Goal: Complete application form: Complete application form

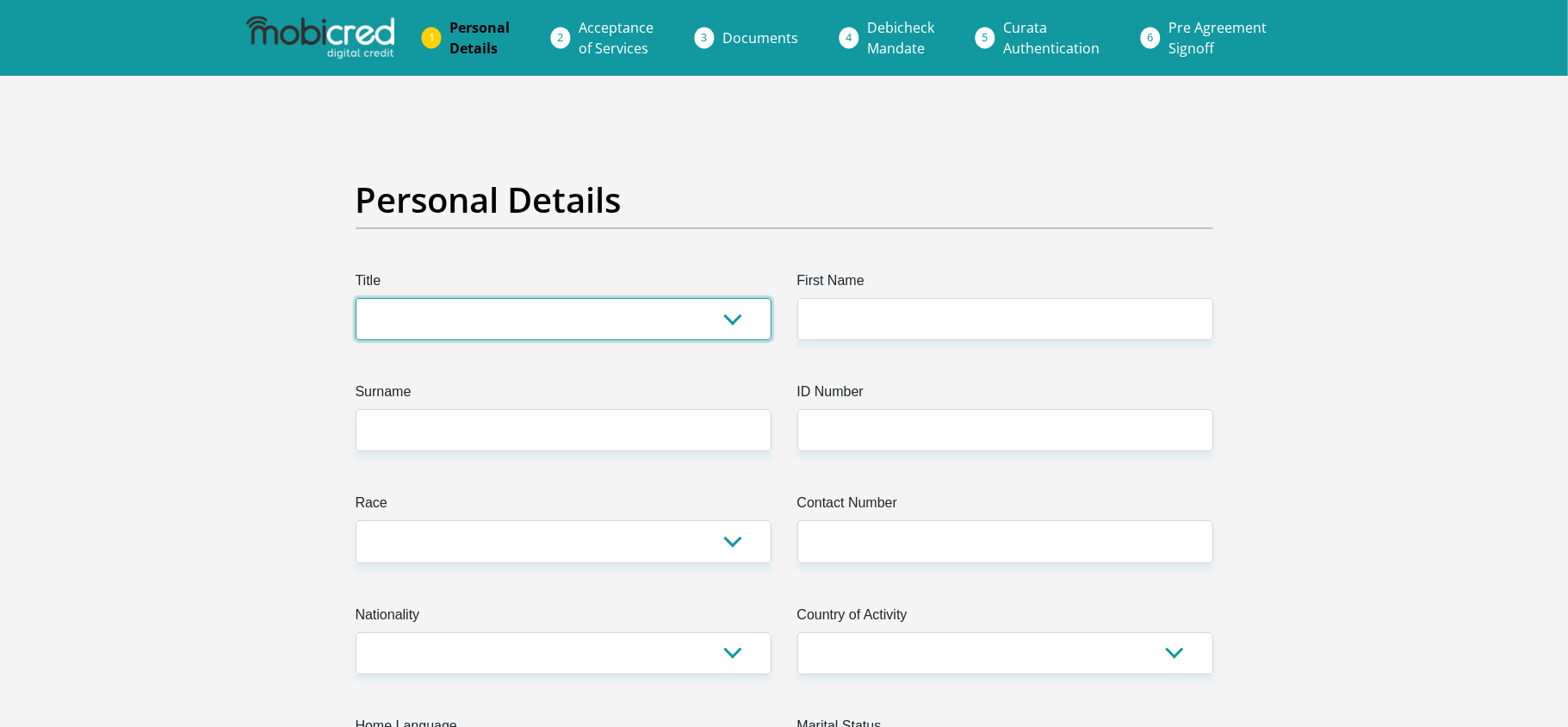
click at [674, 312] on select "Mr Ms Mrs Dr Other" at bounding box center [564, 319] width 416 height 42
select select "Ms"
click at [356, 298] on select "Mr Ms Mrs Dr Other" at bounding box center [564, 319] width 416 height 42
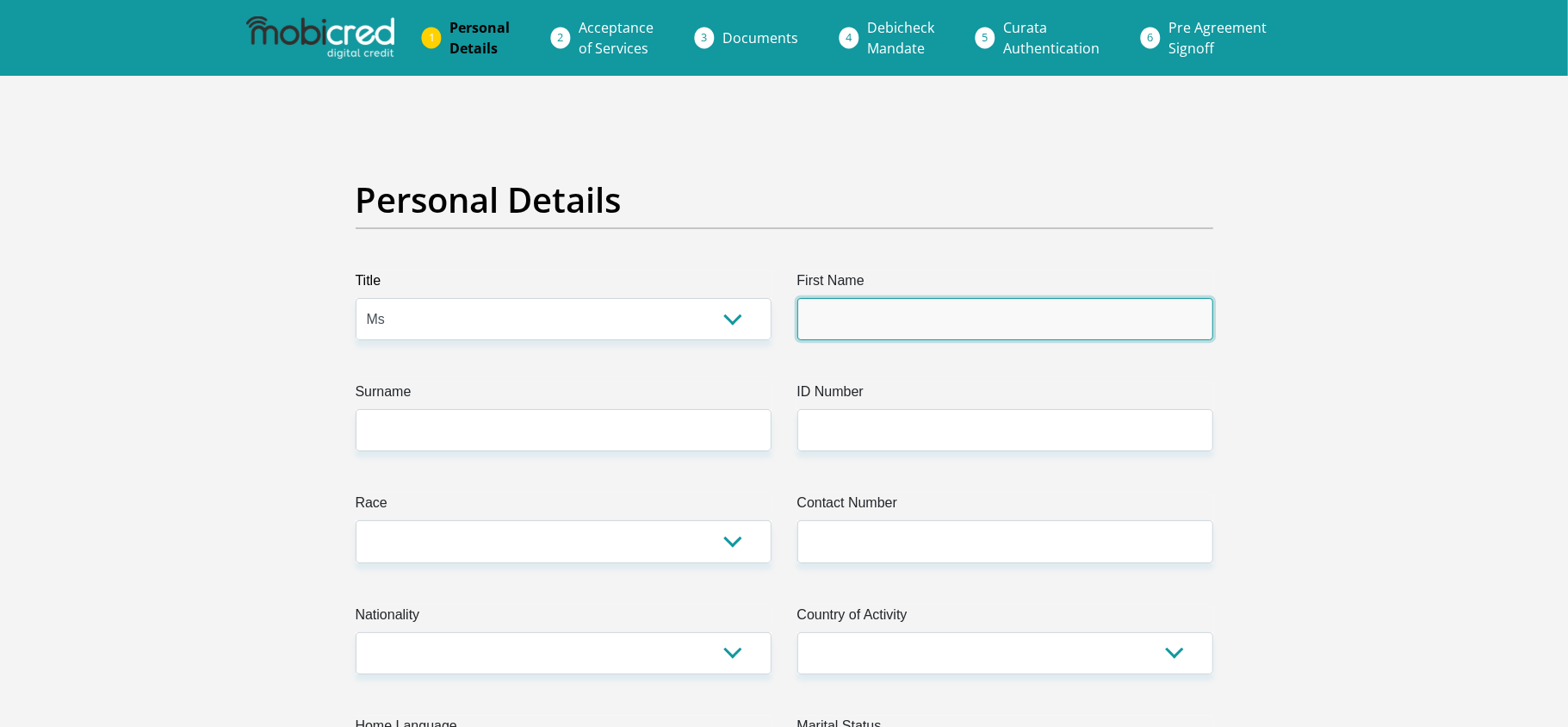
click at [835, 326] on input "First Name" at bounding box center [1005, 319] width 416 height 42
type input "Mpho"
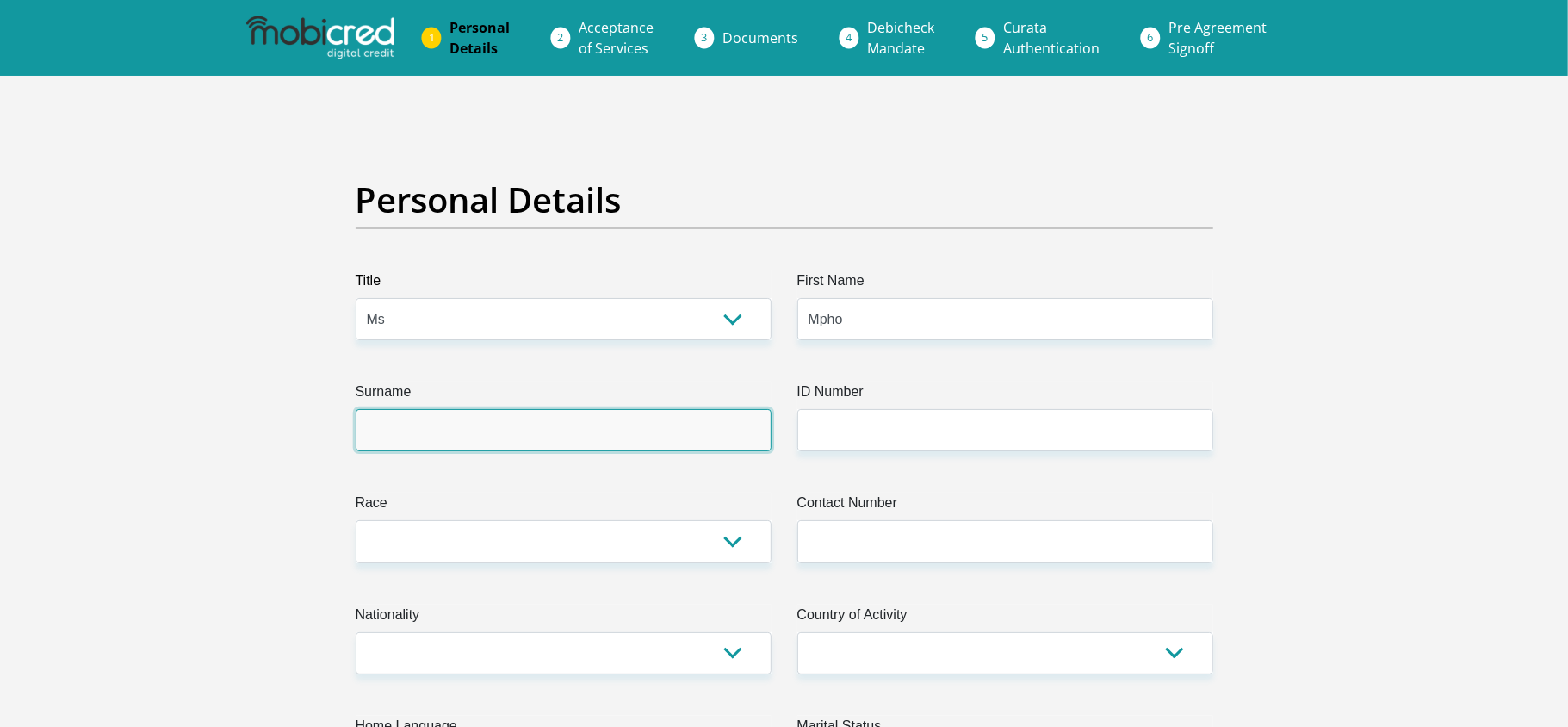
type input "Sijo"
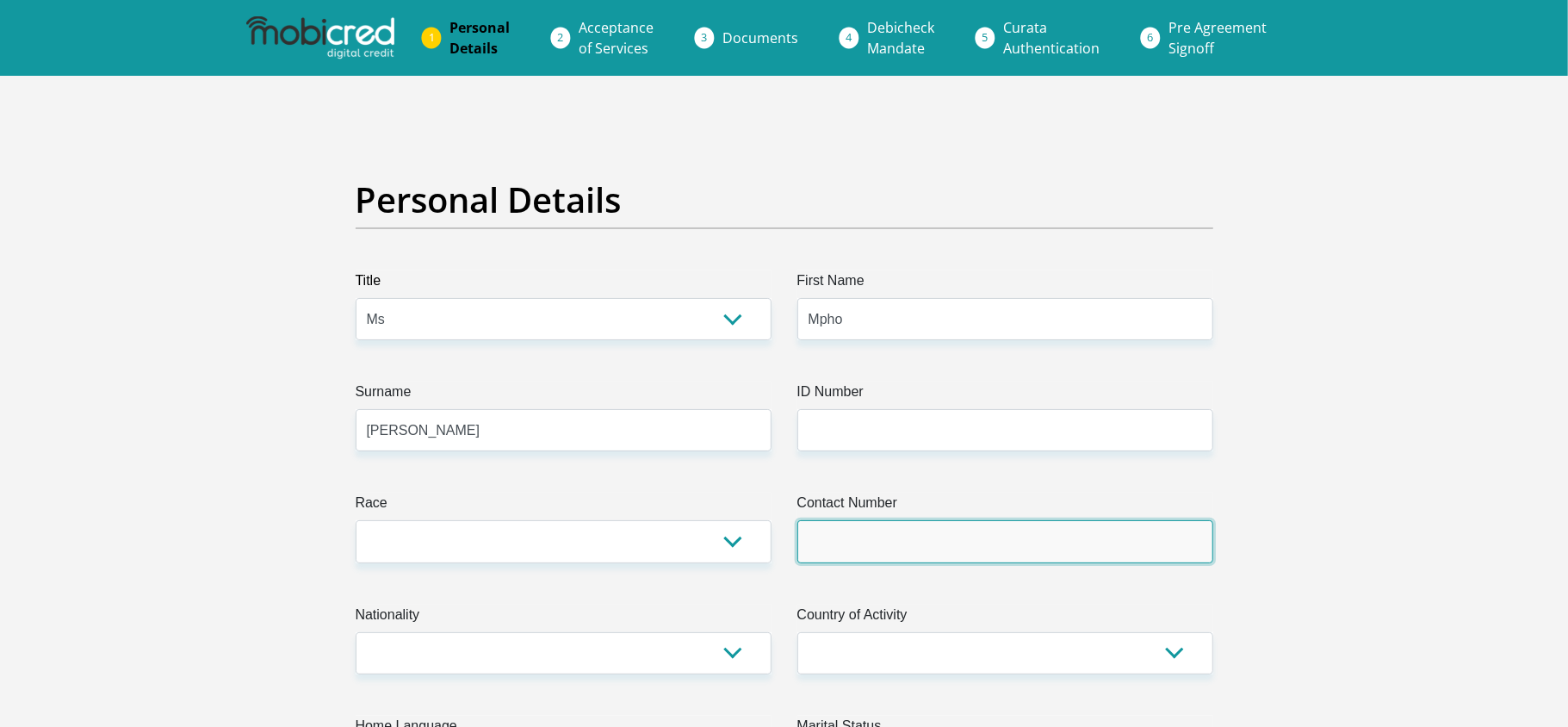
type input "0685365737"
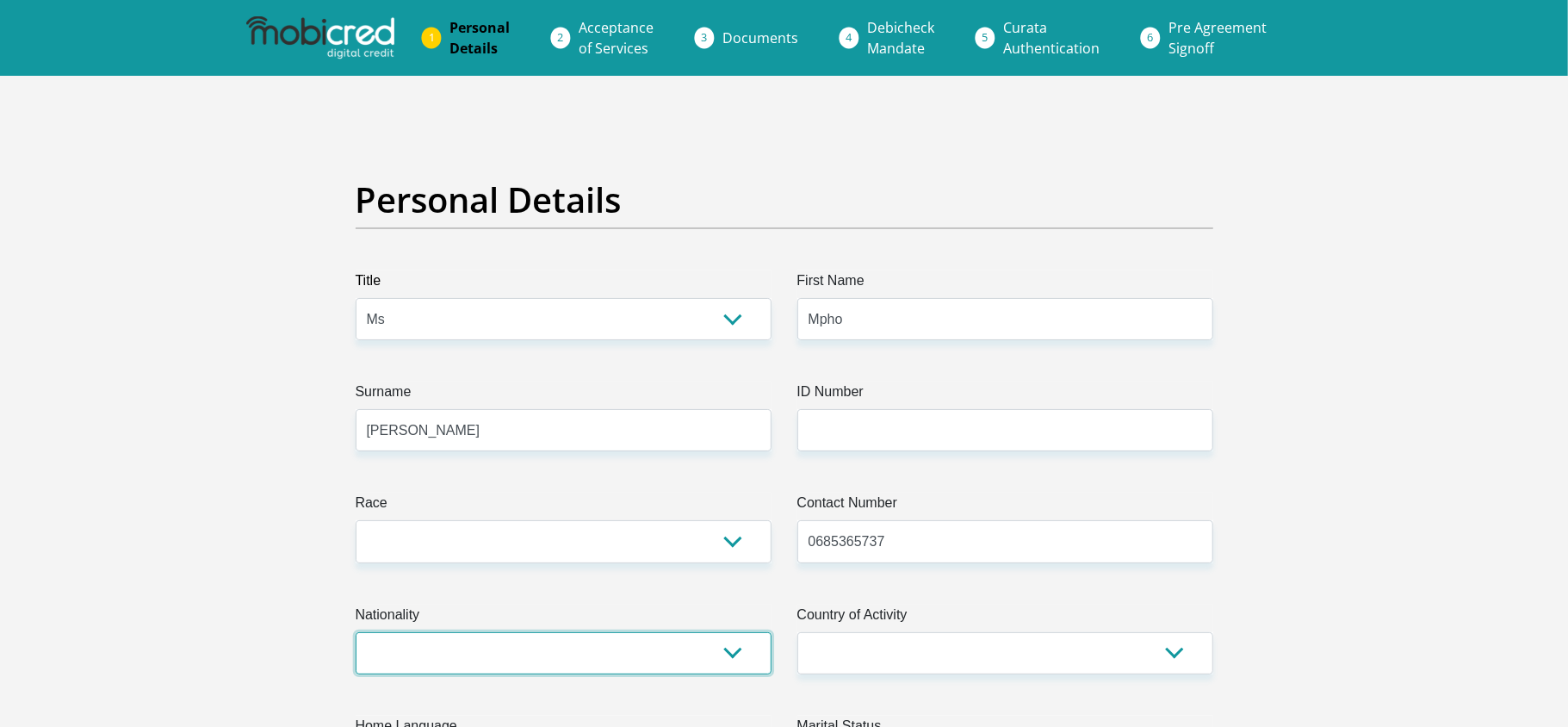
select select "ZAF"
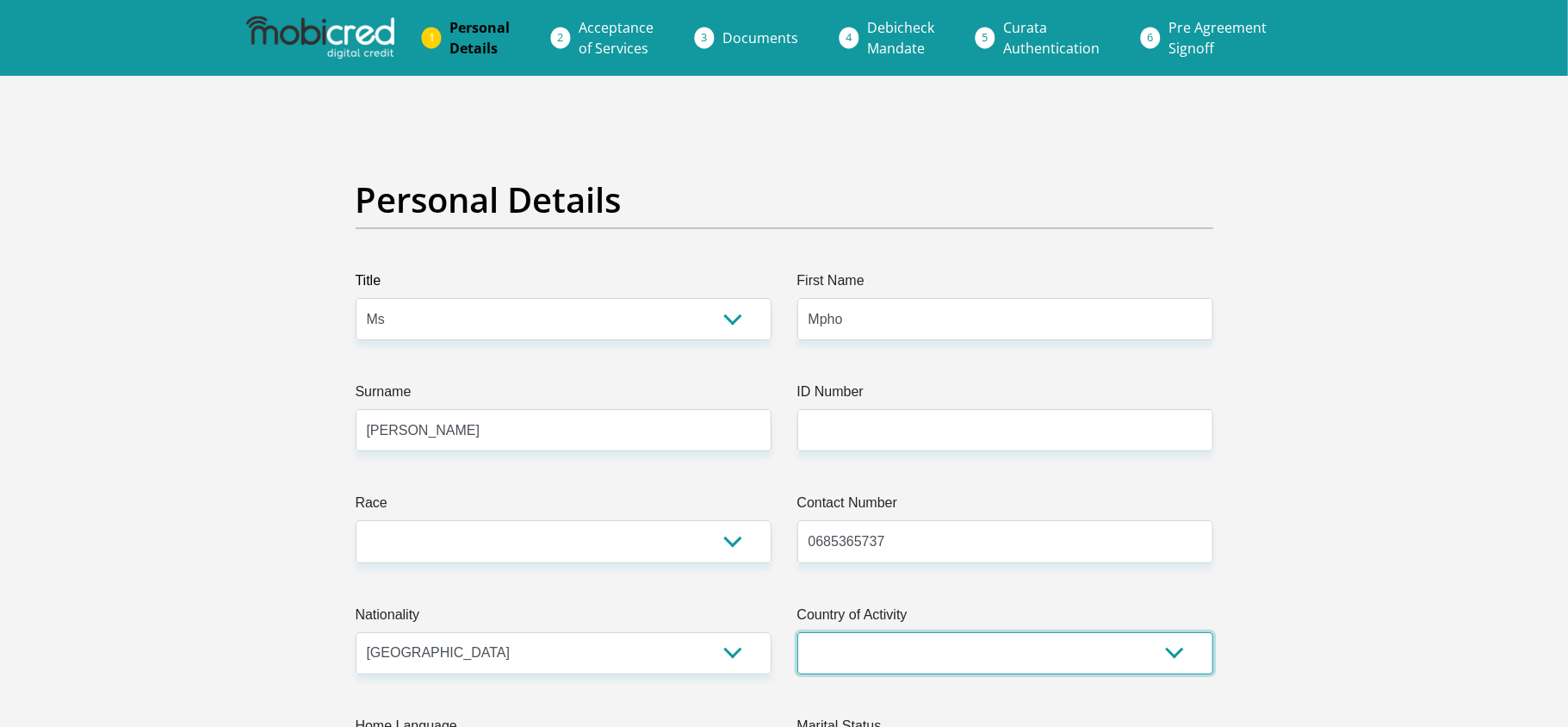
select select "ZAF"
type input "286 Weaver street Eastbank Alexandra"
type input "Johannesburg"
type input "2090"
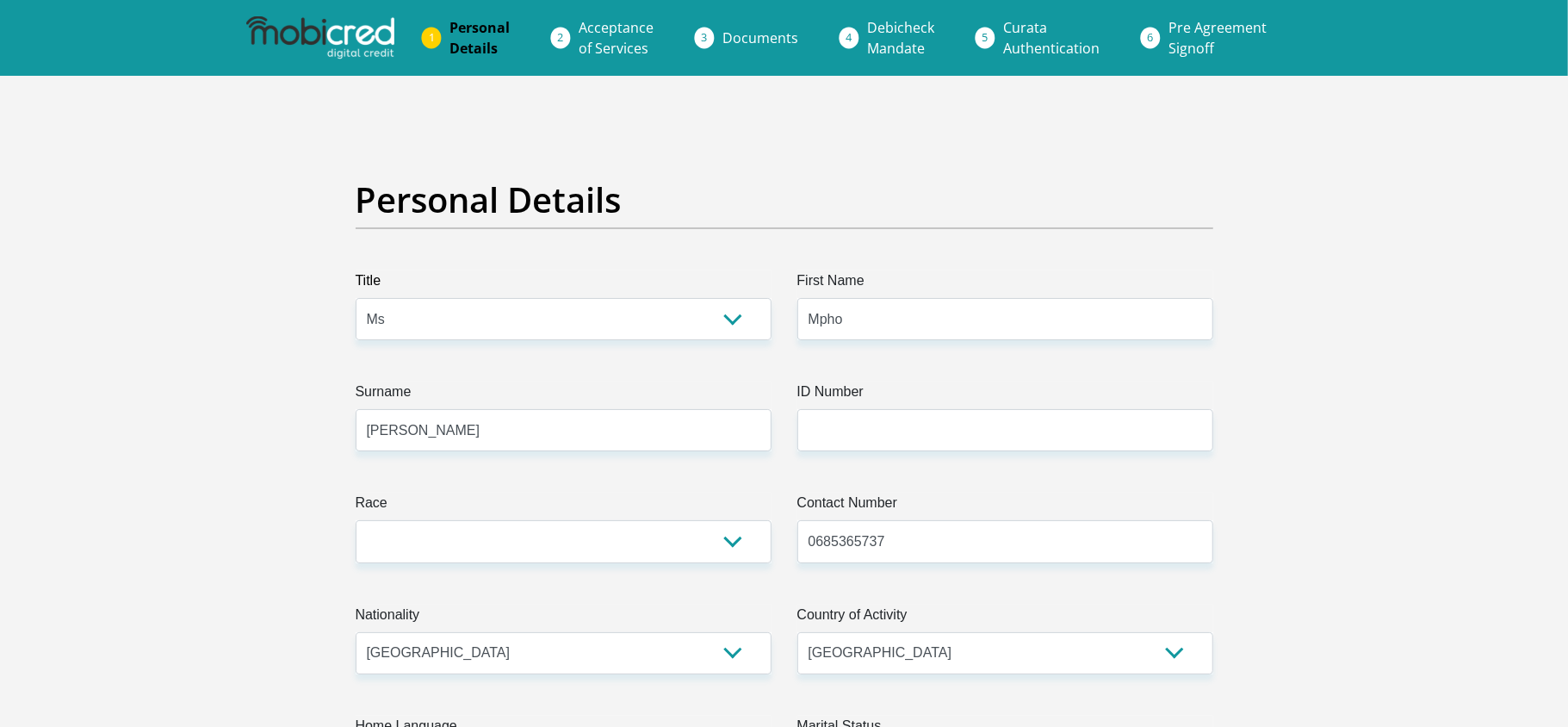
select select "Gauteng"
click at [908, 541] on input "0685365737" at bounding box center [1005, 540] width 416 height 42
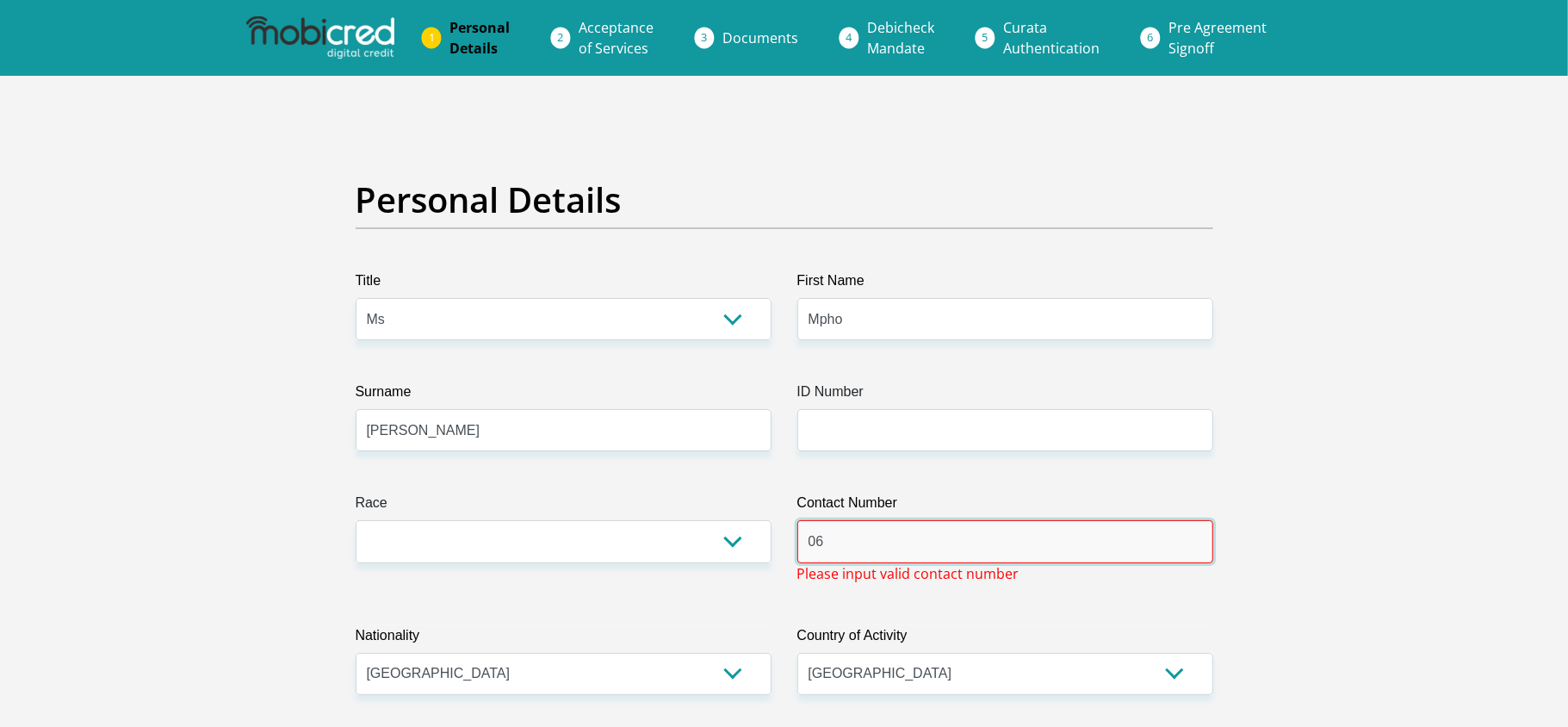
type input "0"
type input "0636173841"
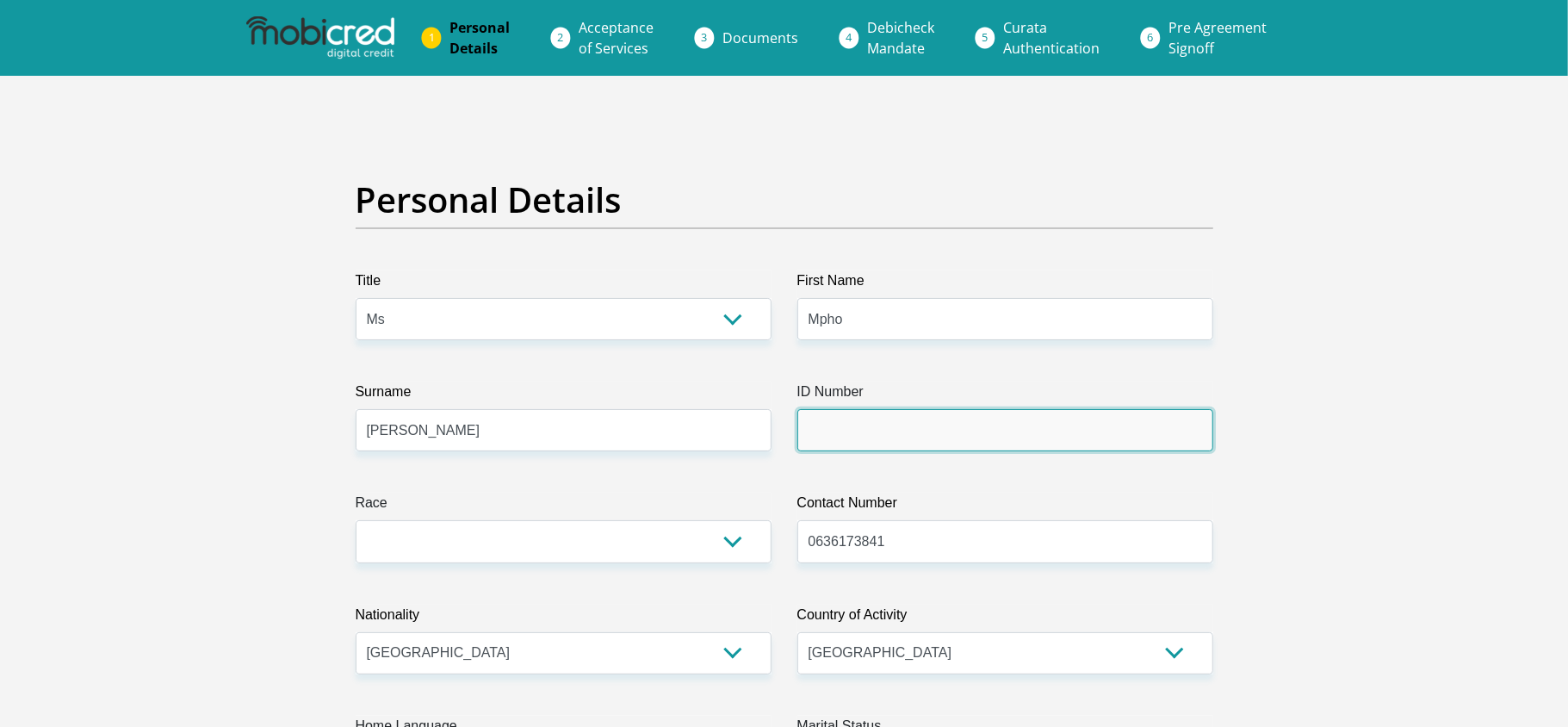
click at [872, 431] on input "ID Number" at bounding box center [1005, 430] width 416 height 42
type input "9903140409083"
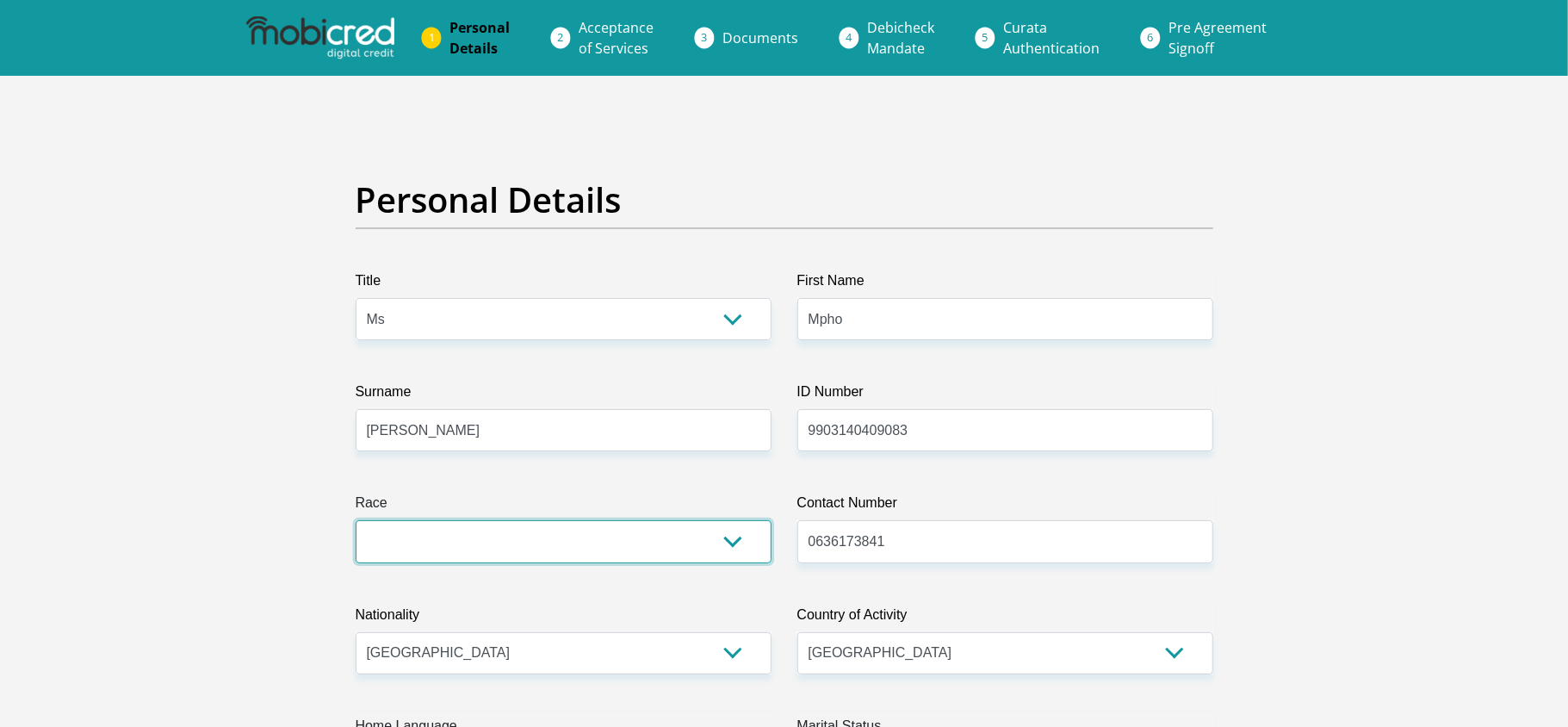
click at [578, 528] on select "Black Coloured Indian White Other" at bounding box center [564, 540] width 416 height 42
select select "1"
click at [356, 521] on select "Black Coloured Indian White Other" at bounding box center [564, 540] width 416 height 42
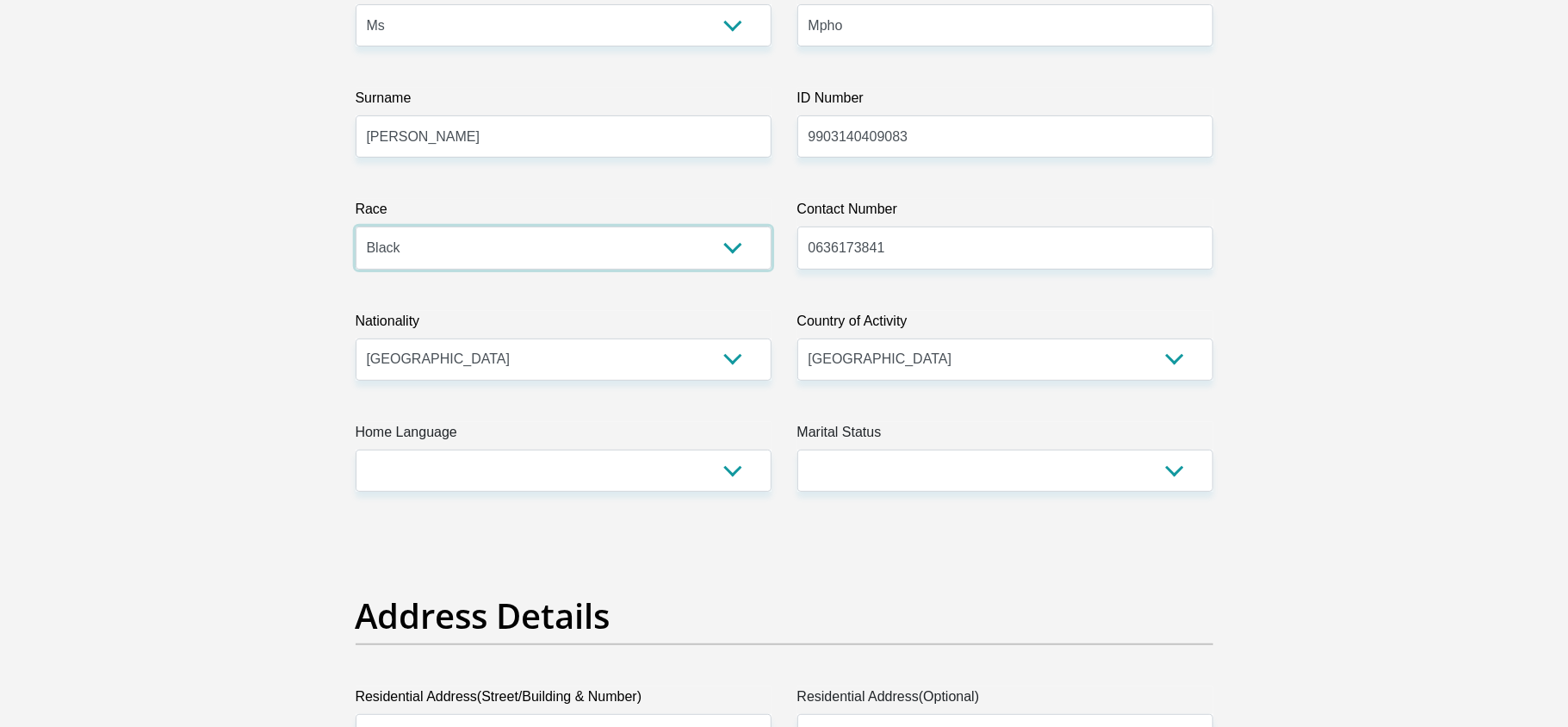
scroll to position [294, 0]
click at [541, 466] on select "Afrikaans English Sepedi South Ndebele Southern Sotho Swati Tsonga Tswana Venda…" at bounding box center [564, 469] width 416 height 42
select select "tsn"
click at [356, 449] on select "Afrikaans English Sepedi South Ndebele Southern Sotho Swati Tsonga Tswana Venda…" at bounding box center [564, 469] width 416 height 42
click at [861, 461] on select "Married ANC Single Divorced Widowed Married COP or Customary Law" at bounding box center [1005, 469] width 416 height 42
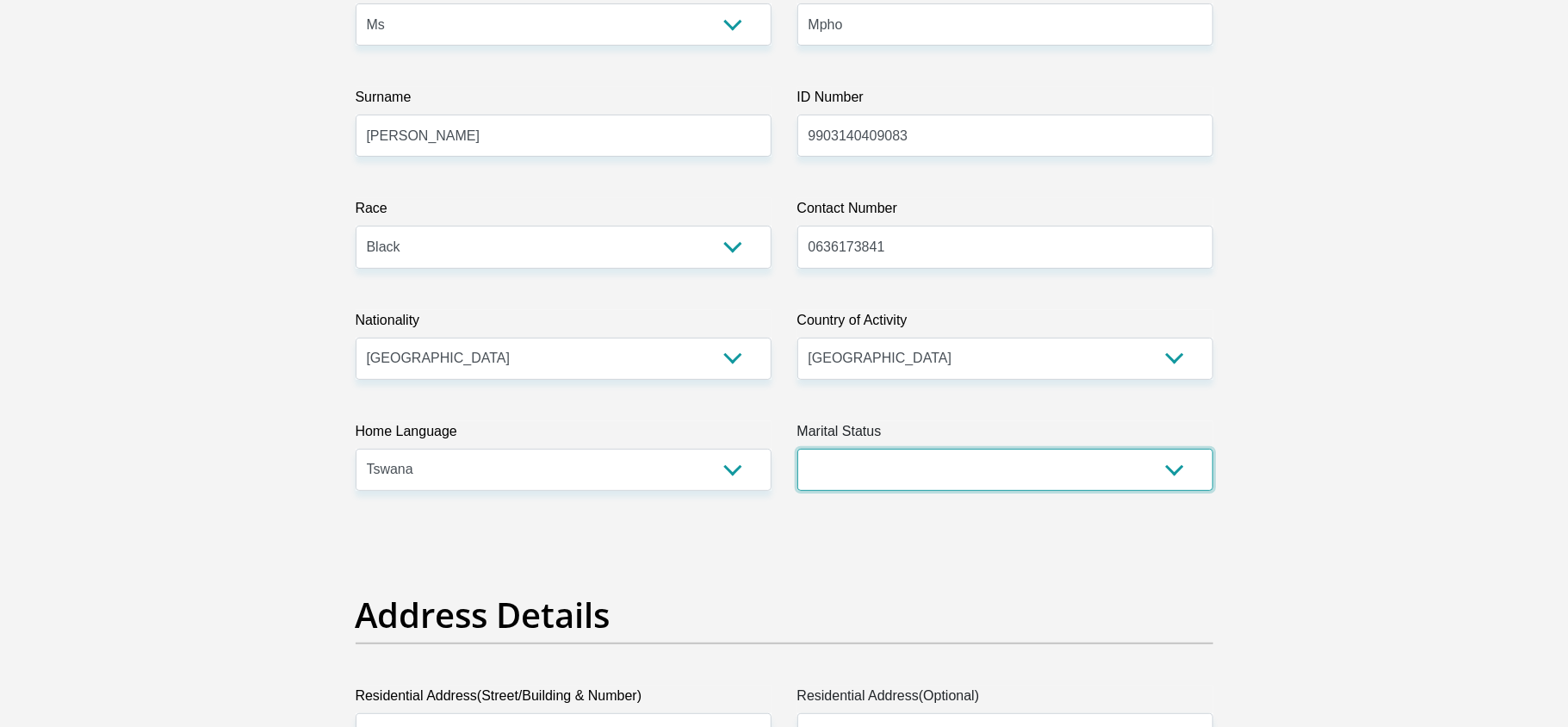
select select "2"
click at [797, 449] on select "Married ANC Single Divorced Widowed Married COP or Customary Law" at bounding box center [1005, 469] width 416 height 42
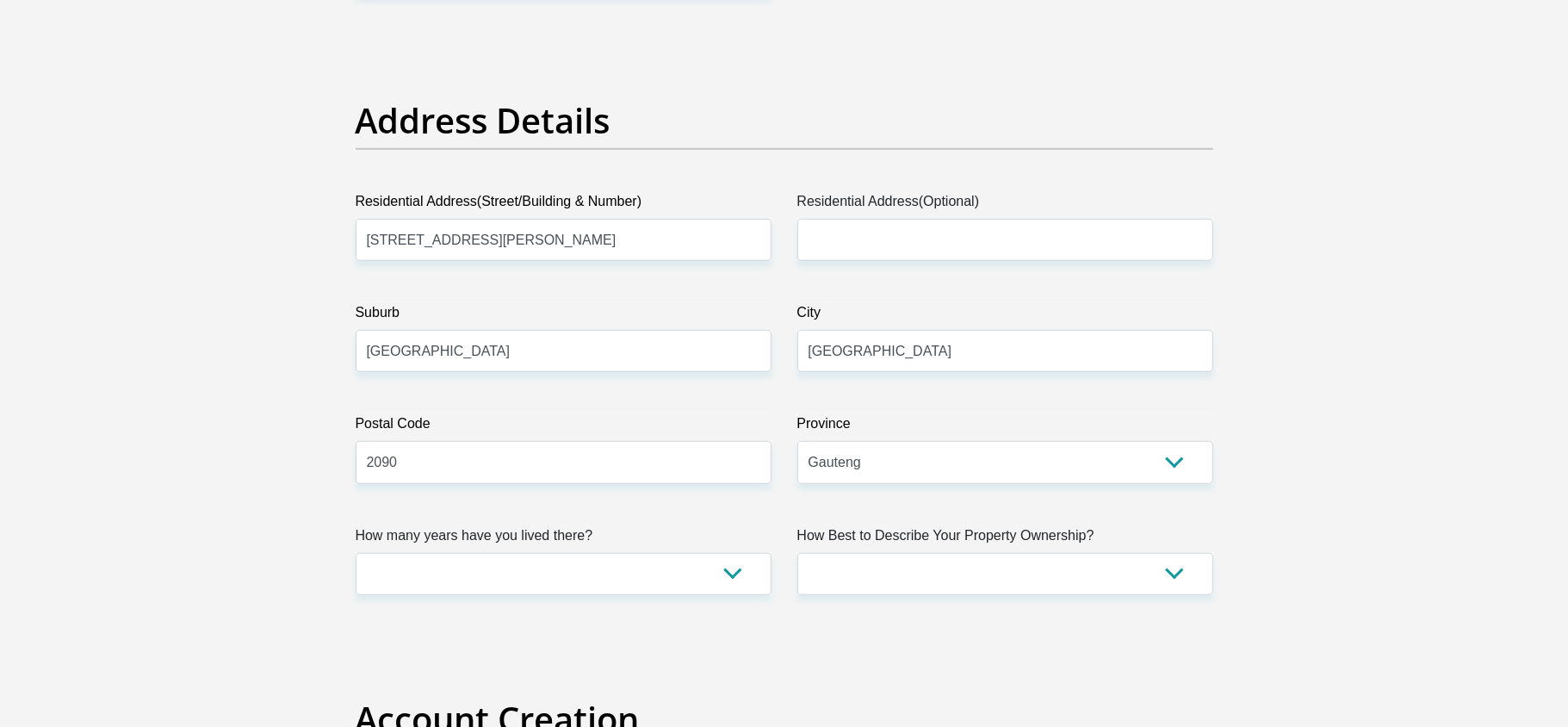
scroll to position [780, 0]
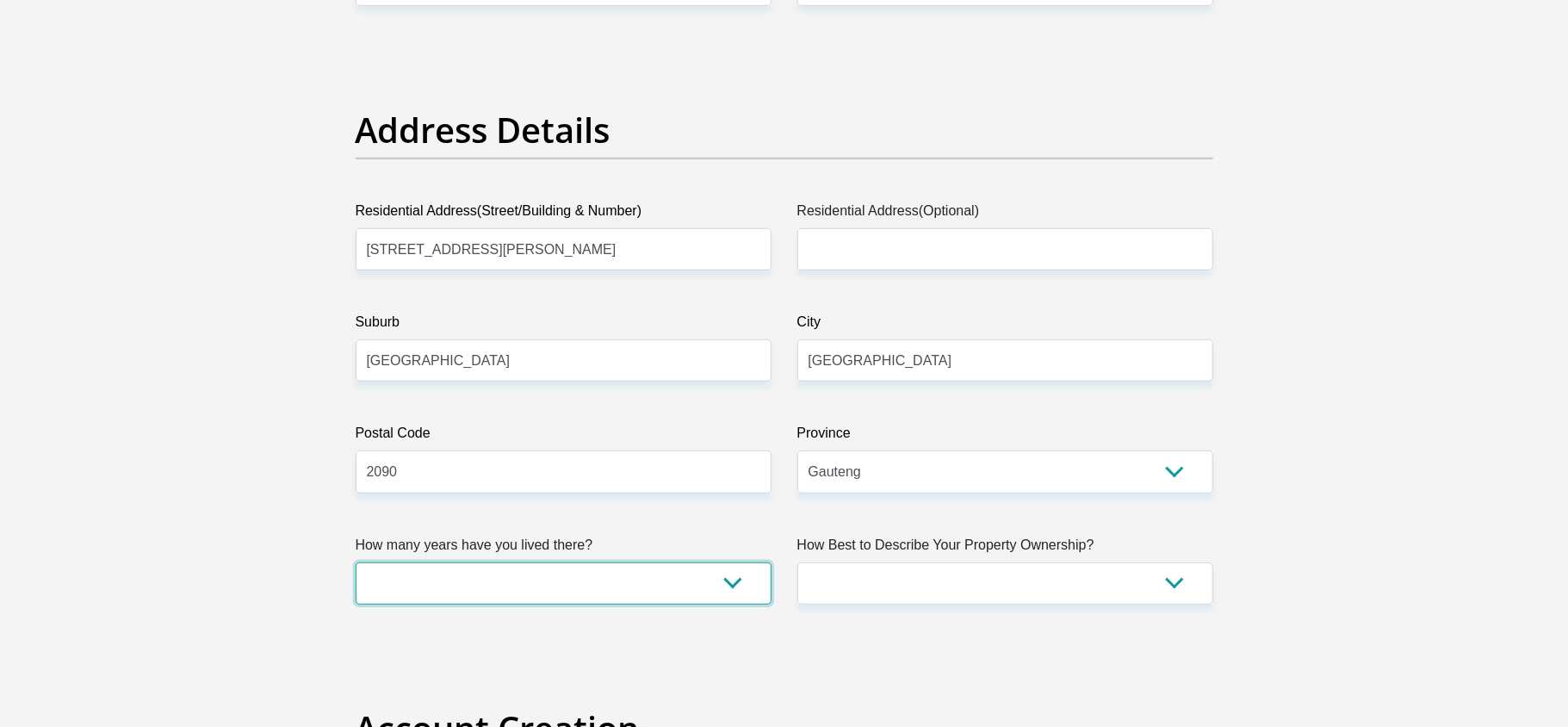
click at [693, 593] on select "less than 1 year 1-3 years 3-5 years 5+ years" at bounding box center [564, 583] width 416 height 42
select select "5"
click at [356, 563] on select "less than 1 year 1-3 years 3-5 years 5+ years" at bounding box center [564, 583] width 416 height 42
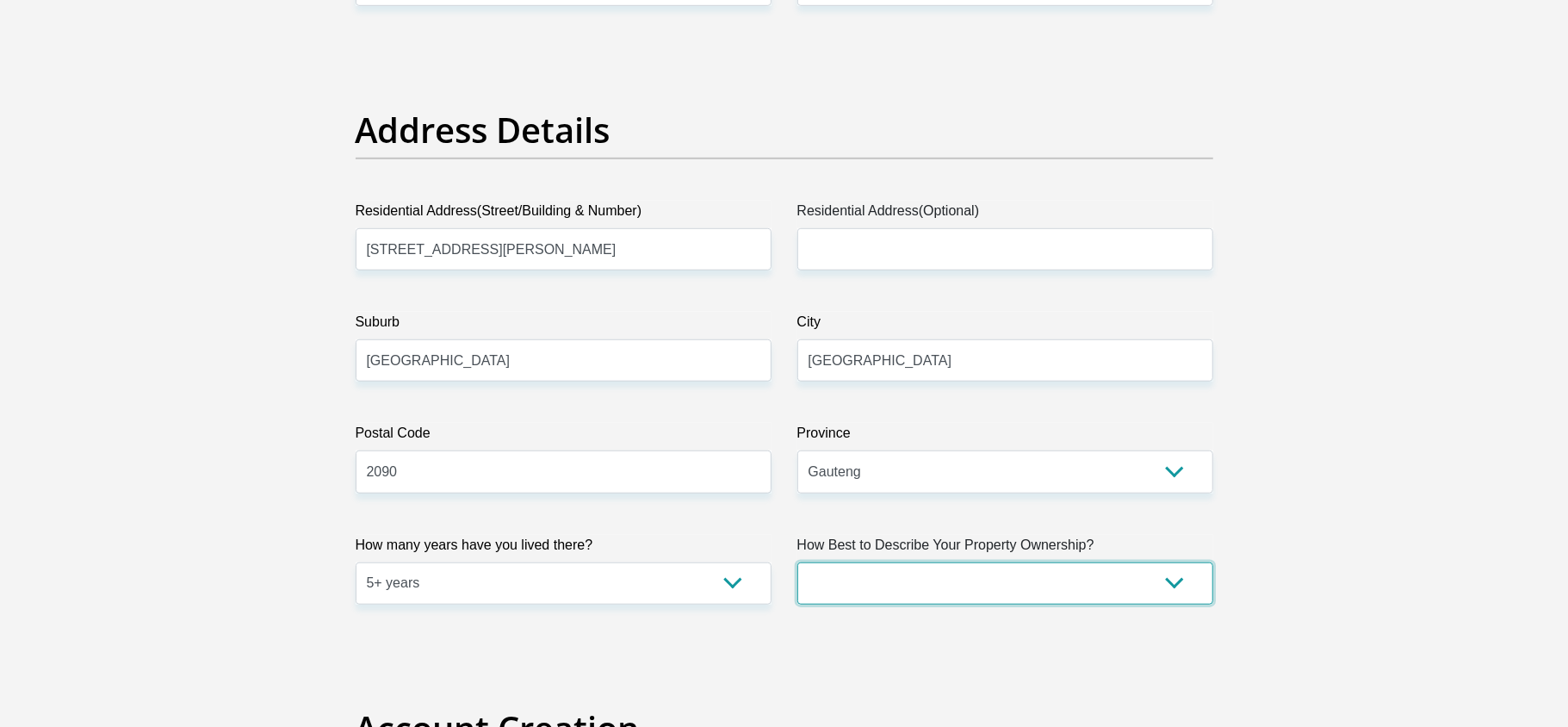
click at [827, 594] on select "Owned Rented Family Owned Company Dwelling" at bounding box center [1005, 583] width 416 height 42
select select "parents"
click at [797, 563] on select "Owned Rented Family Owned Company Dwelling" at bounding box center [1005, 583] width 416 height 42
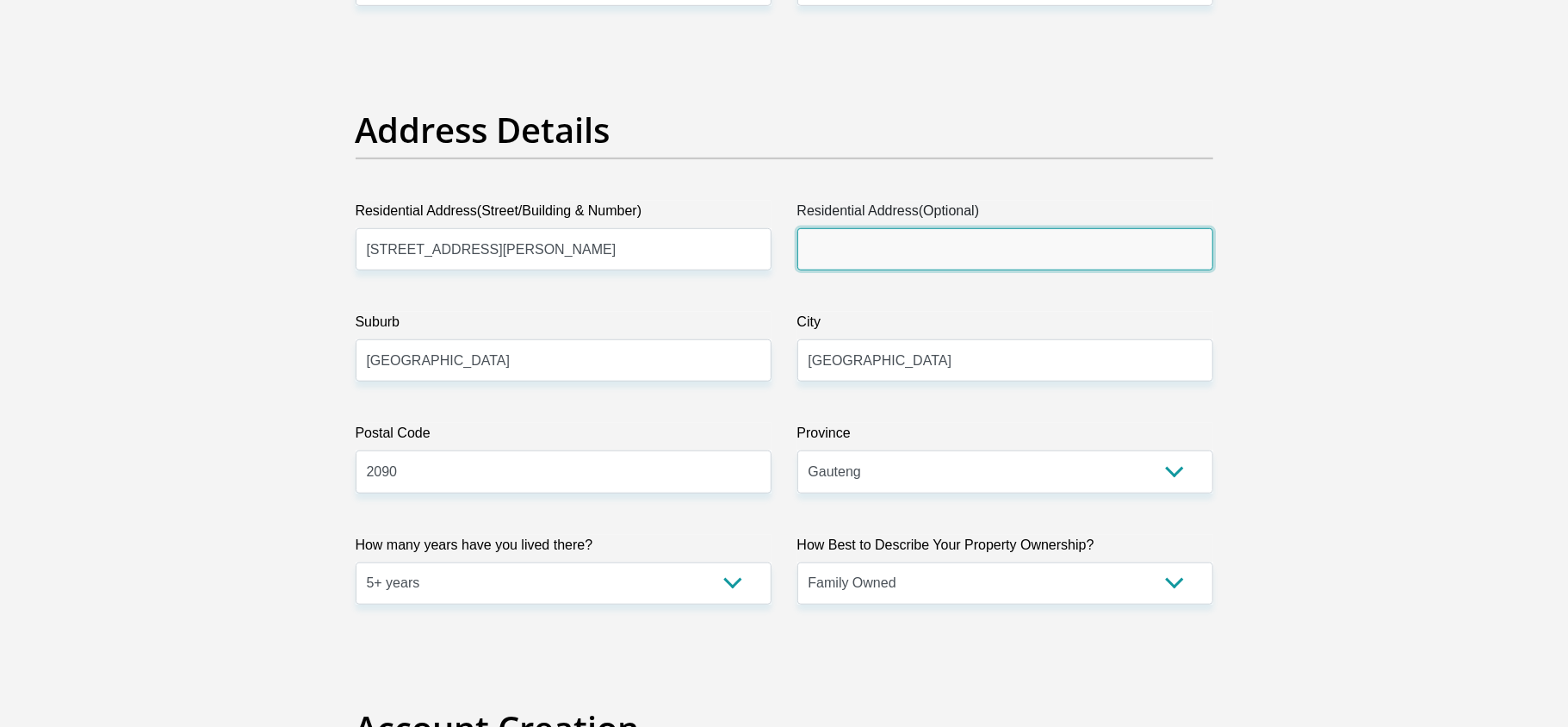
click at [863, 252] on input "Residential Address(Optional)" at bounding box center [1005, 249] width 416 height 42
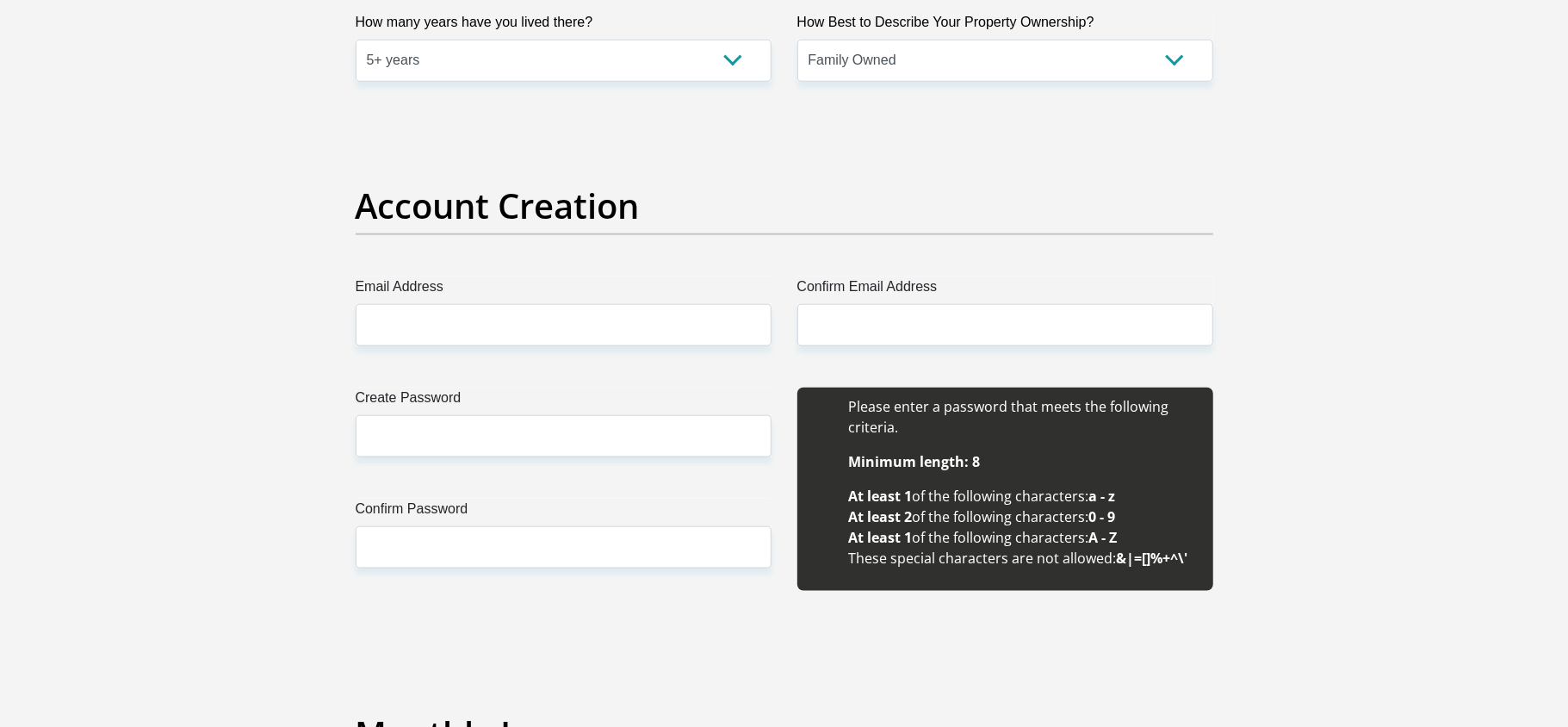
scroll to position [1292, 0]
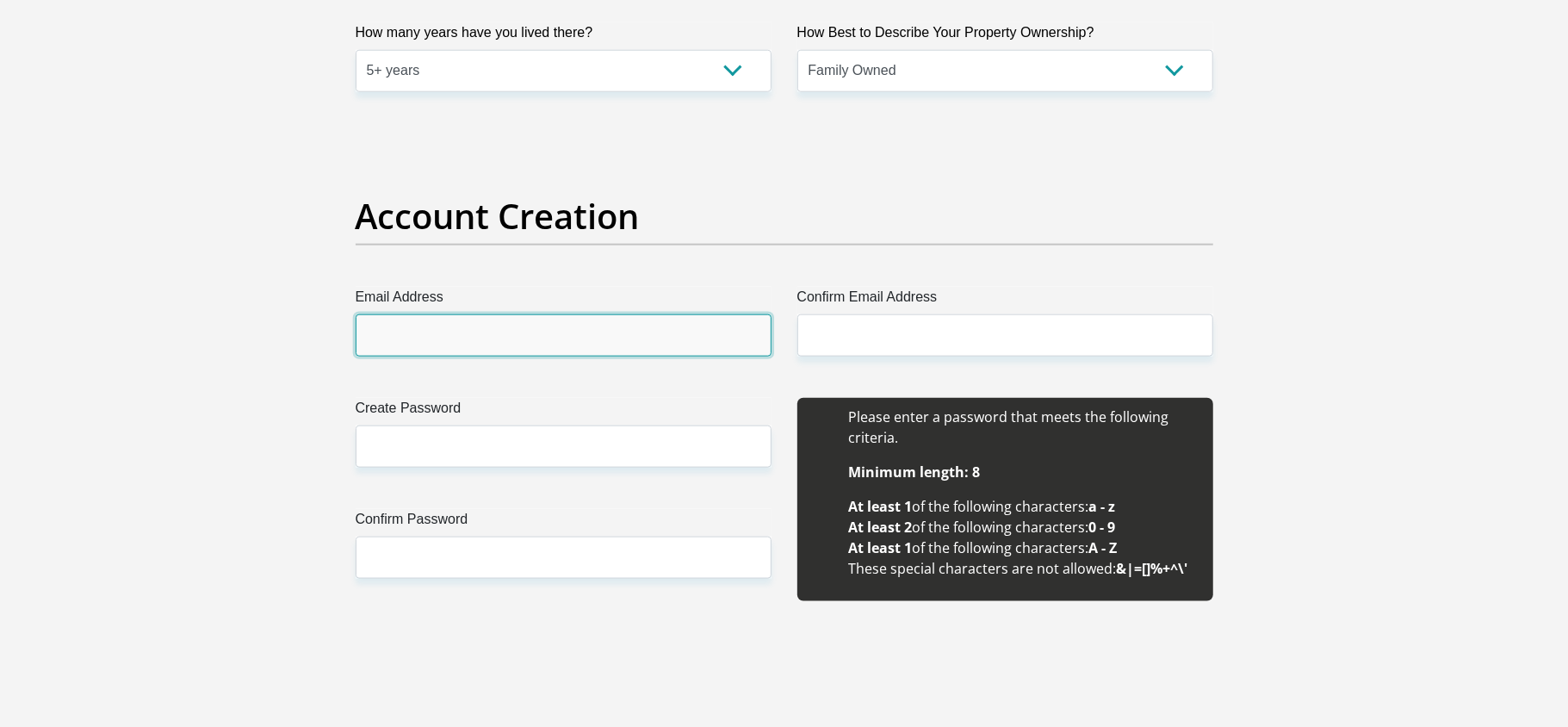
click at [611, 349] on input "Email Address" at bounding box center [564, 335] width 416 height 42
type input "mphobettysijo@gmail.com"
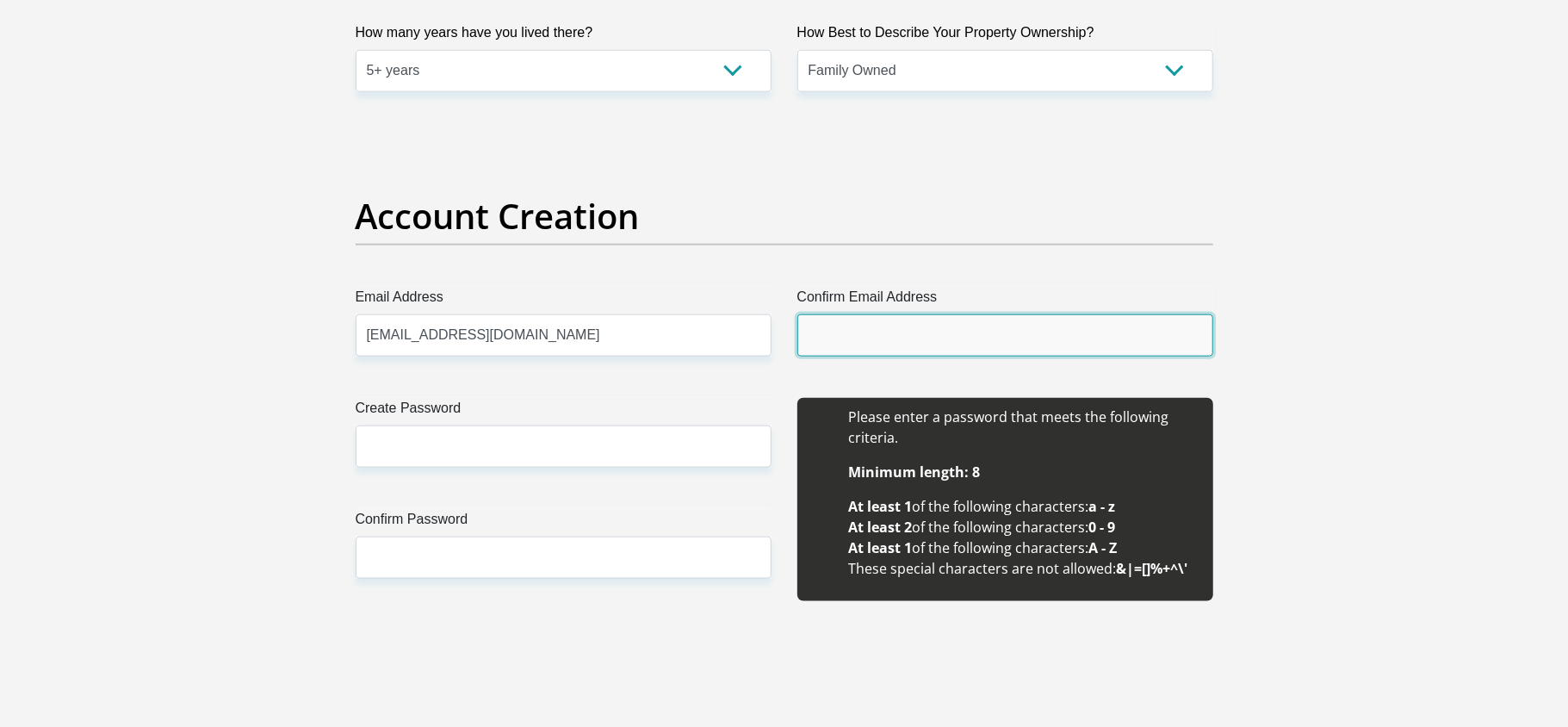
type input "mphobettysijo@gmail.com"
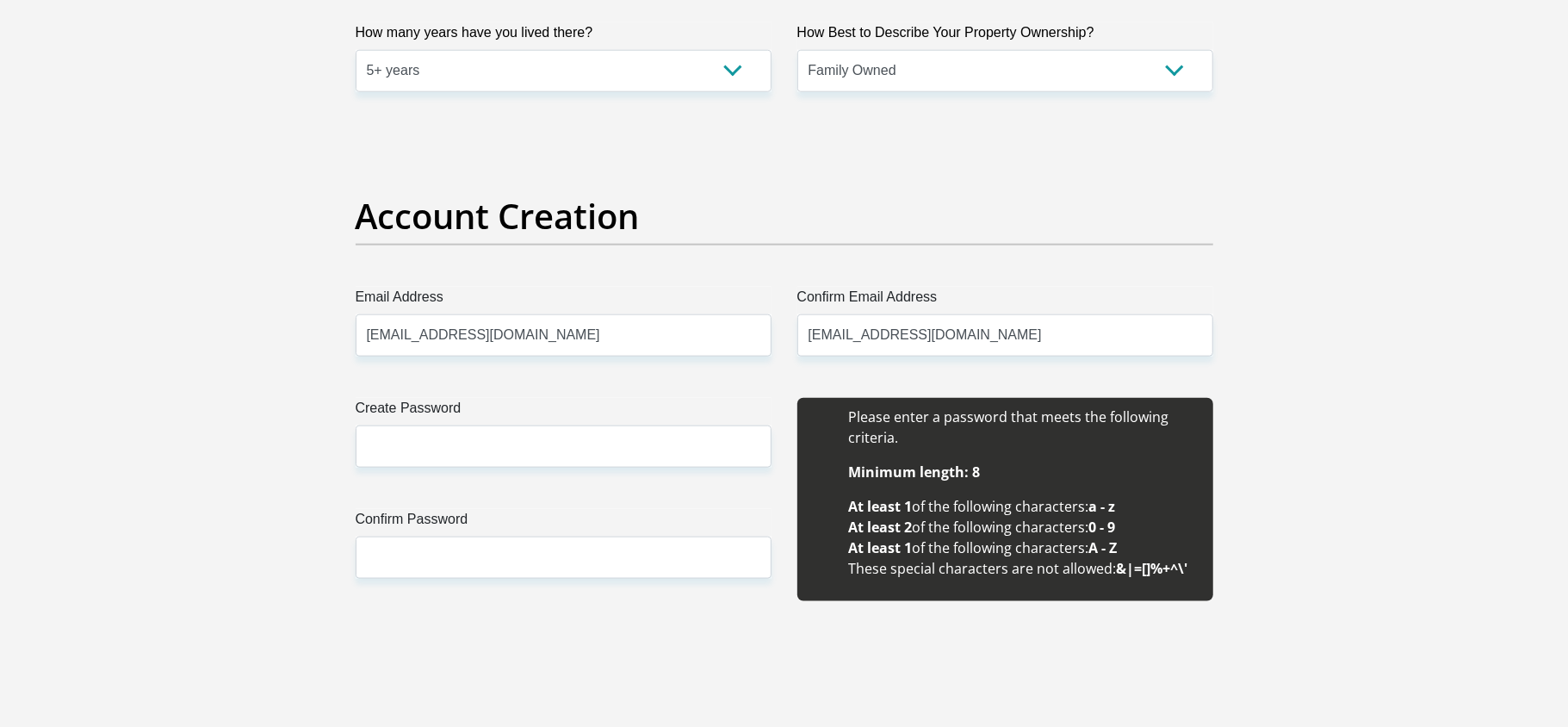
type input "Mpho"
type input "Sijo"
type input "0685365737"
click at [530, 440] on input "Create Password" at bounding box center [564, 446] width 416 height 42
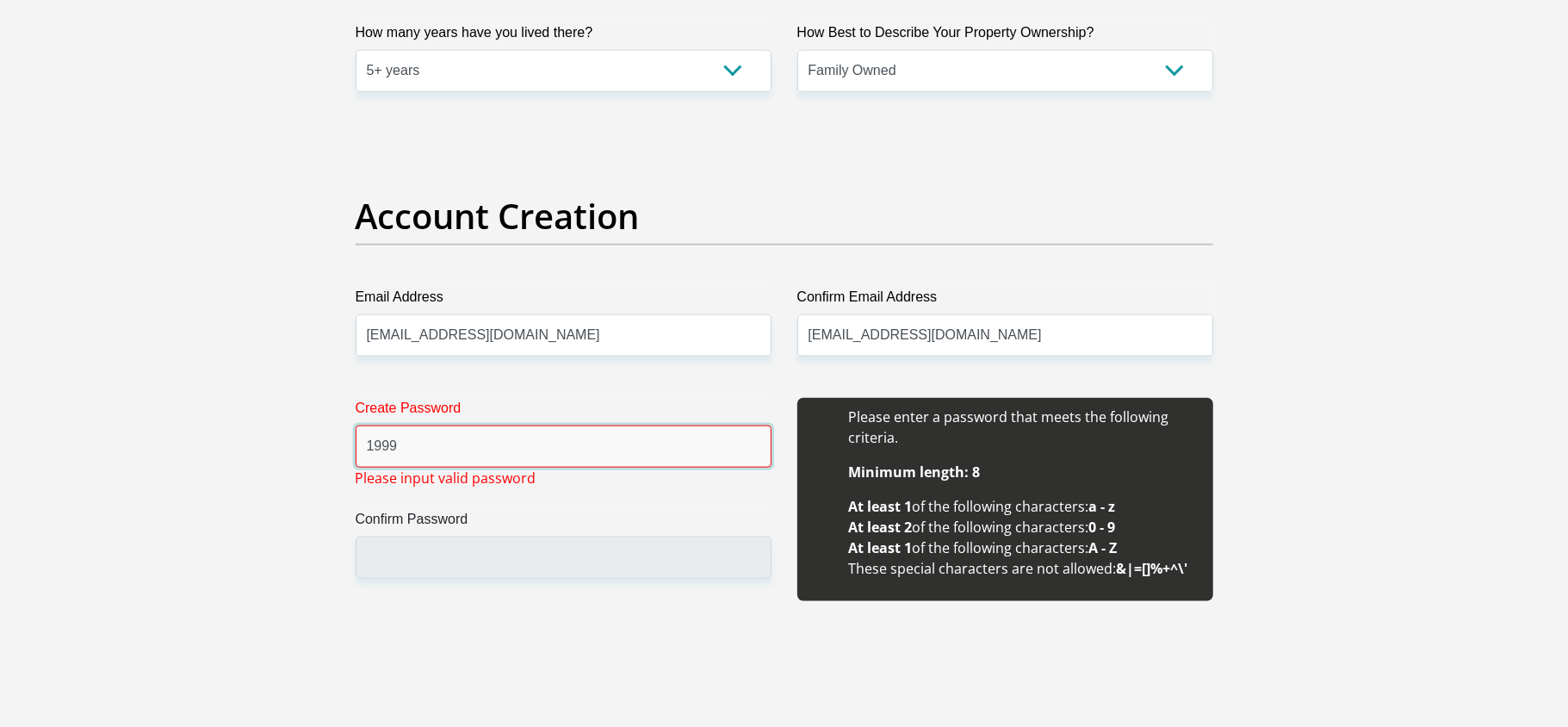
type input "1999@Mbsijo"
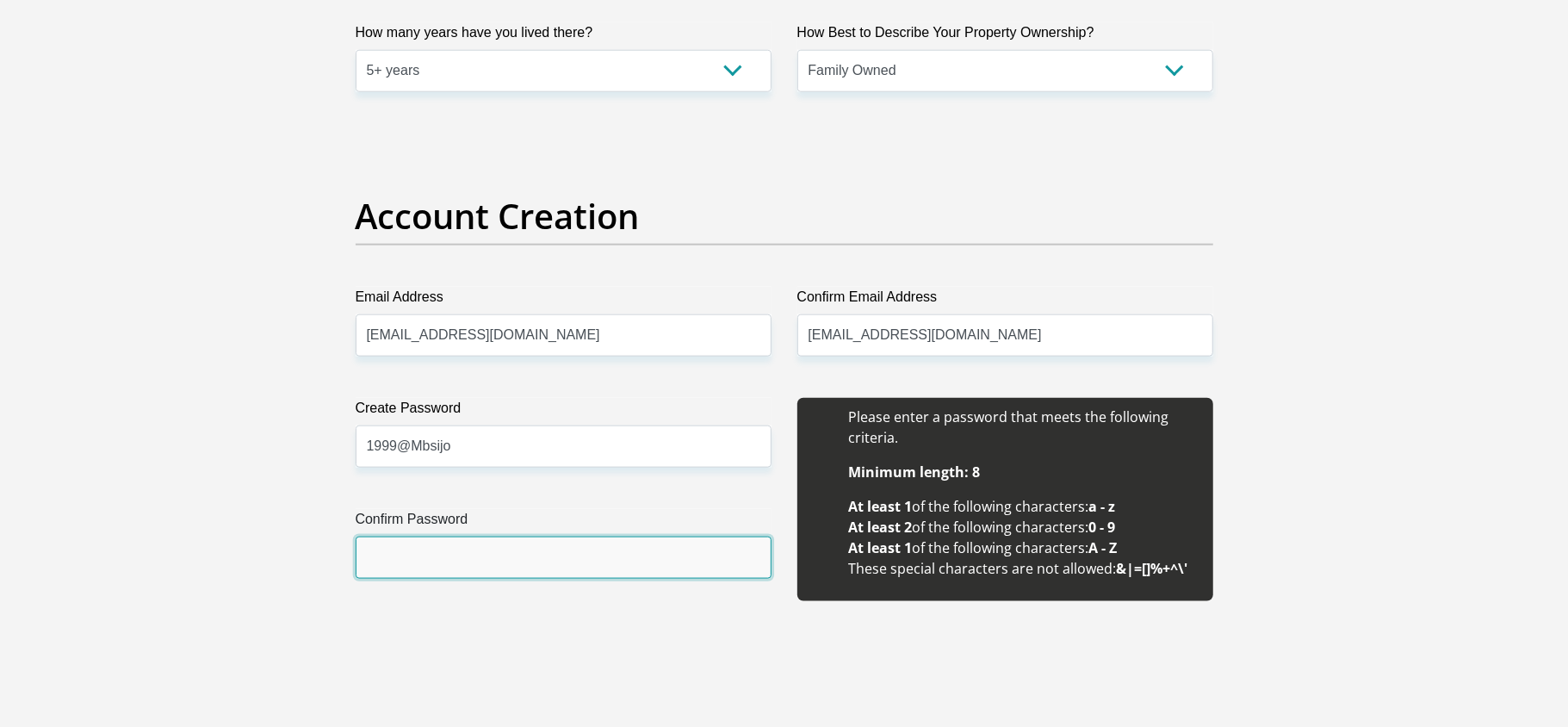
click at [520, 573] on input "Confirm Password" at bounding box center [564, 557] width 416 height 42
type input "1999@Mbsijo"
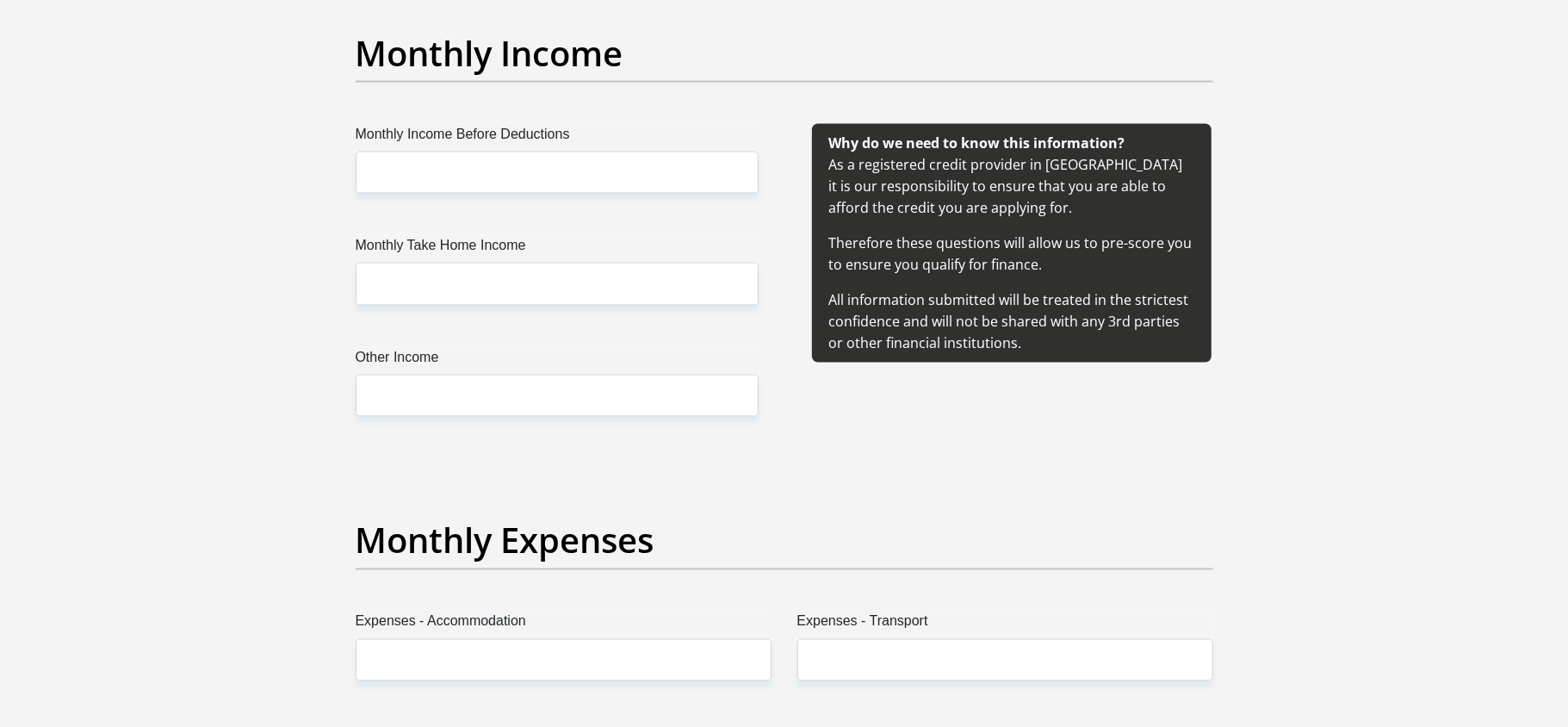
scroll to position [1987, 0]
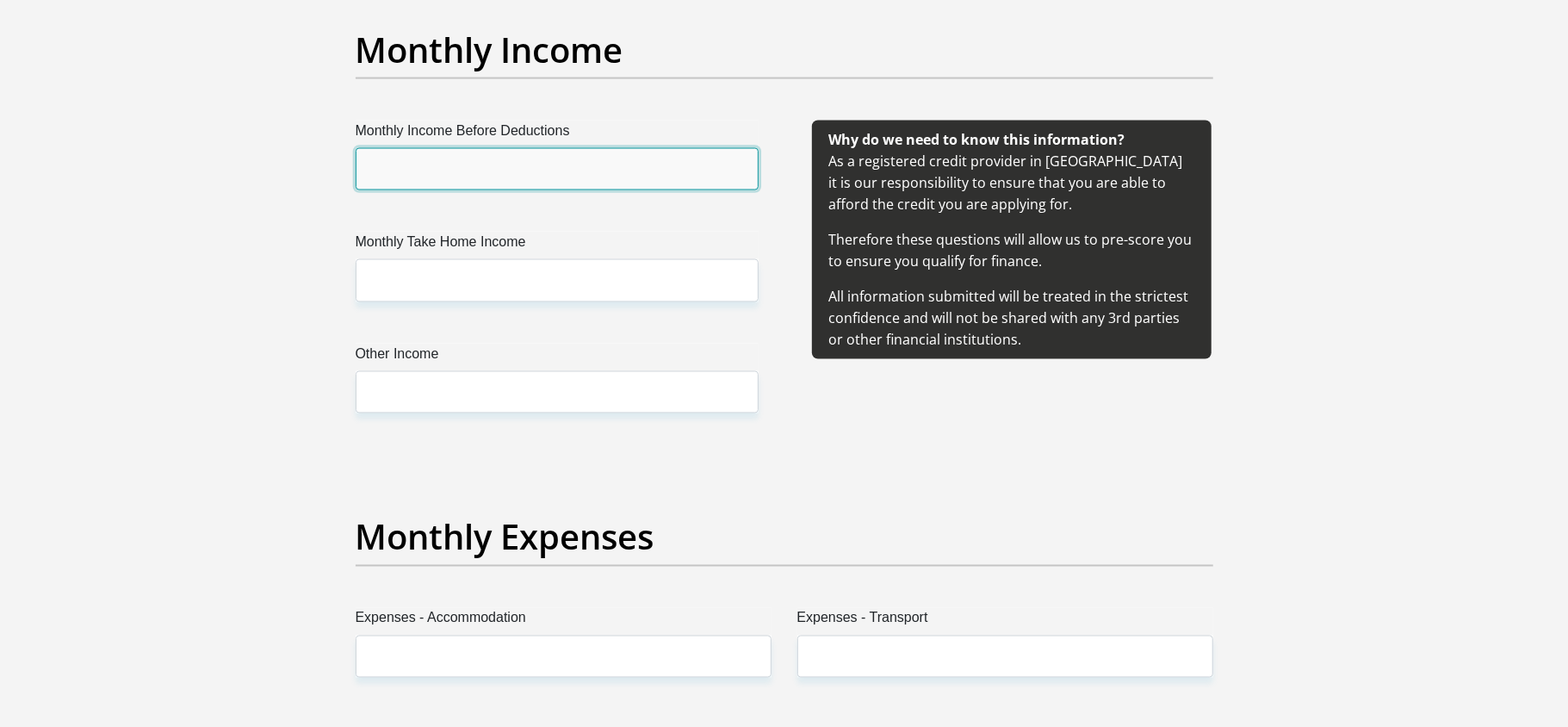
click at [565, 165] on input "Monthly Income Before Deductions" at bounding box center [557, 169] width 403 height 42
type input "18530"
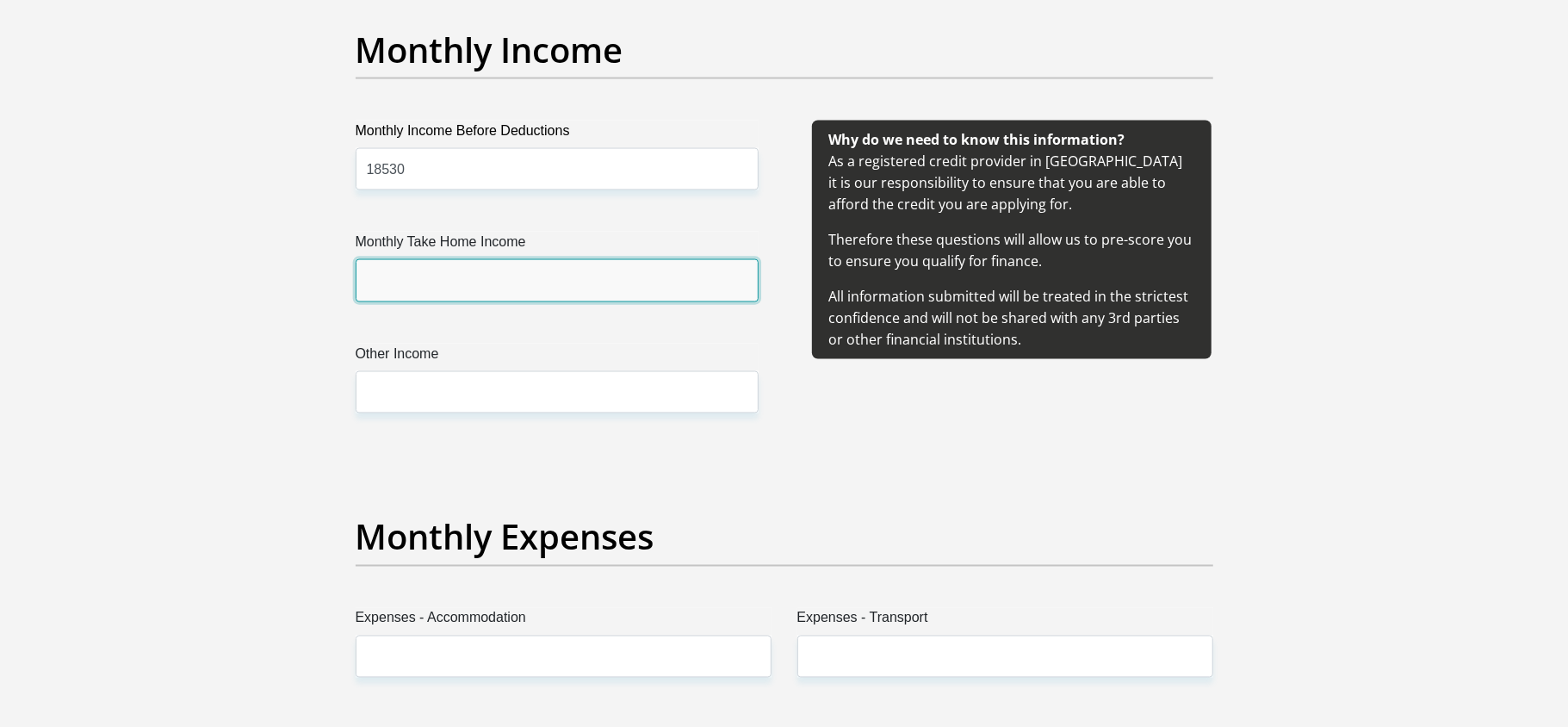
click at [514, 287] on input "Monthly Take Home Income" at bounding box center [557, 279] width 403 height 42
type input "16412"
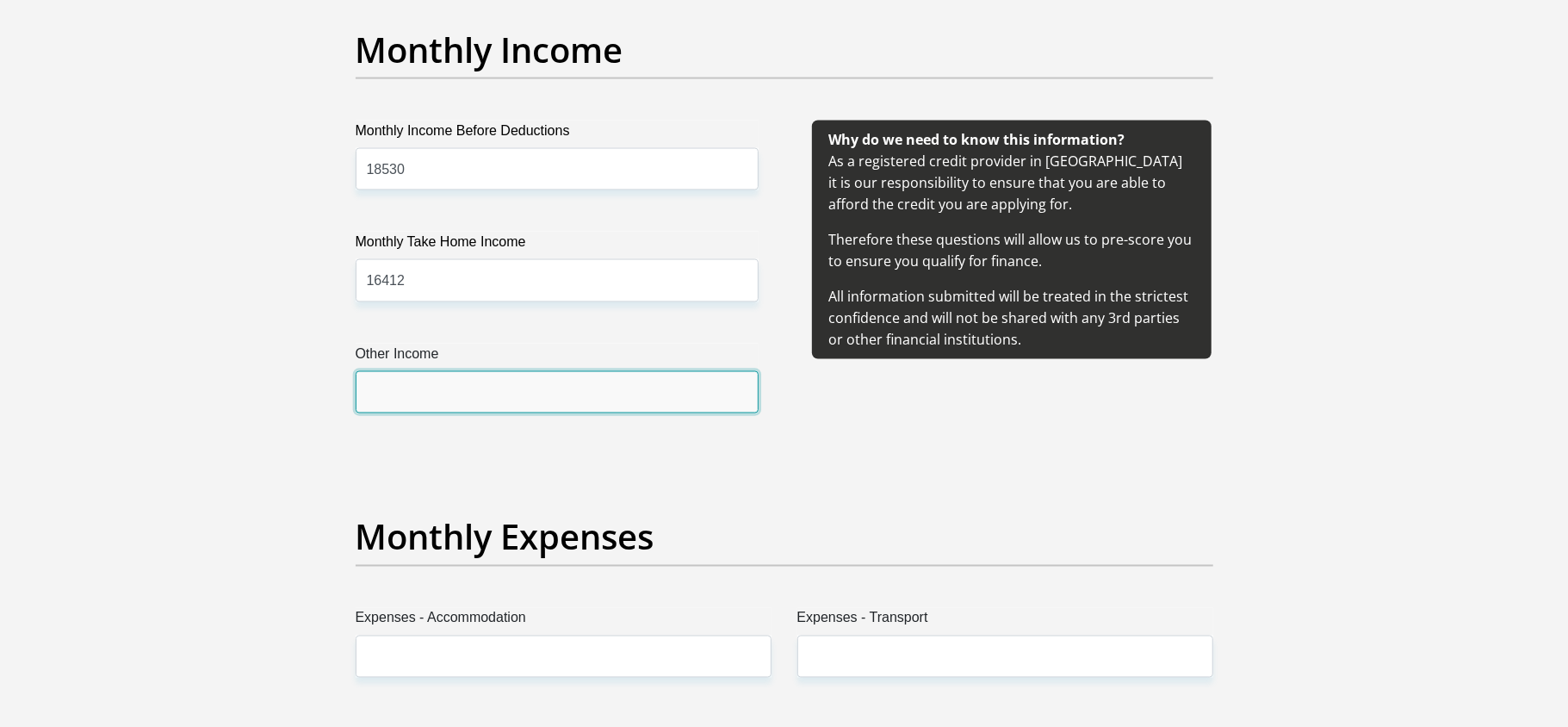
click at [483, 372] on input "Other Income" at bounding box center [557, 392] width 403 height 42
type input "0"
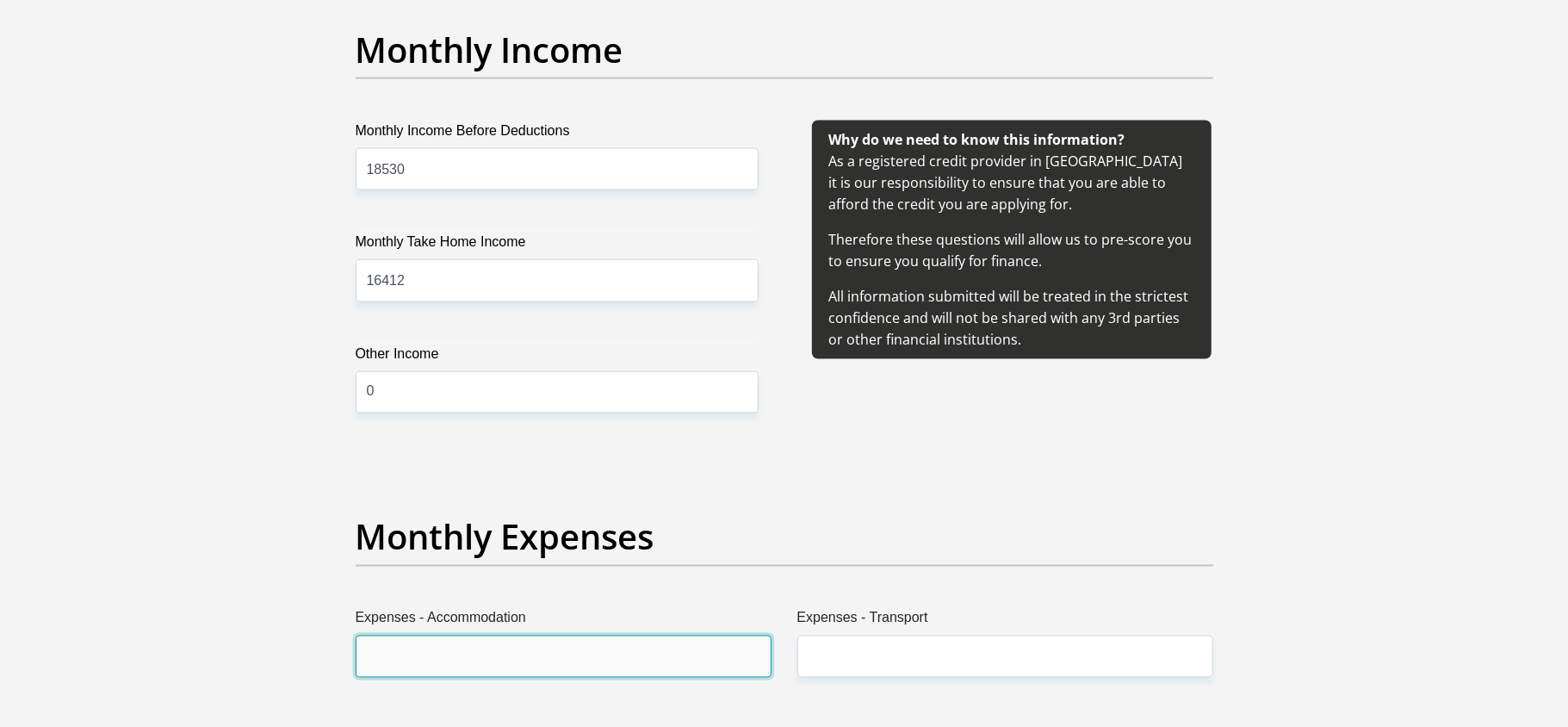
click at [434, 659] on input "Expenses - Accommodation" at bounding box center [564, 657] width 416 height 42
type input "0"
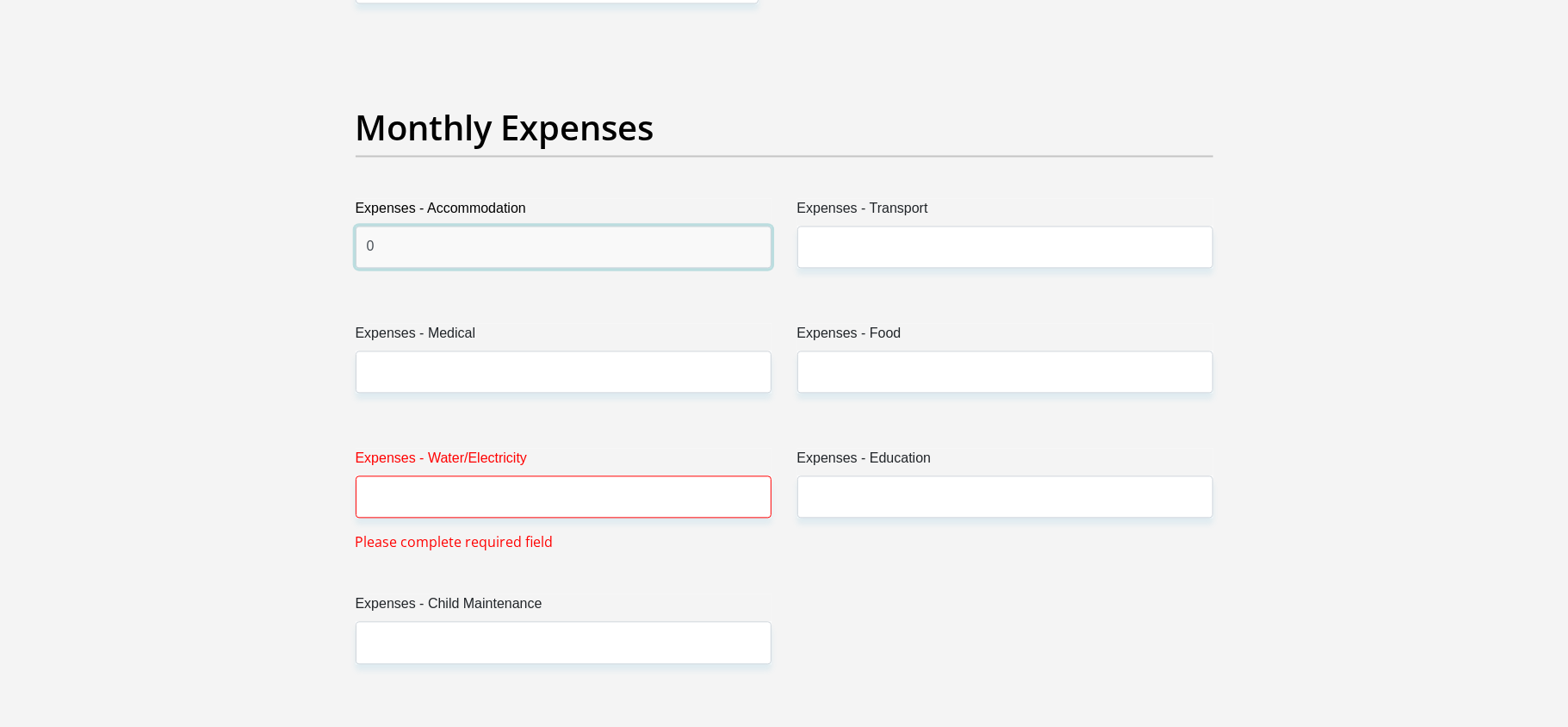
scroll to position [2395, 0]
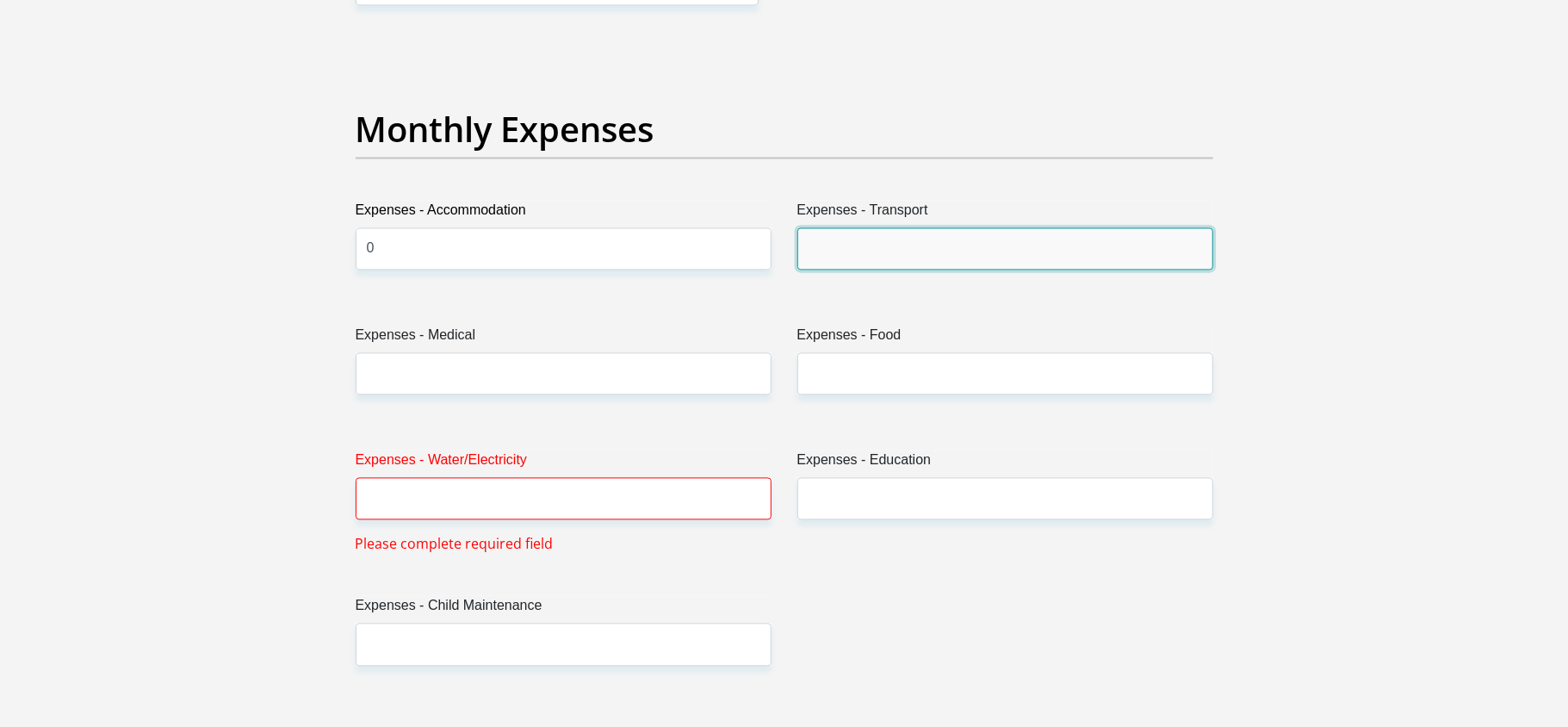
click at [858, 236] on input "Expenses - Transport" at bounding box center [1005, 248] width 416 height 42
type input "2500"
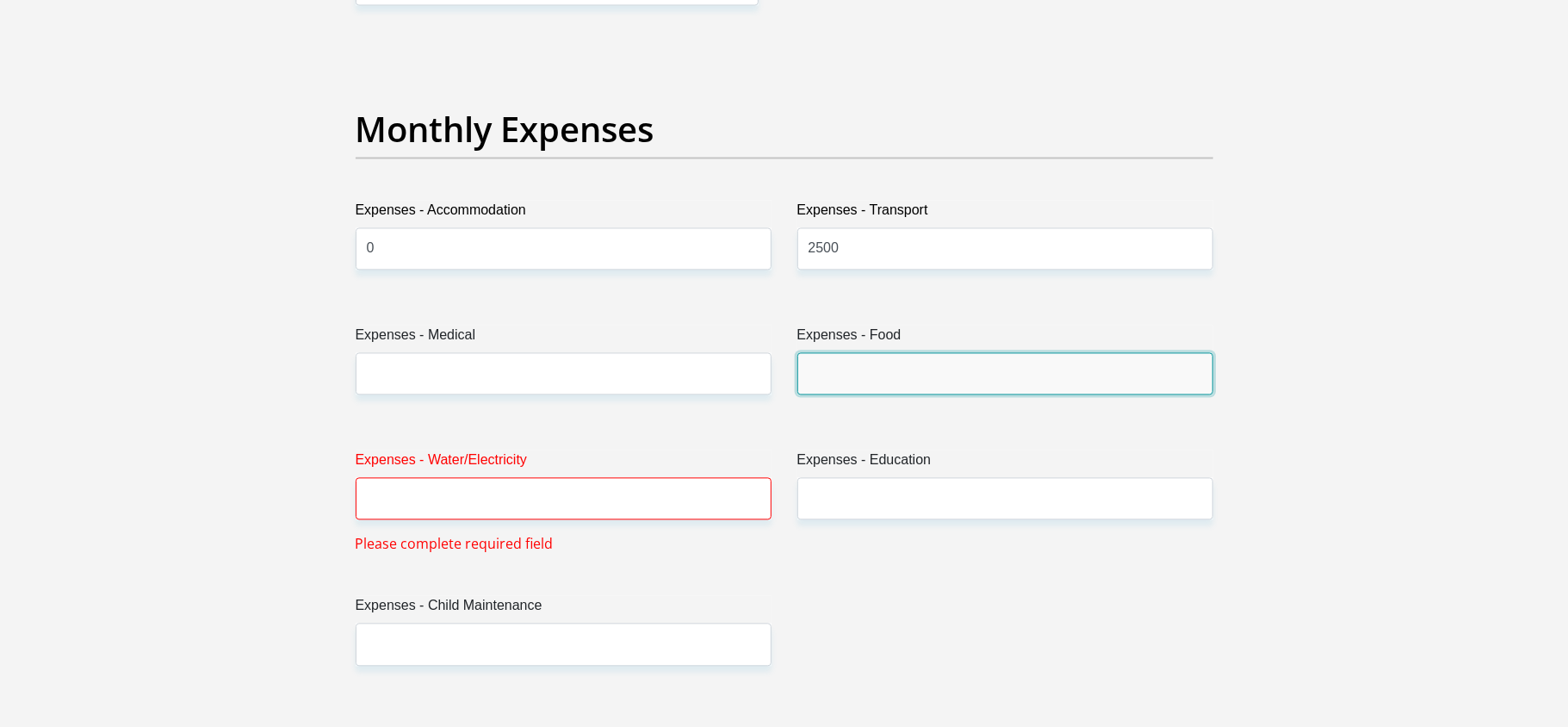
click at [888, 374] on input "Expenses - Food" at bounding box center [1005, 373] width 416 height 42
type input "1500"
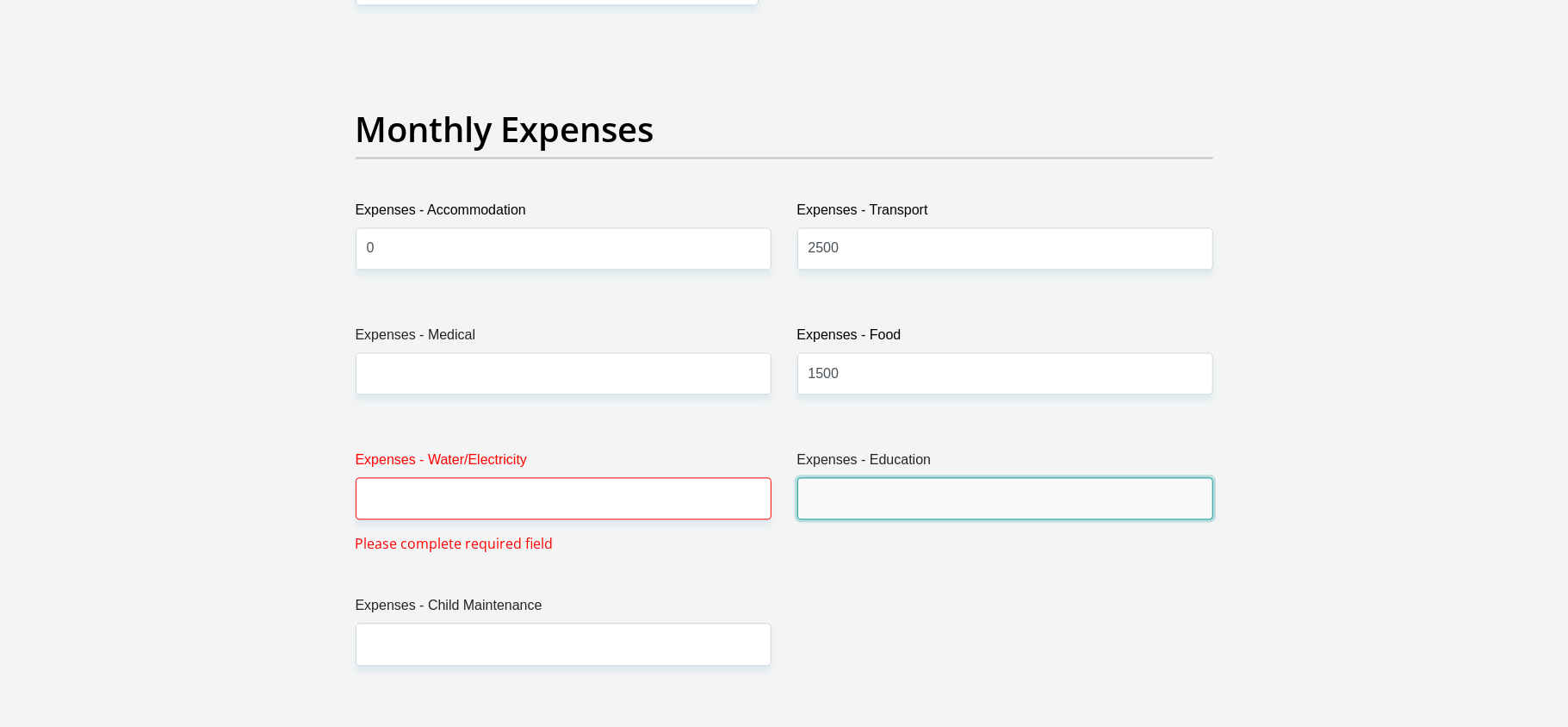
click at [904, 479] on input "Expenses - Education" at bounding box center [1005, 497] width 416 height 42
type input "0"
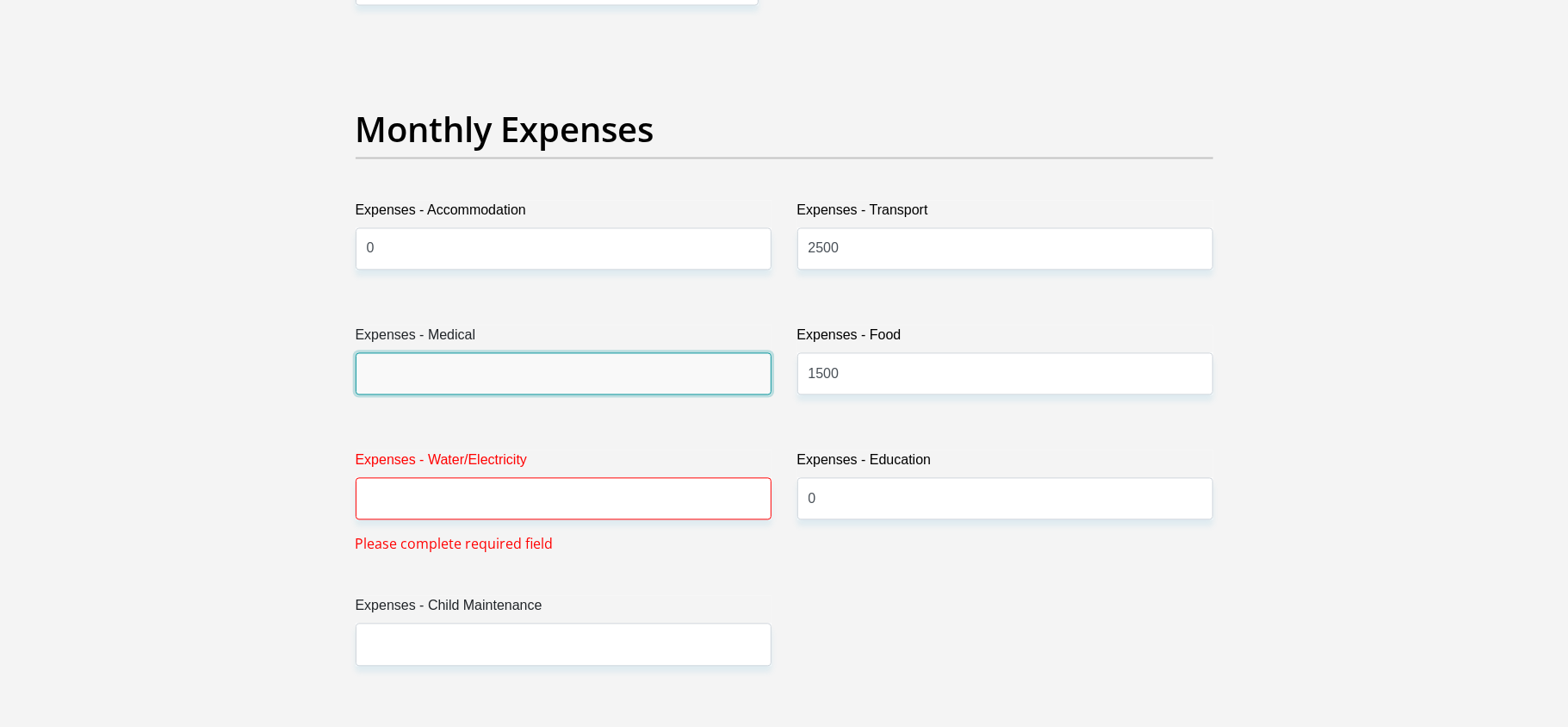
click at [569, 367] on input "Expenses - Medical" at bounding box center [564, 373] width 416 height 42
type input "0"
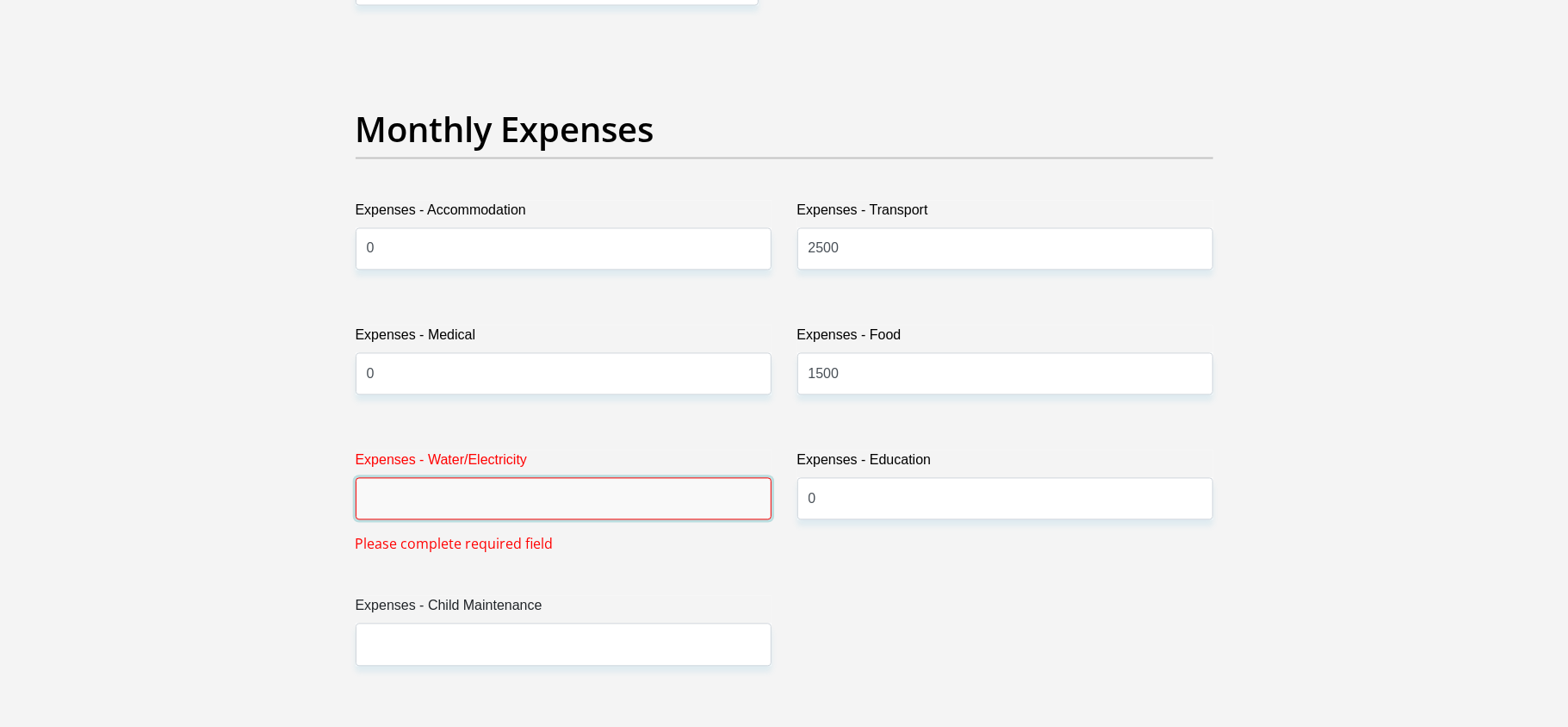
click at [527, 491] on input "Expenses - Water/Electricity" at bounding box center [564, 497] width 416 height 42
click at [538, 491] on input "Expenses - Water/Electricity" at bounding box center [564, 497] width 416 height 42
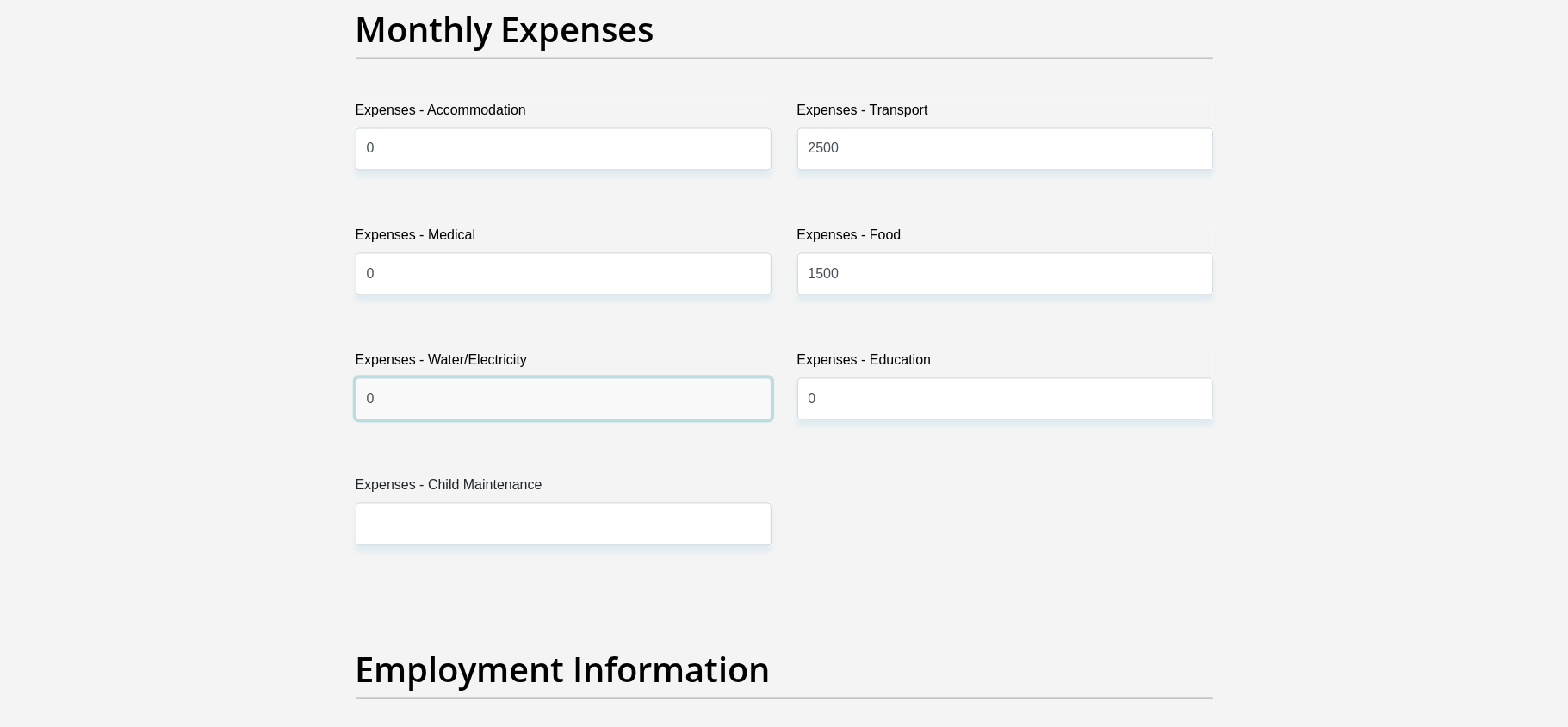
scroll to position [2489, 0]
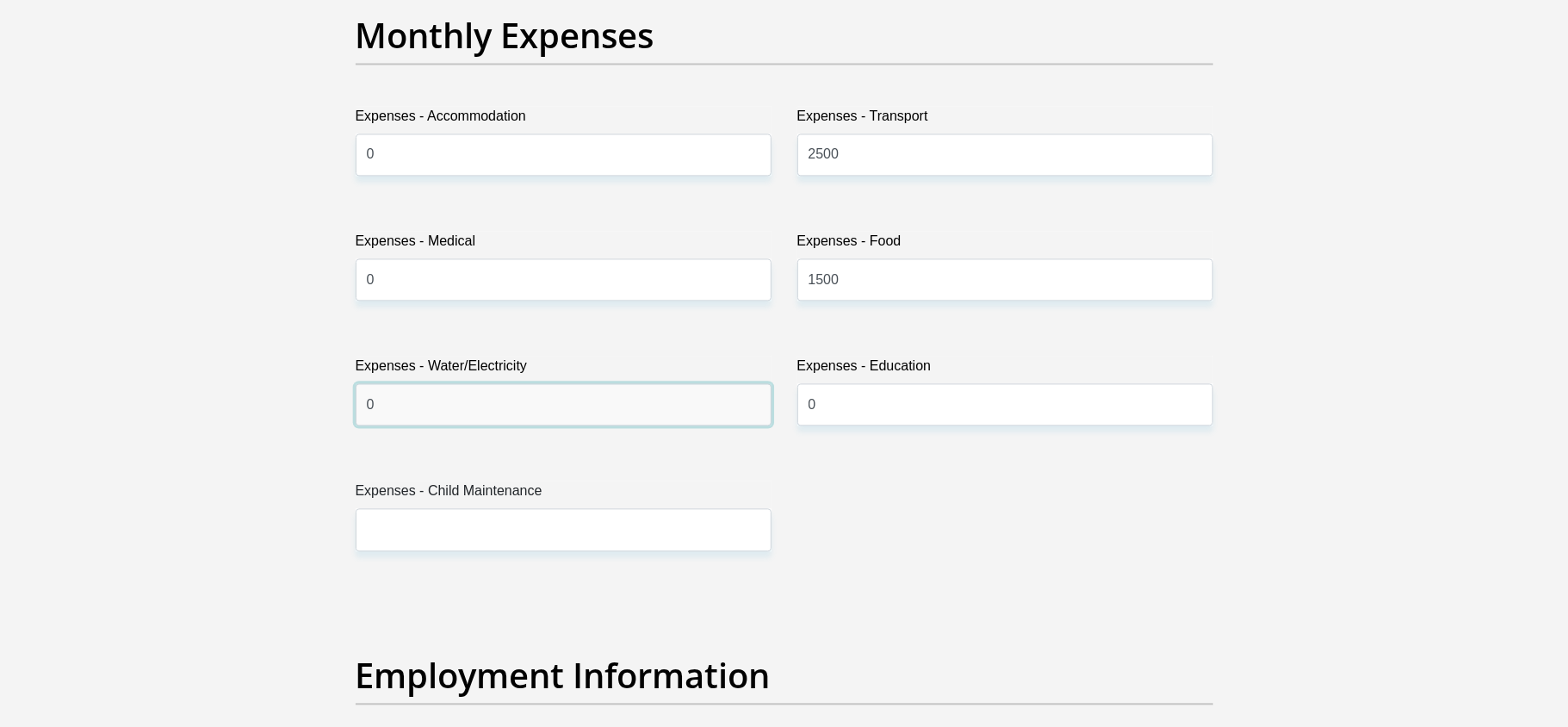
type input "0"
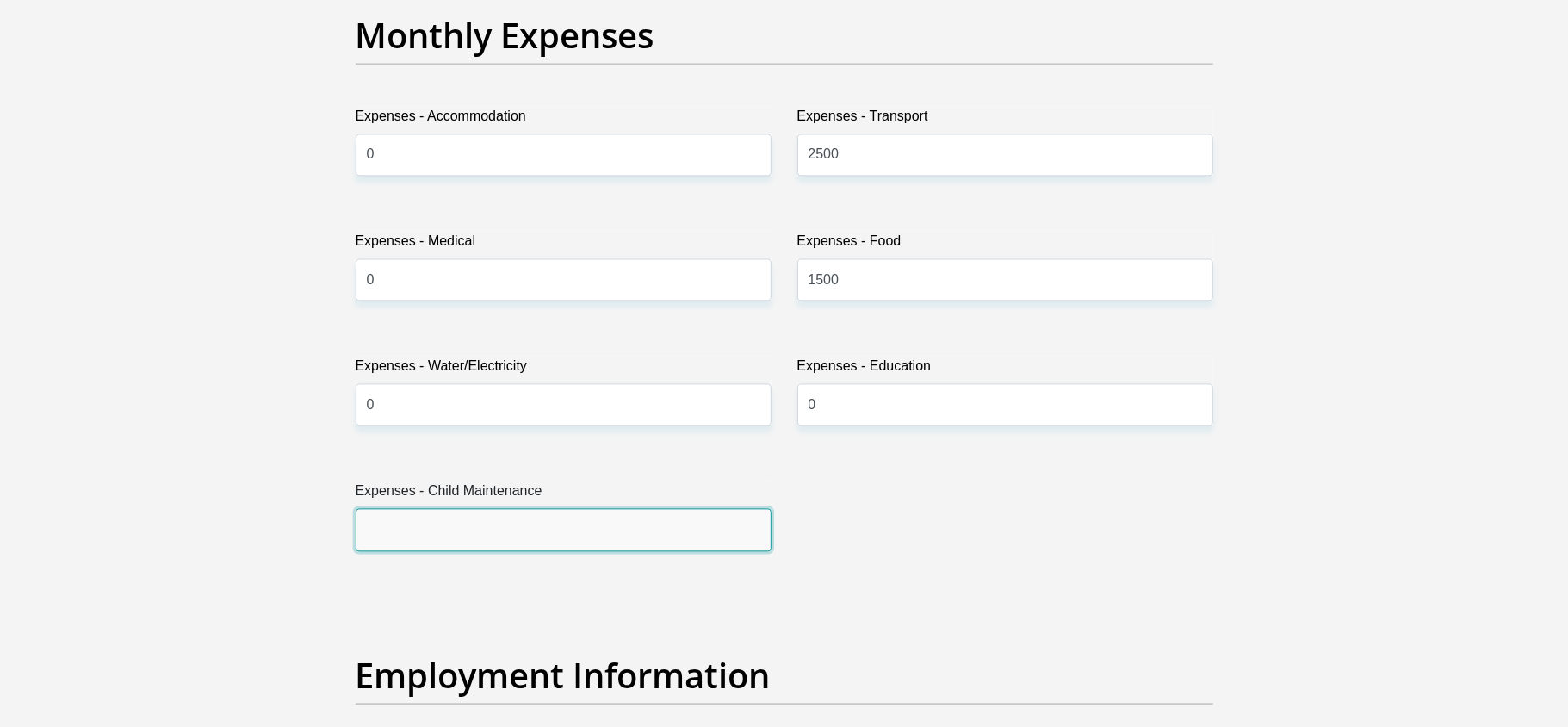
click at [476, 516] on input "Expenses - Child Maintenance" at bounding box center [564, 529] width 416 height 42
type input "2000"
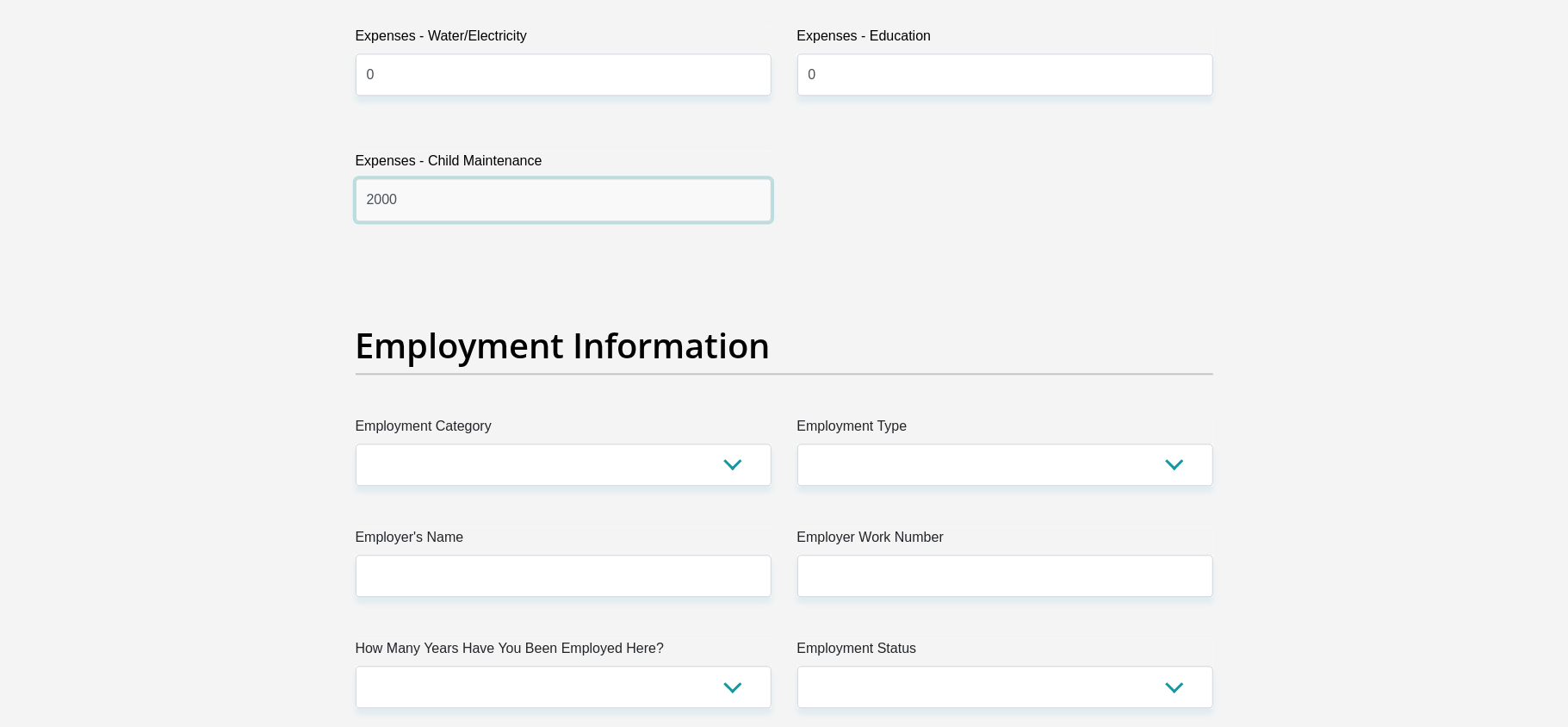
scroll to position [2815, 0]
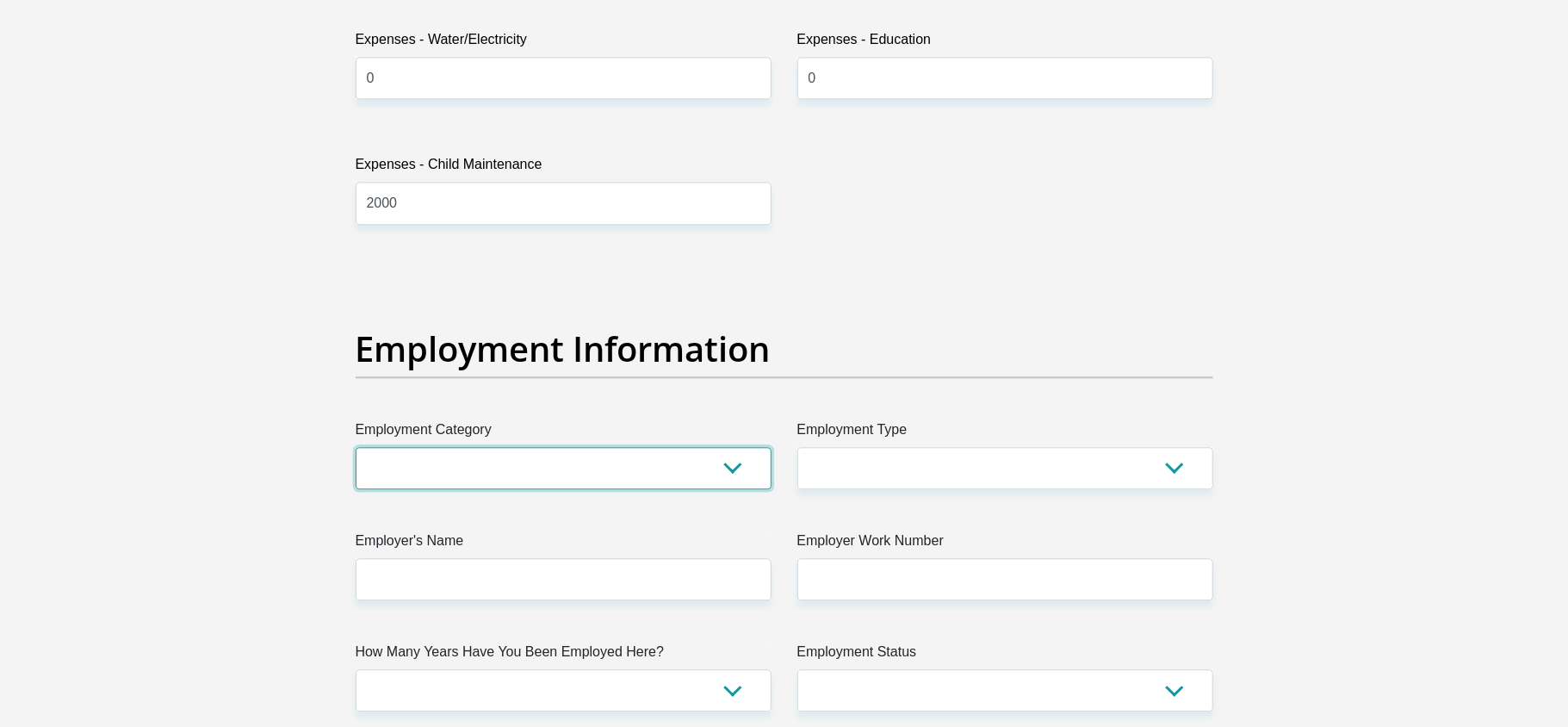
click at [472, 467] on select "AGRICULTURE ALCOHOL & TOBACCO CONSTRUCTION MATERIALS METALLURGY EQUIPMENT FOR R…" at bounding box center [564, 468] width 416 height 42
select select "67"
click at [356, 449] on select "AGRICULTURE ALCOHOL & TOBACCO CONSTRUCTION MATERIALS METALLURGY EQUIPMENT FOR R…" at bounding box center [564, 468] width 416 height 42
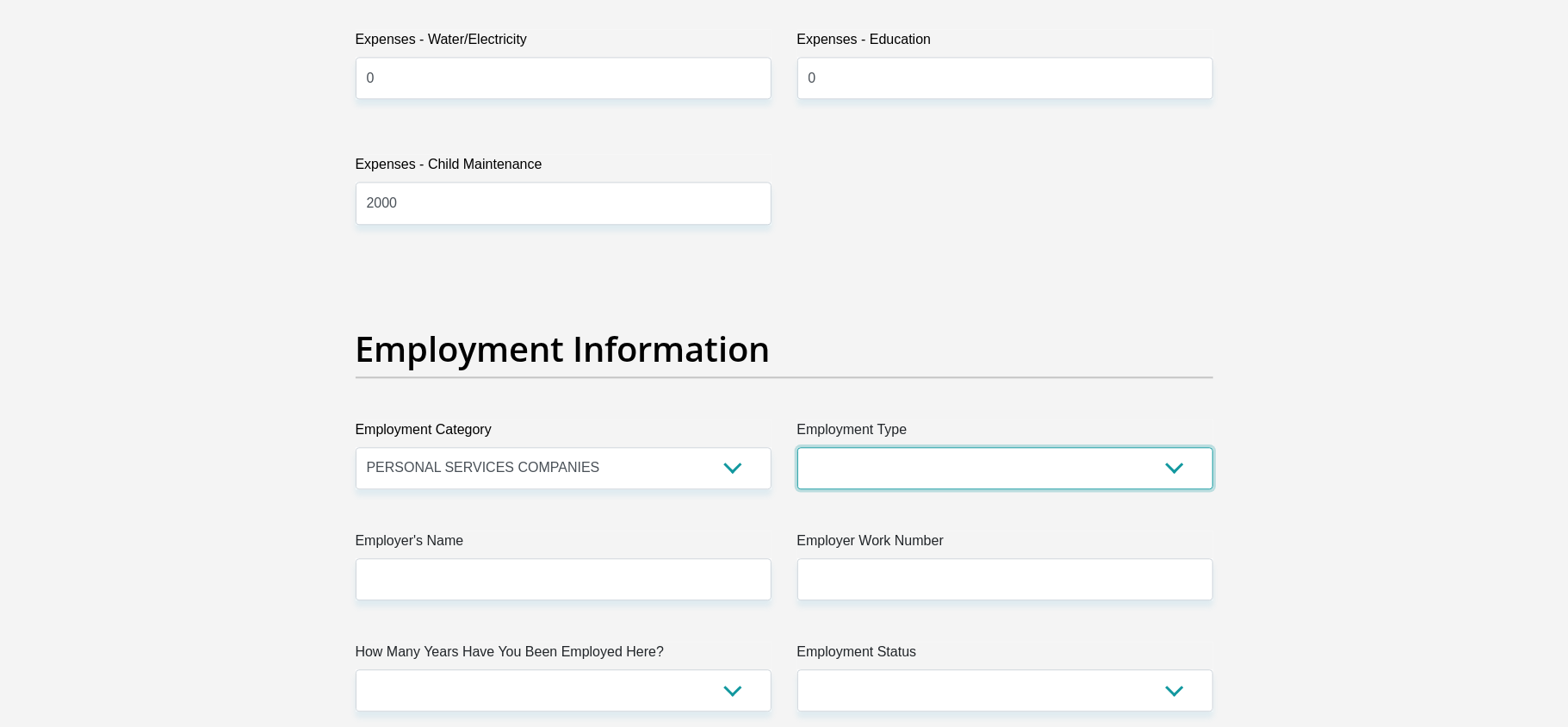
click at [860, 470] on select "College/Lecturer Craft Seller Creative Driver Executive Farmer Forces - Non Com…" at bounding box center [1005, 468] width 416 height 42
select select "Teacher"
click at [797, 449] on select "College/Lecturer Craft Seller Creative Driver Executive Farmer Forces - Non Com…" at bounding box center [1005, 468] width 416 height 42
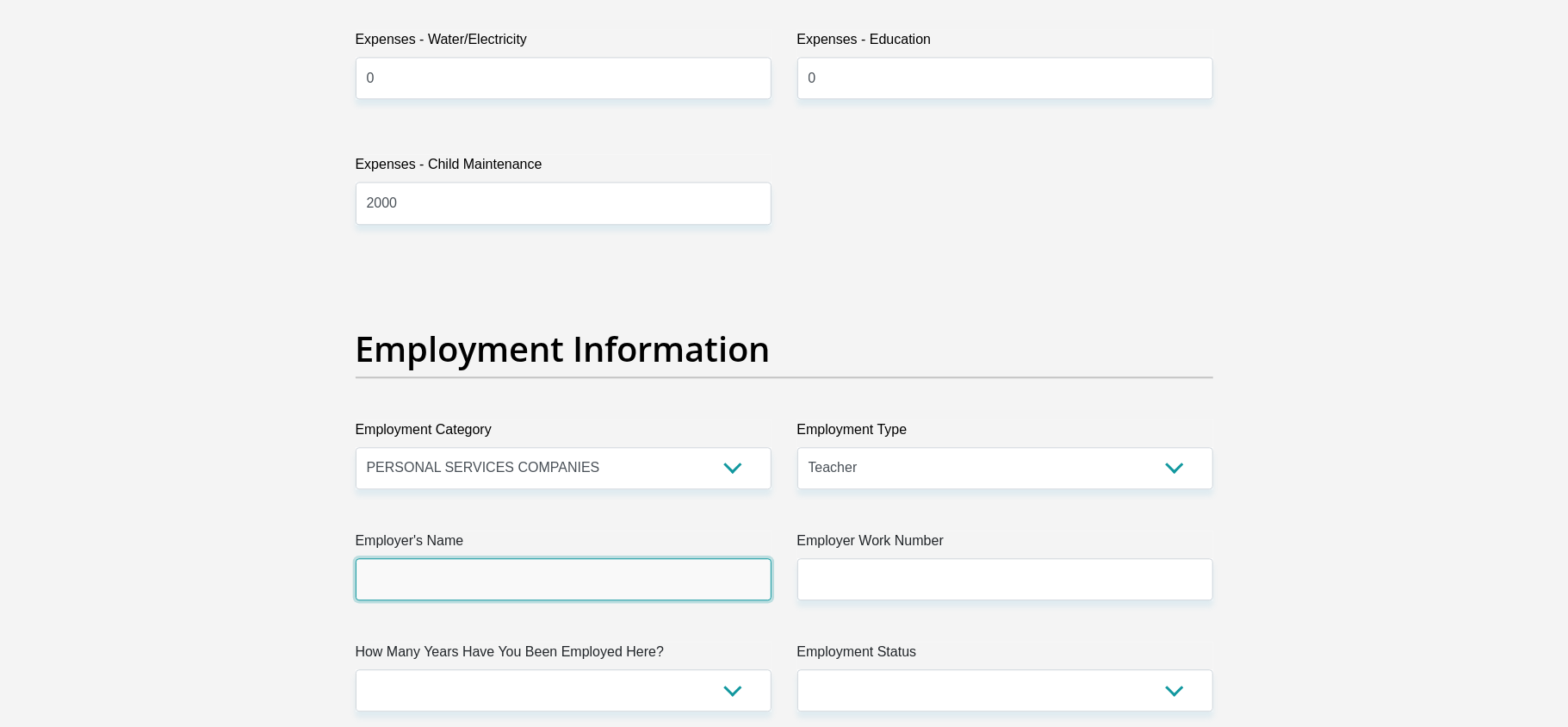
click at [564, 590] on input "Employer's Name" at bounding box center [564, 578] width 416 height 42
type input "NovaPioneer"
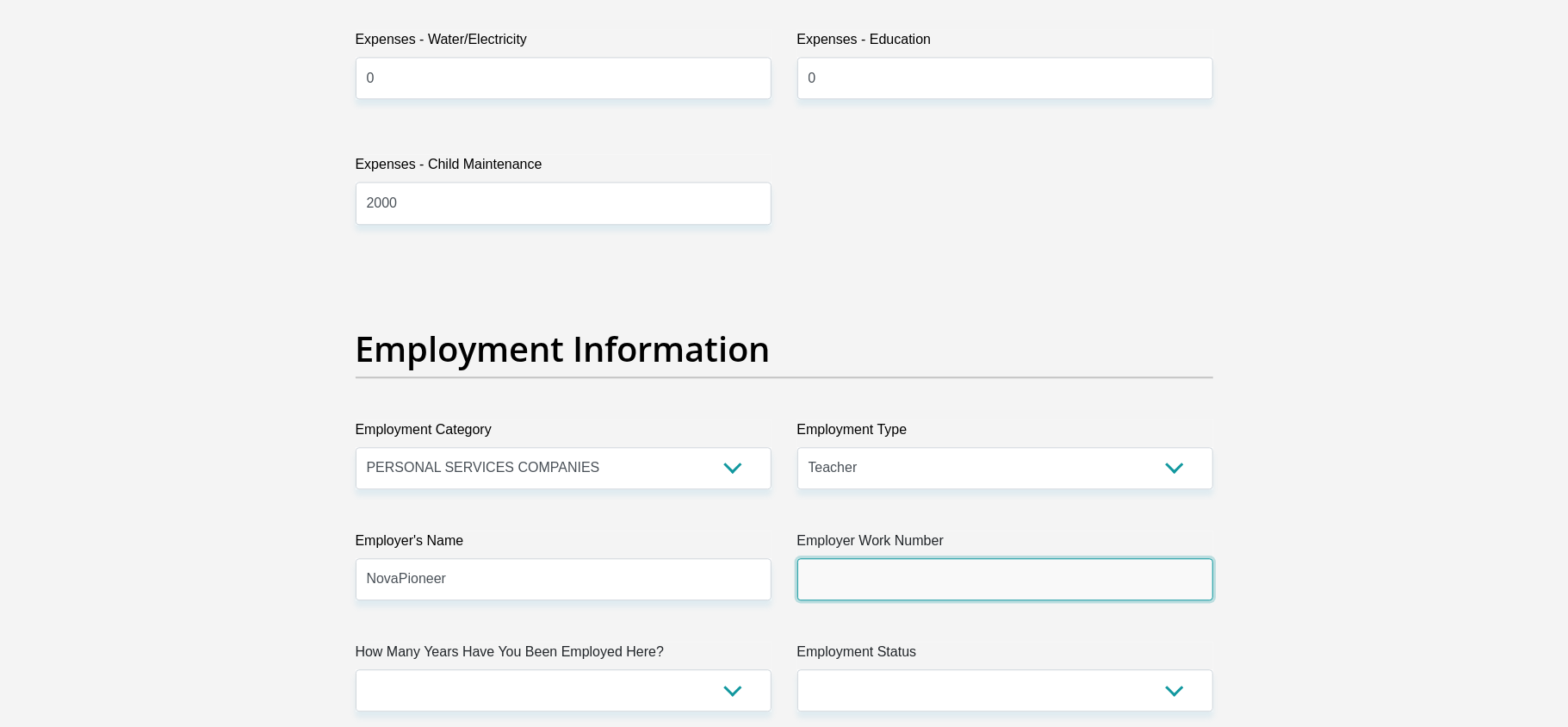
click at [858, 574] on input "Employer Work Number" at bounding box center [1005, 578] width 416 height 42
type input "0112516629"
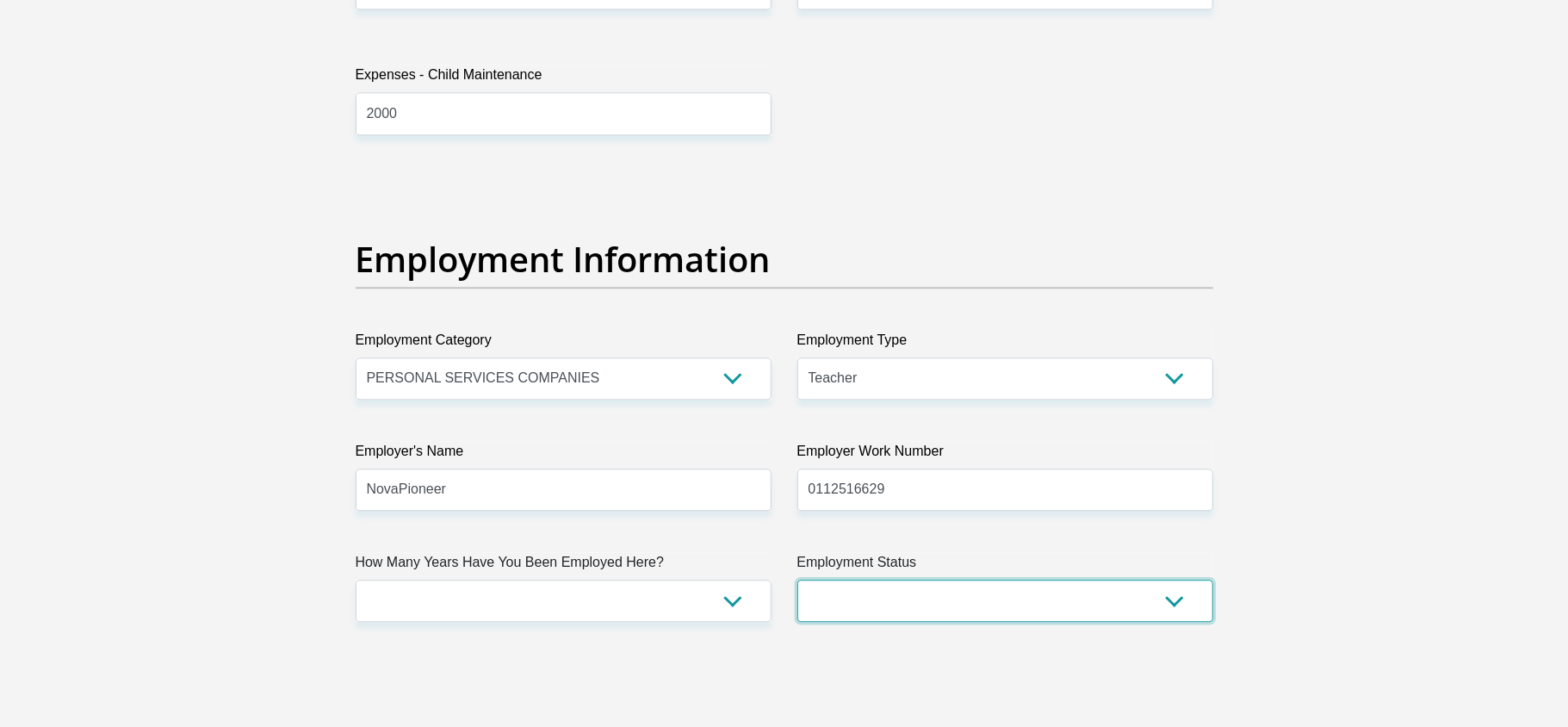
click at [895, 600] on select "Permanent/Full-time Part-time/Casual Contract Worker Self-Employed Housewife Re…" at bounding box center [1005, 600] width 416 height 42
select select "1"
click at [797, 582] on select "Permanent/Full-time Part-time/Casual Contract Worker Self-Employed Housewife Re…" at bounding box center [1005, 600] width 416 height 42
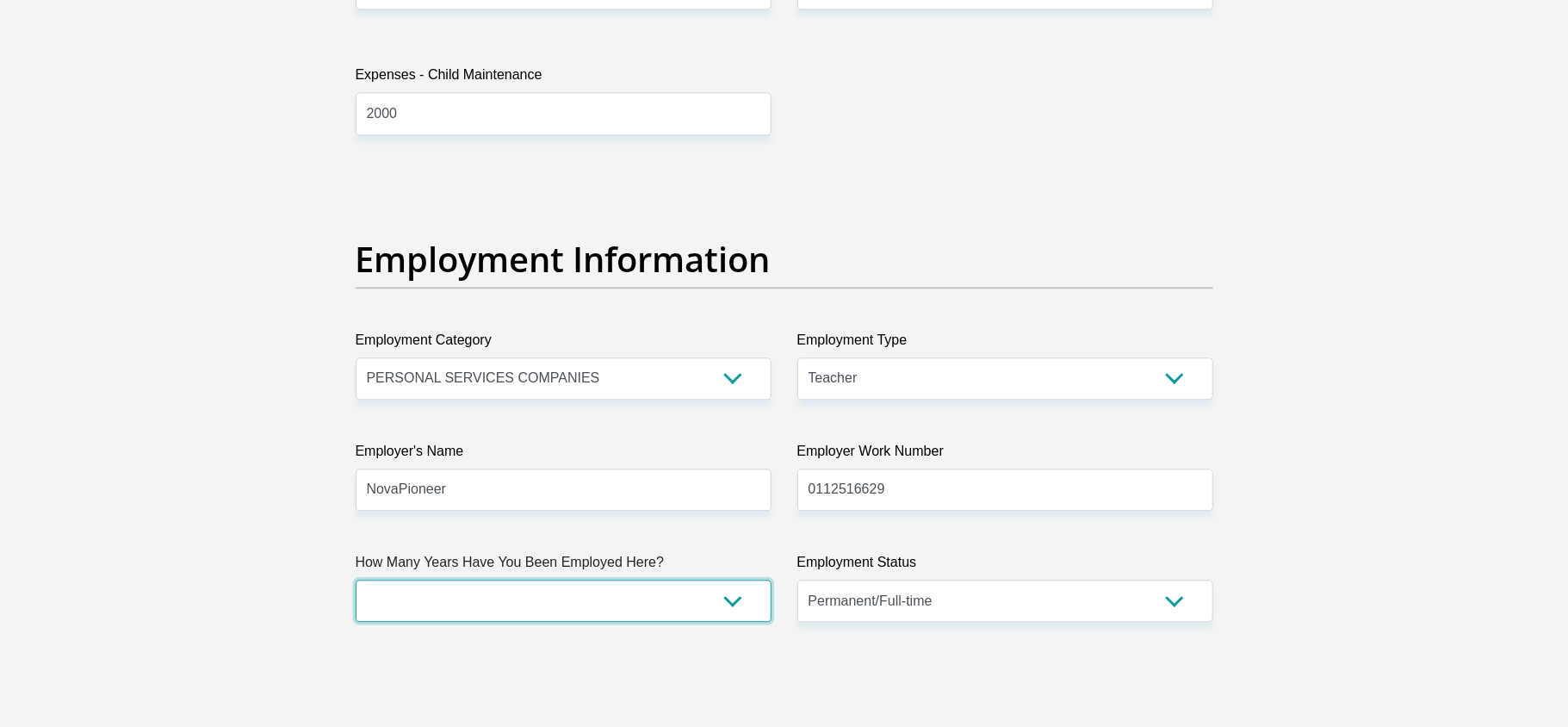
click at [611, 609] on select "less than 1 year 1-3 years 3-5 years 5+ years" at bounding box center [564, 600] width 416 height 42
select select "48"
click at [356, 582] on select "less than 1 year 1-3 years 3-5 years 5+ years" at bounding box center [564, 600] width 416 height 42
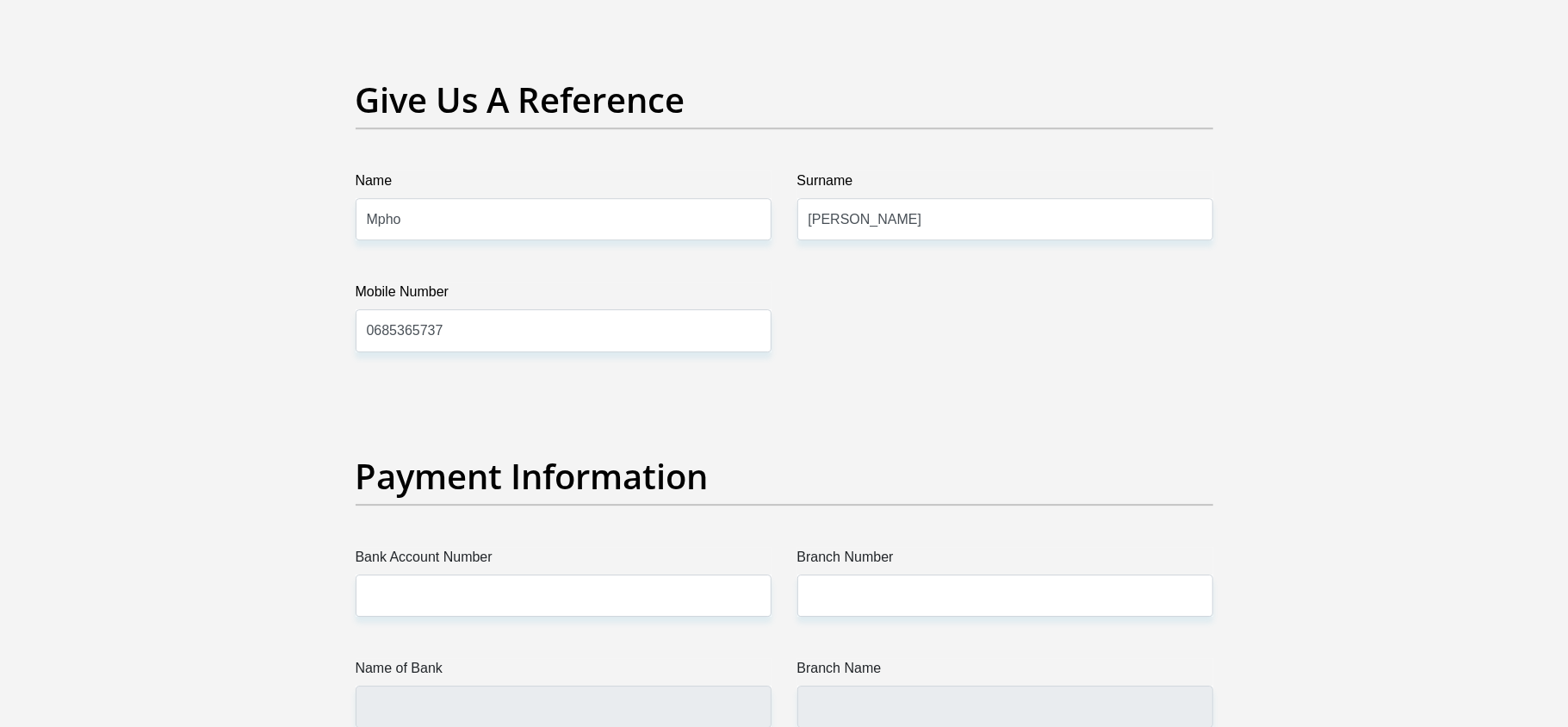
scroll to position [3544, 0]
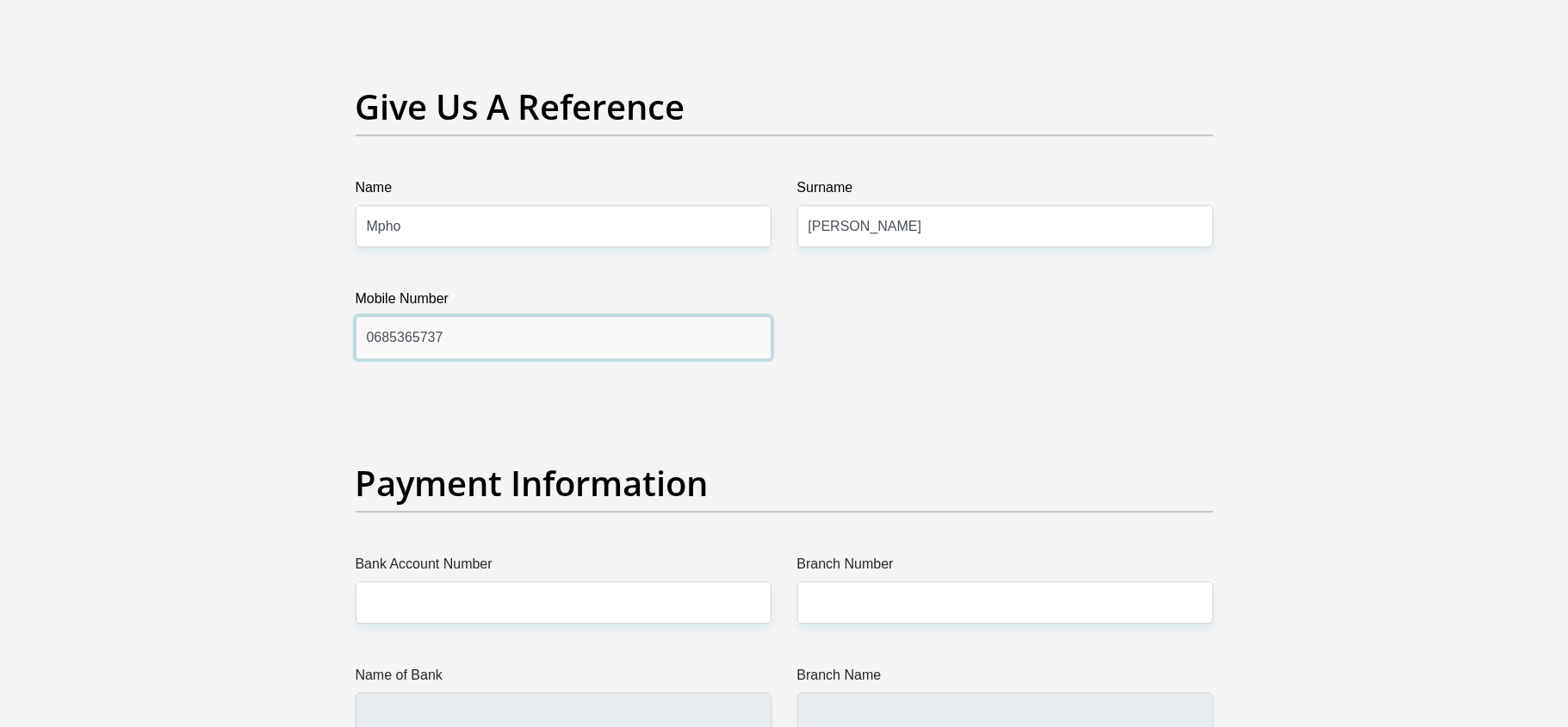
click at [482, 329] on input "0685365737" at bounding box center [564, 337] width 416 height 42
type input "0"
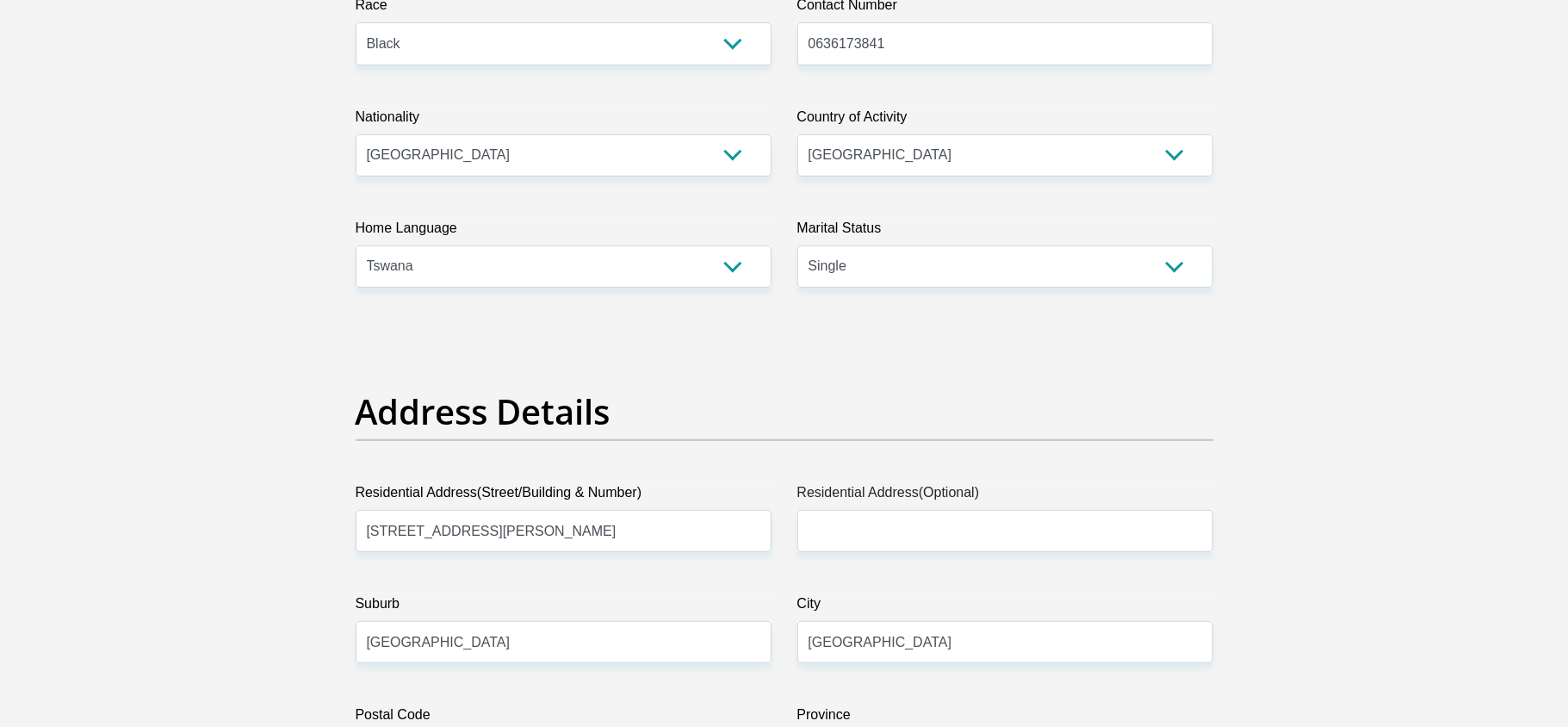
scroll to position [420, 0]
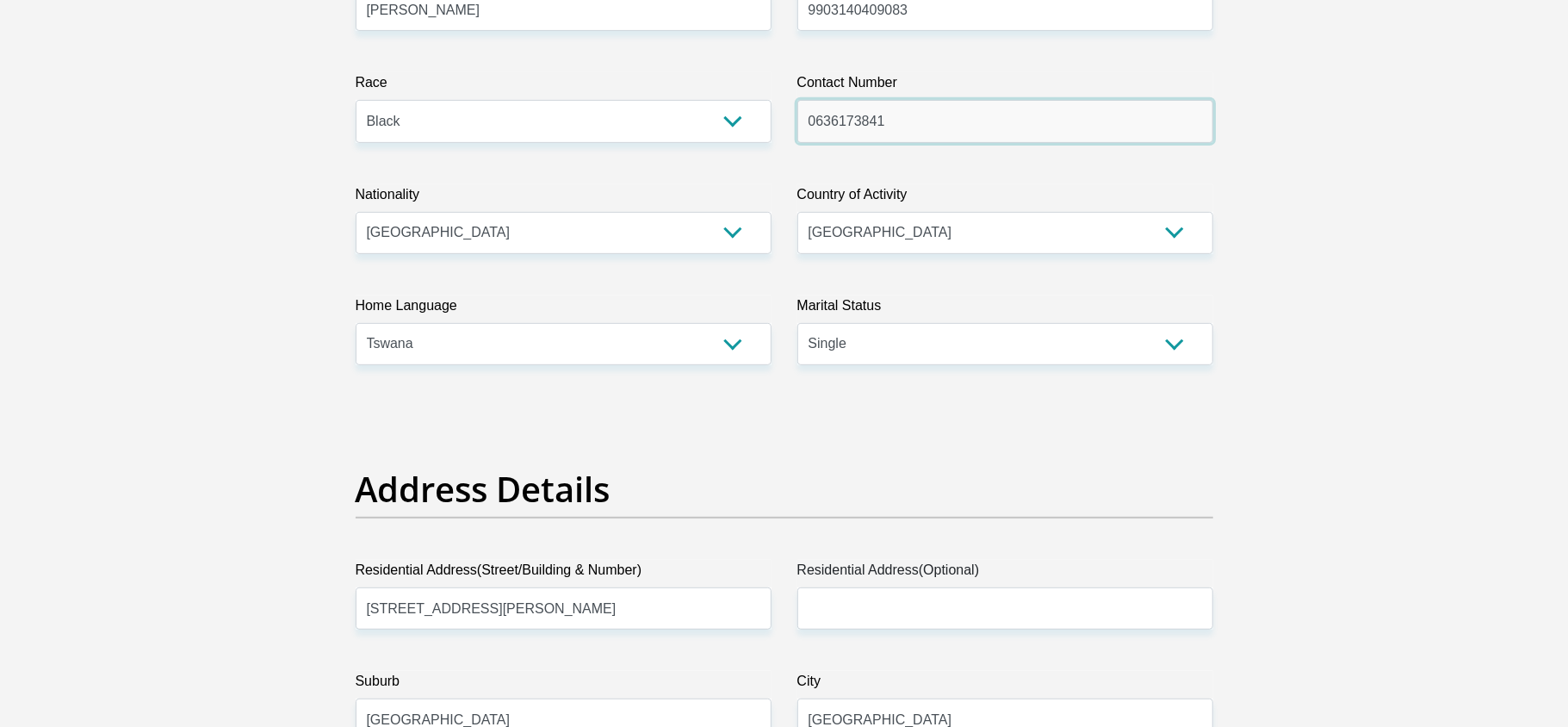
drag, startPoint x: 904, startPoint y: 120, endPoint x: 805, endPoint y: 120, distance: 99.0
click at [805, 120] on input "0636173841" at bounding box center [1005, 120] width 416 height 42
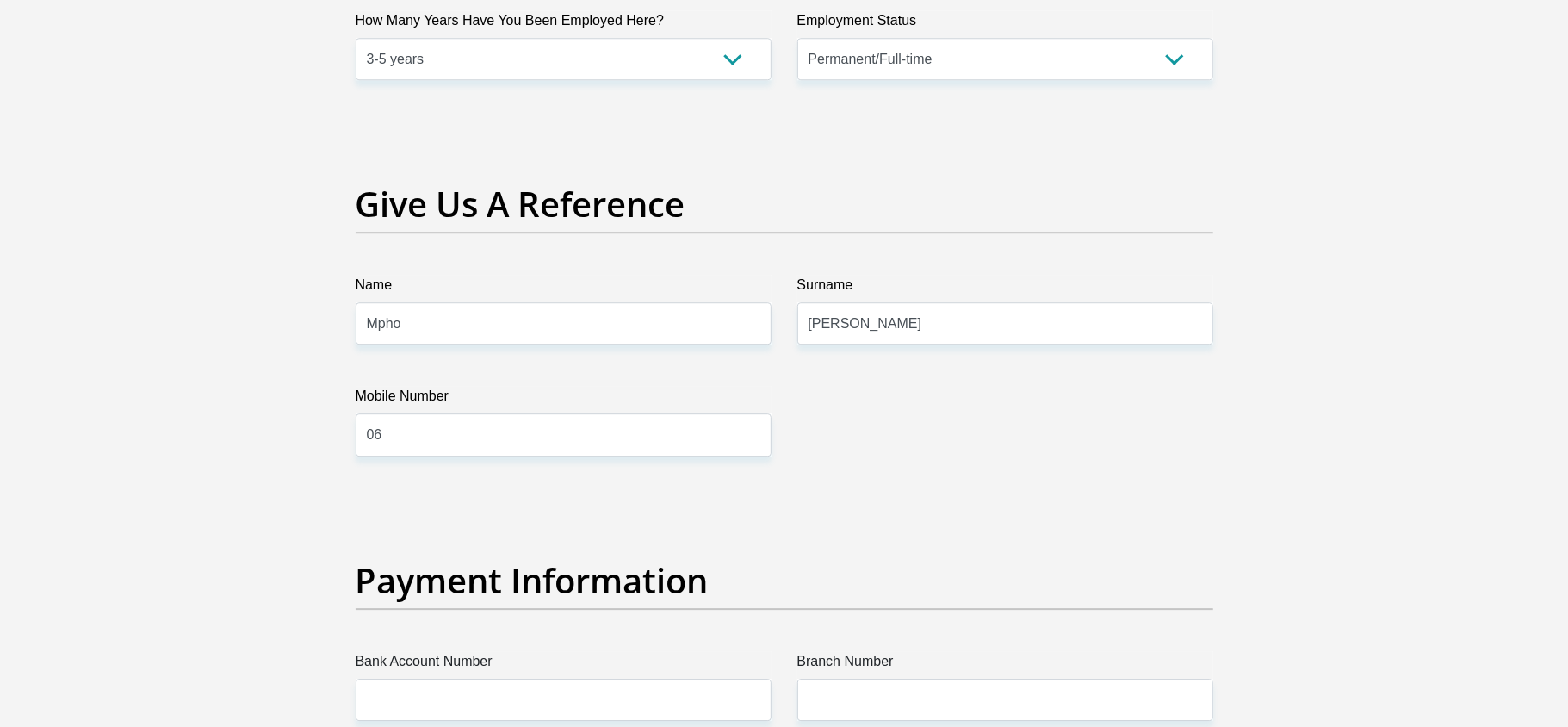
scroll to position [3443, 0]
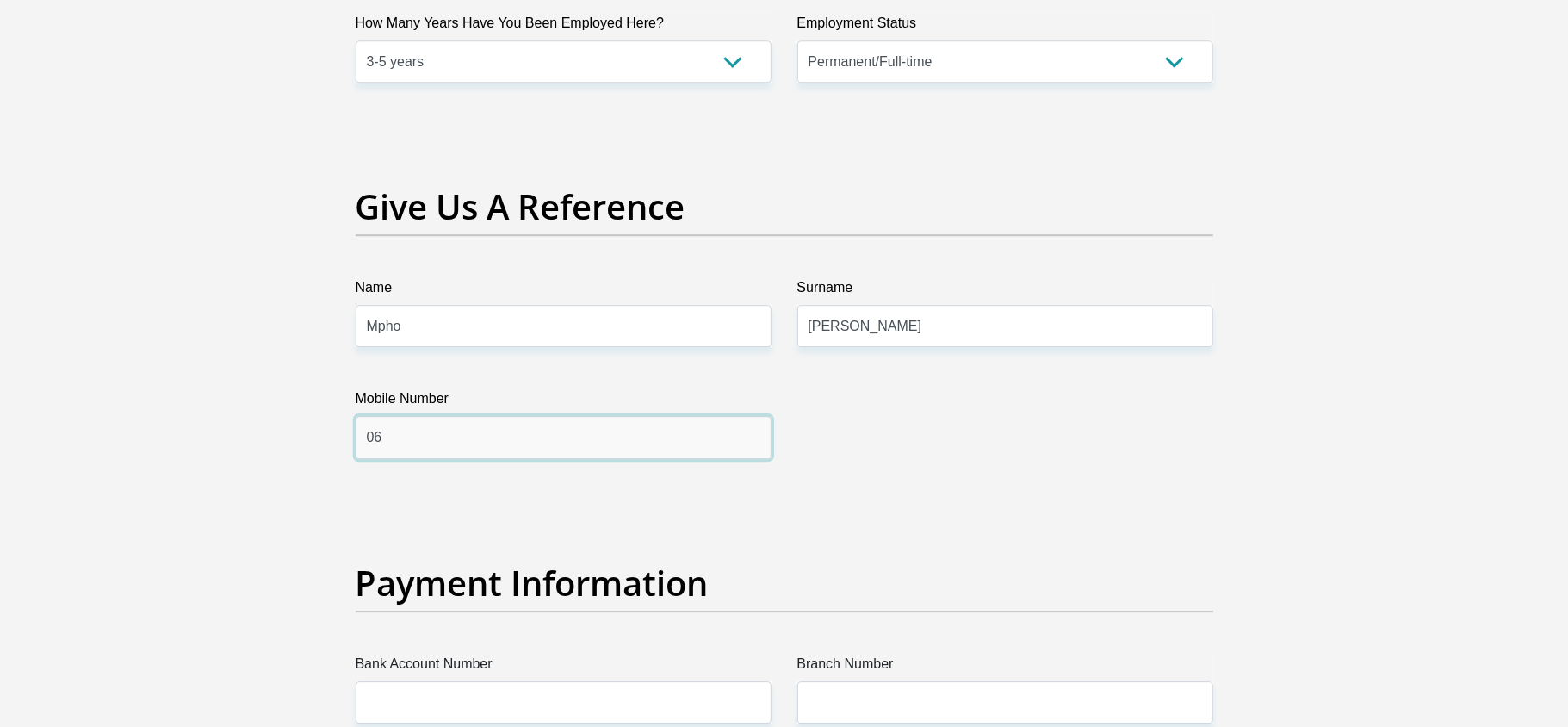
click at [437, 443] on input "06" at bounding box center [564, 437] width 416 height 42
type input "0"
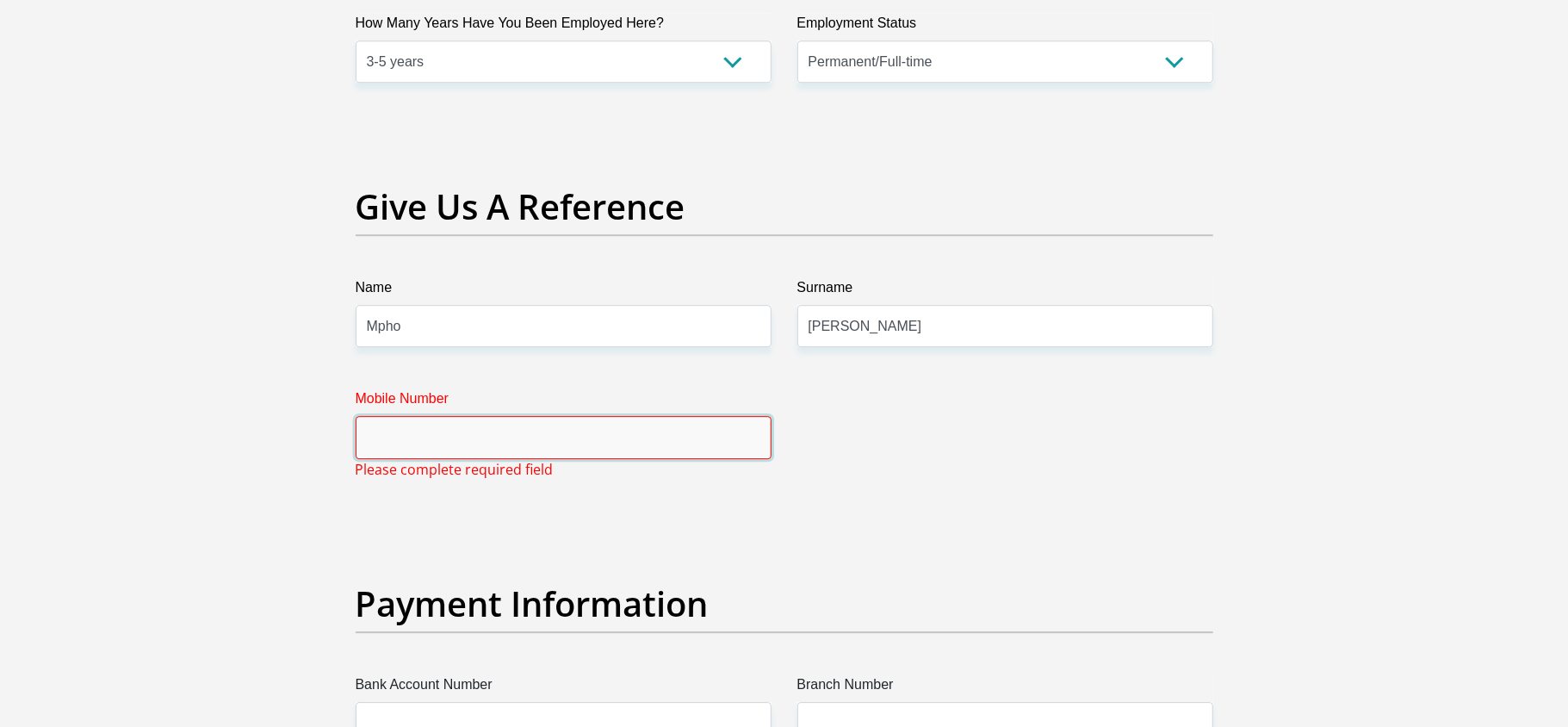
paste input "0636173841"
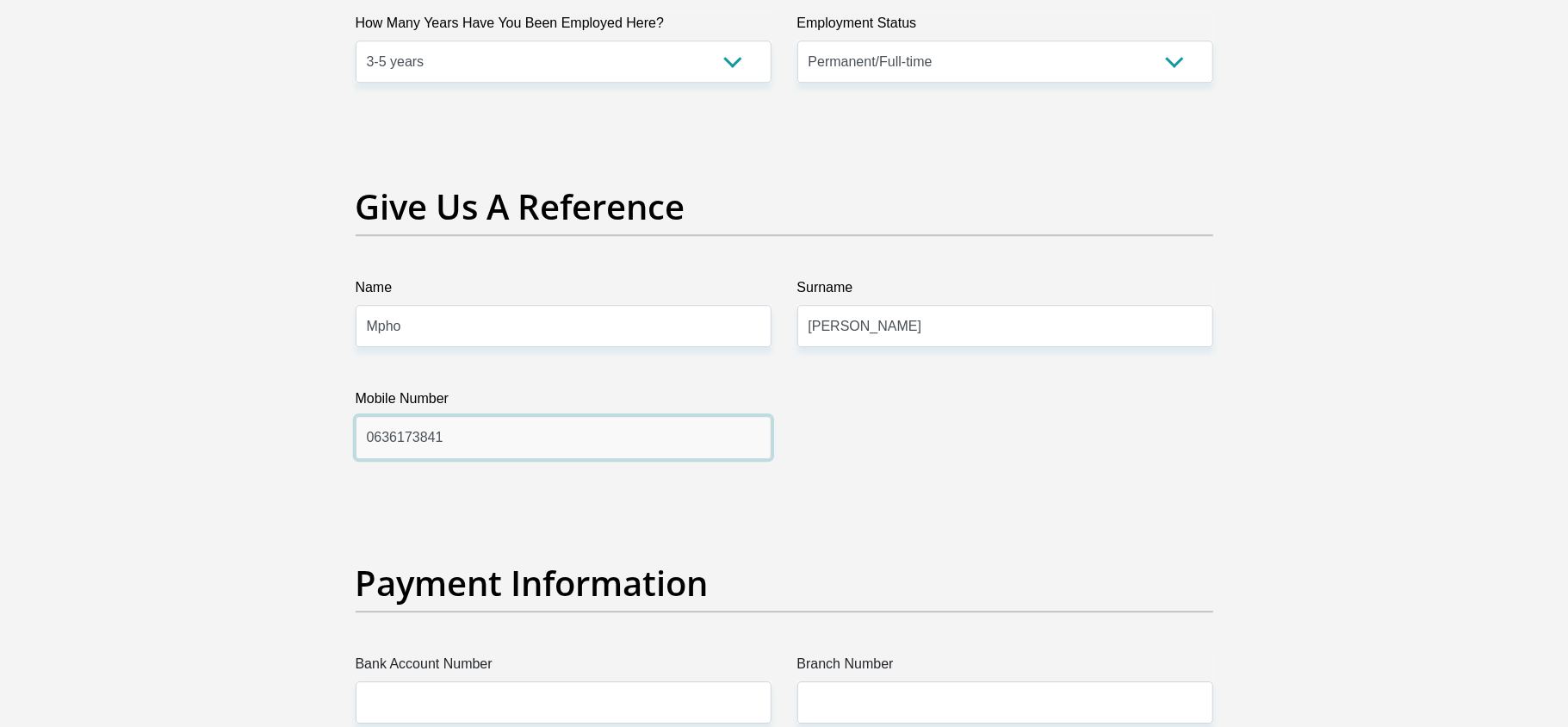
scroll to position [3745, 0]
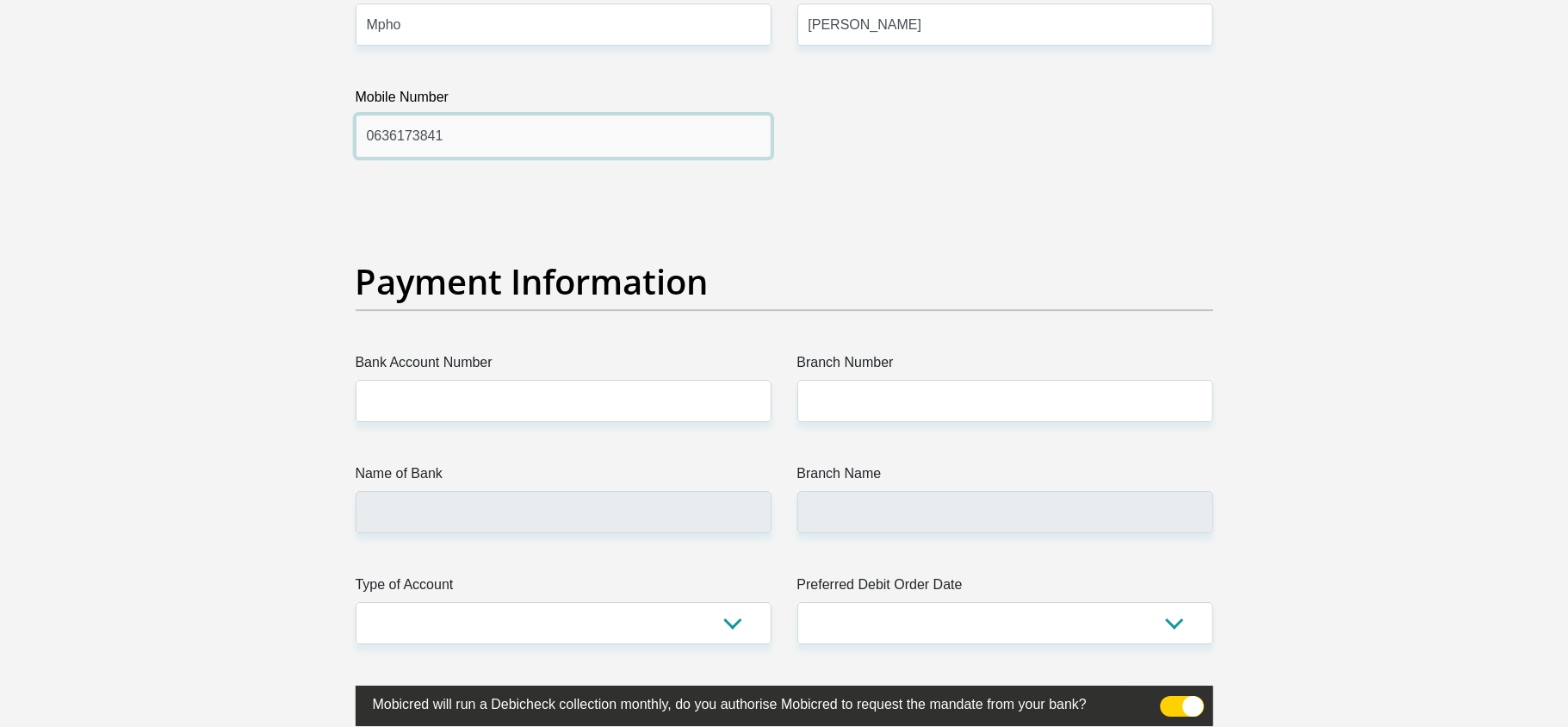
type input "0636173841"
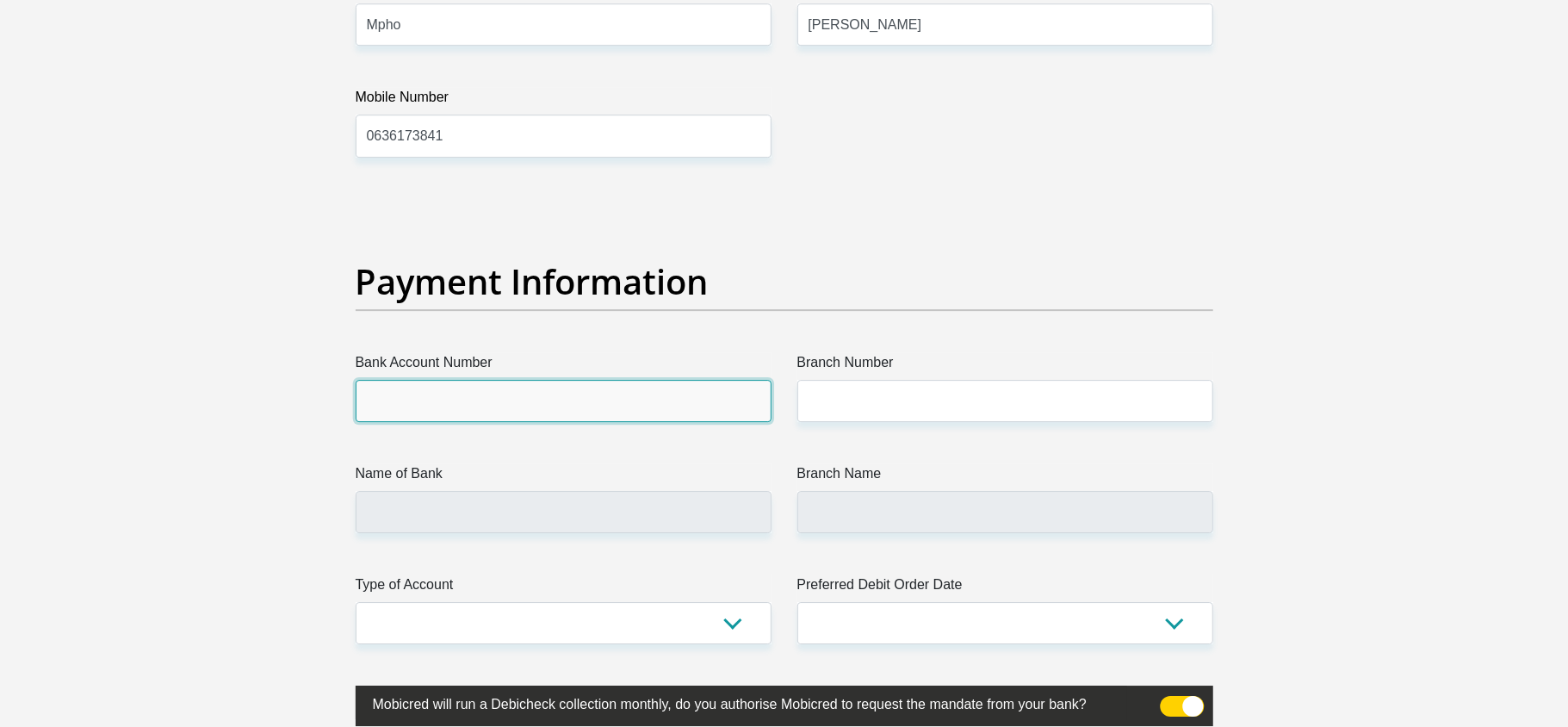
click at [441, 396] on input "Bank Account Number" at bounding box center [564, 401] width 416 height 42
type input "10162137565"
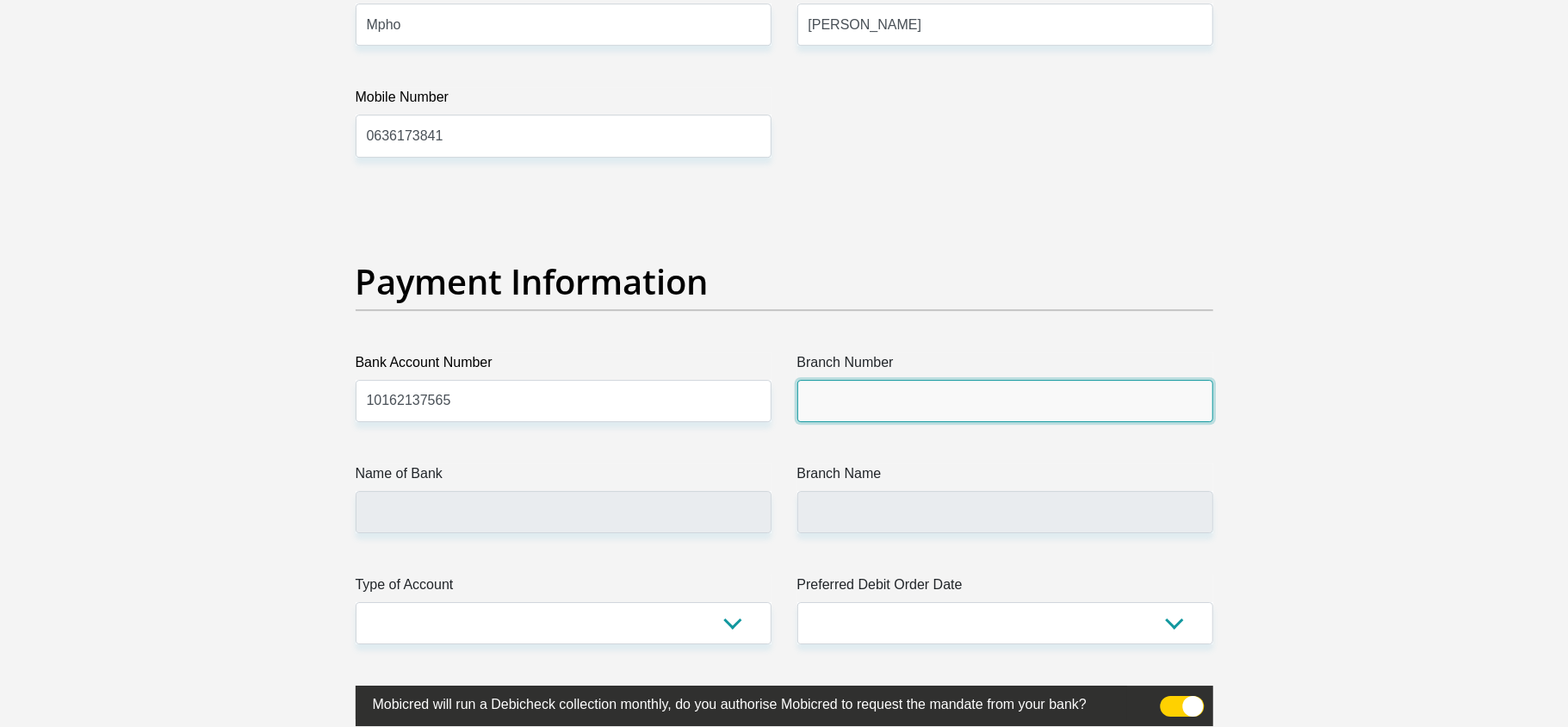
click at [832, 400] on input "Branch Number" at bounding box center [1005, 401] width 416 height 42
type input "051001"
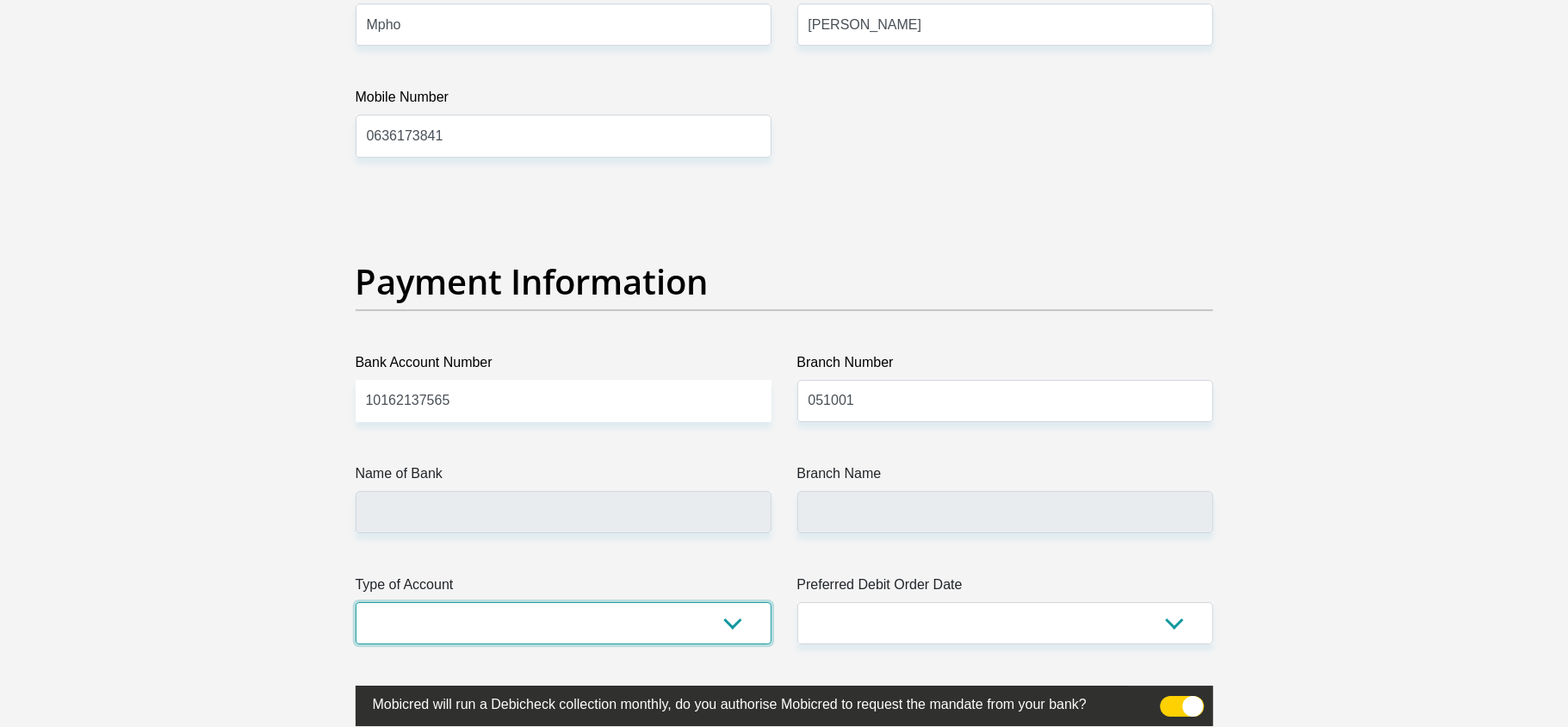
click at [607, 612] on select "Cheque Savings" at bounding box center [564, 622] width 416 height 42
type input "STANDARD BANK"
type input "STANDARD BANK SOUTH AFRICA"
select select "CUR"
click at [356, 607] on select "Cheque Savings" at bounding box center [564, 622] width 416 height 42
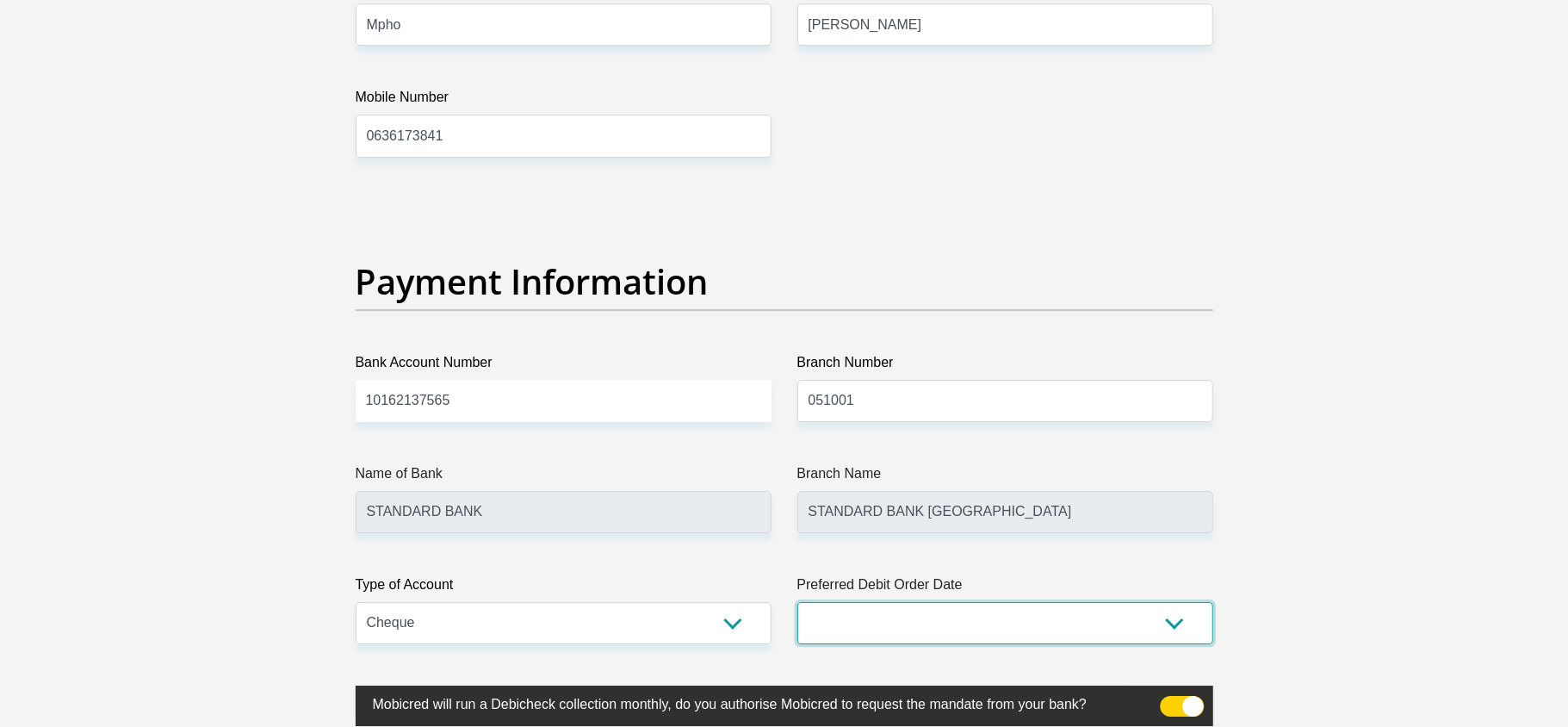
click at [897, 633] on select "1st 2nd 3rd 4th 5th 7th 18th 19th 20th 21st 22nd 23rd 24th 25th 26th 27th 28th …" at bounding box center [1005, 622] width 416 height 42
select select "25"
click at [797, 607] on select "1st 2nd 3rd 4th 5th 7th 18th 19th 20th 21st 22nd 23rd 24th 25th 26th 27th 28th …" at bounding box center [1005, 622] width 416 height 42
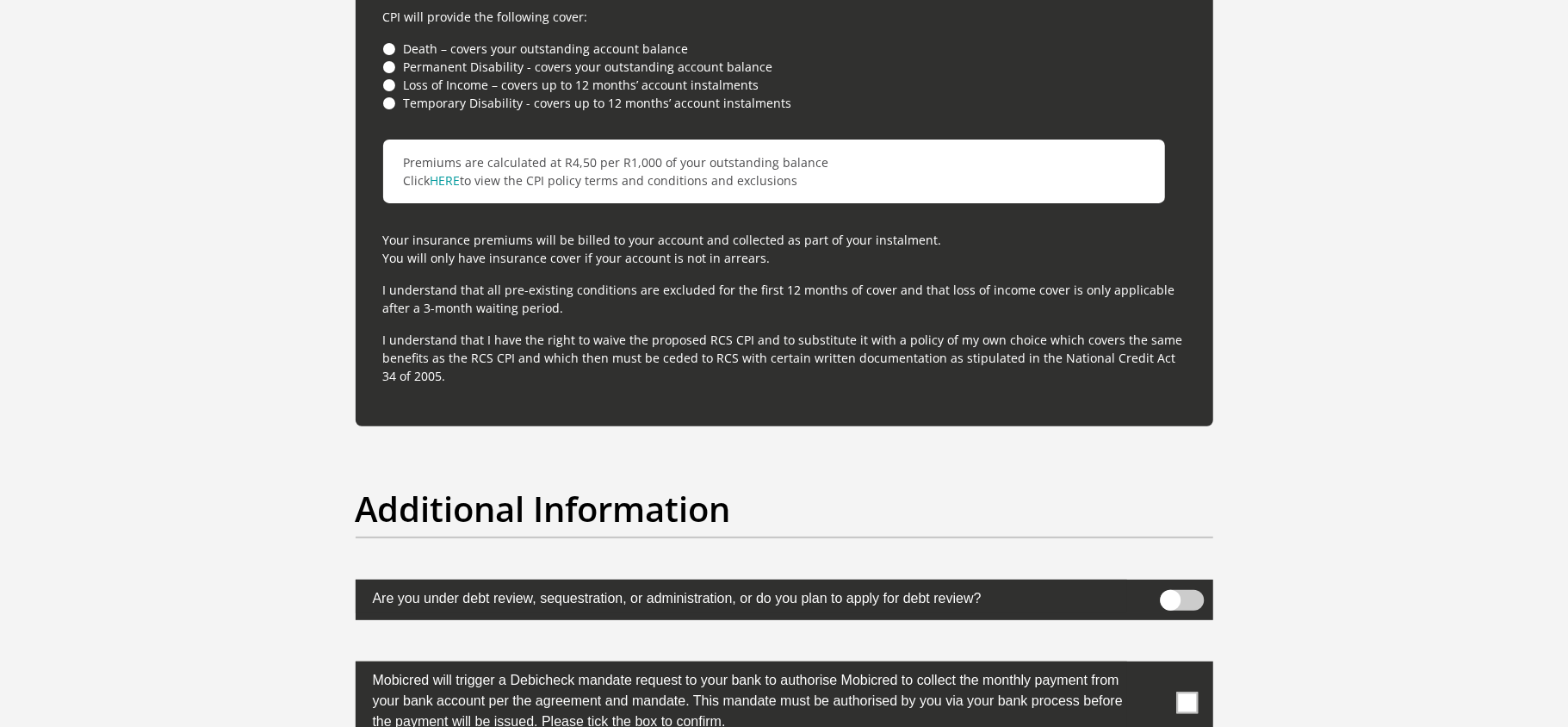
scroll to position [4922, 0]
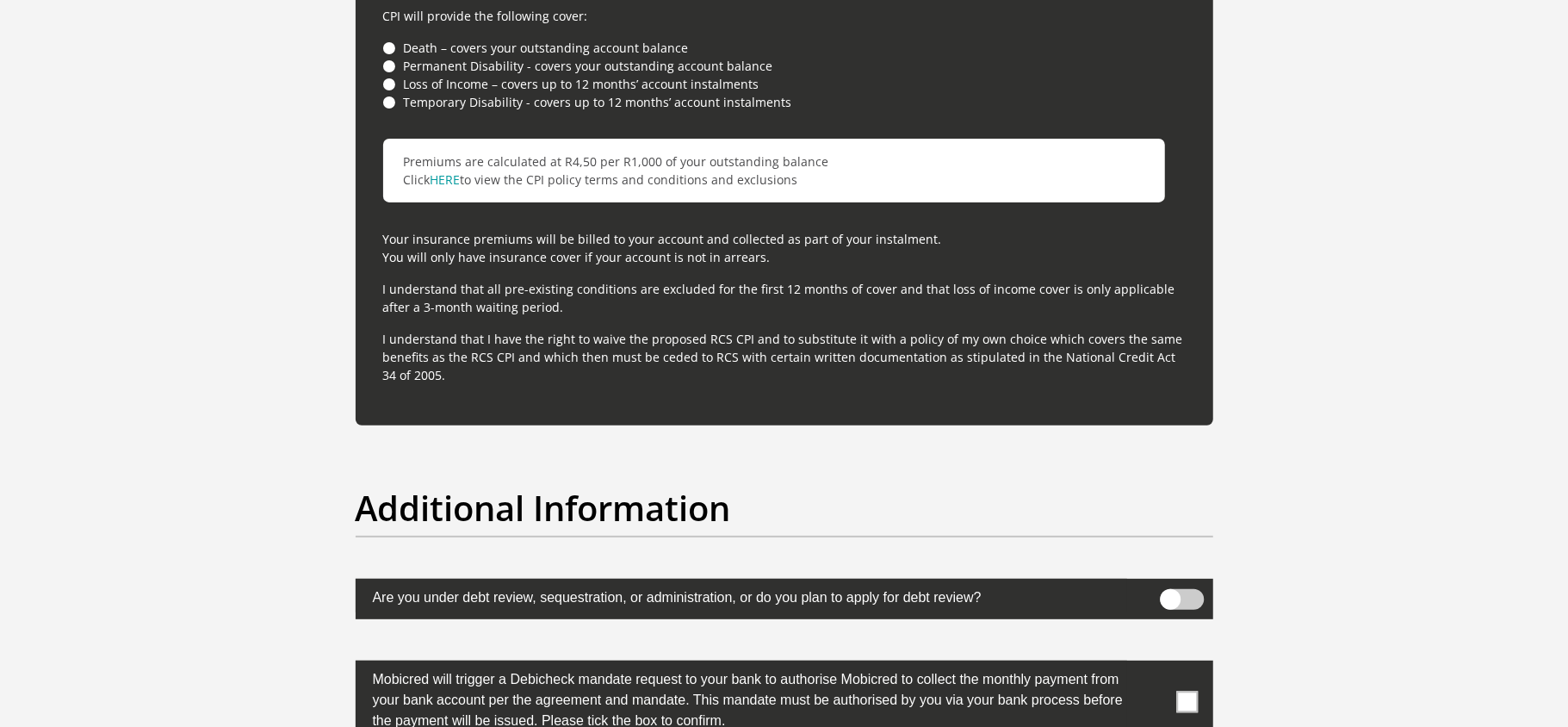
click at [388, 90] on li "Loss of Income – covers up to 12 months’ account instalments" at bounding box center [784, 84] width 803 height 19
click at [389, 91] on li "Loss of Income – covers up to 12 months’ account instalments" at bounding box center [784, 84] width 803 height 19
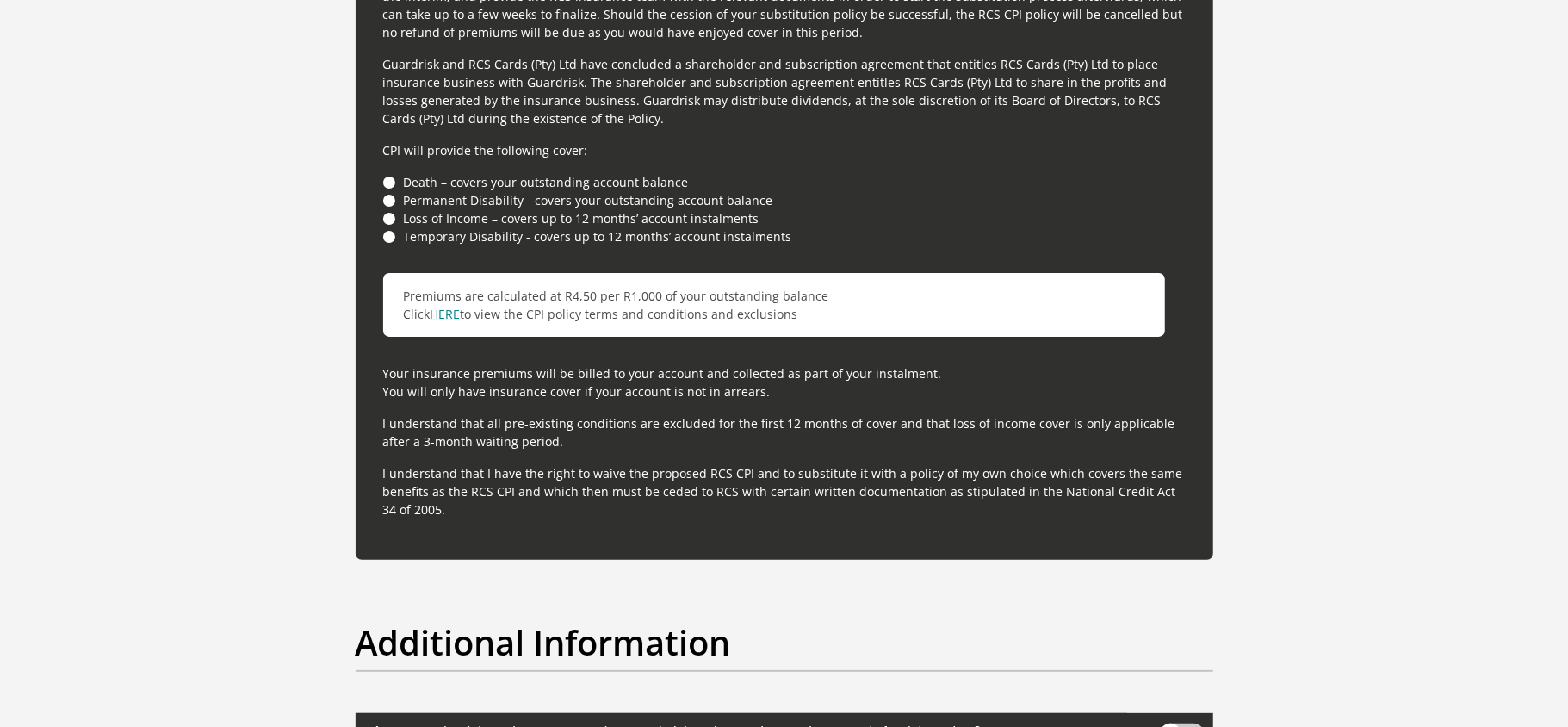
scroll to position [4772, 0]
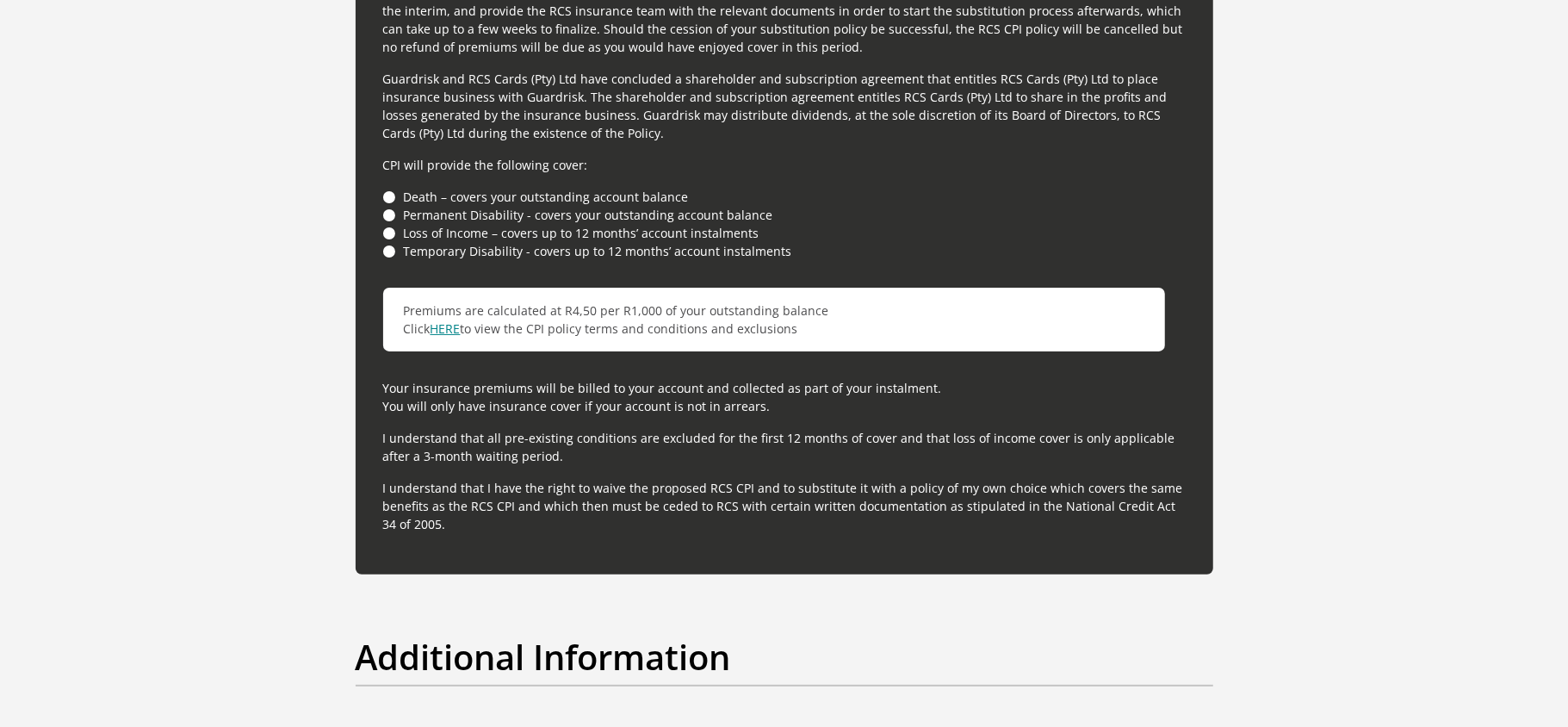
click at [449, 327] on link "HERE" at bounding box center [445, 328] width 30 height 17
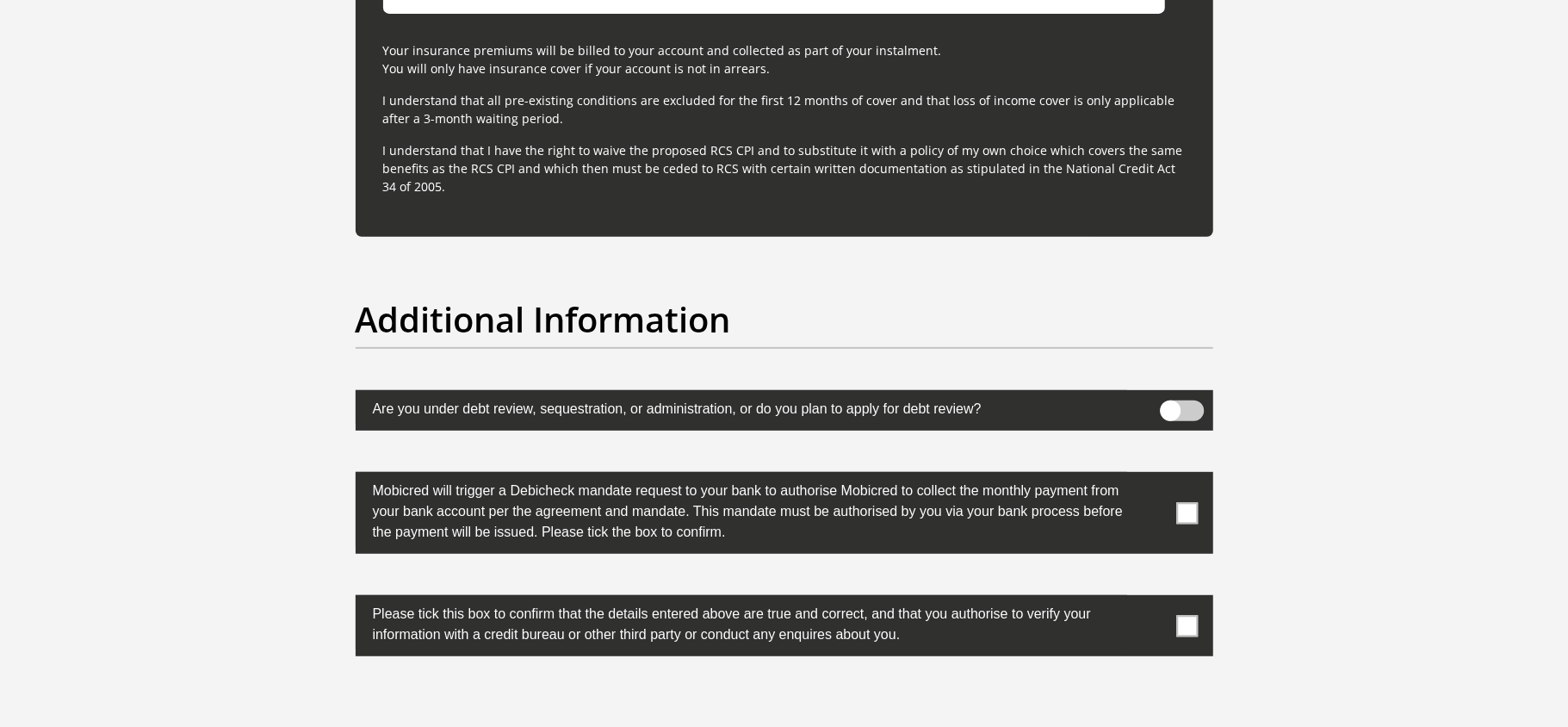
scroll to position [5114, 0]
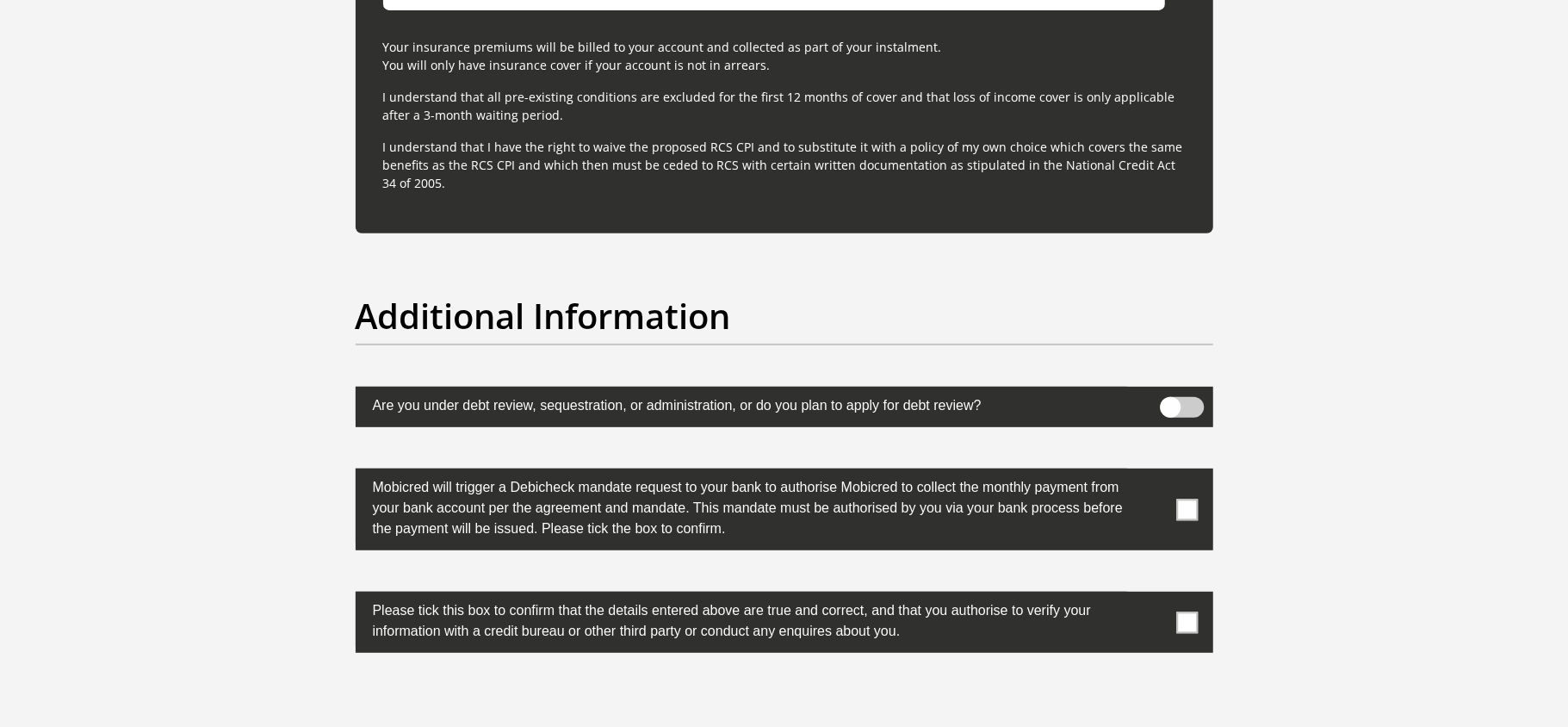
click at [1188, 513] on span at bounding box center [1187, 509] width 21 height 21
click at [1153, 473] on input "checkbox" at bounding box center [1153, 473] width 0 height 0
click at [1184, 633] on span at bounding box center [1187, 622] width 21 height 21
click at [1153, 596] on input "checkbox" at bounding box center [1153, 596] width 0 height 0
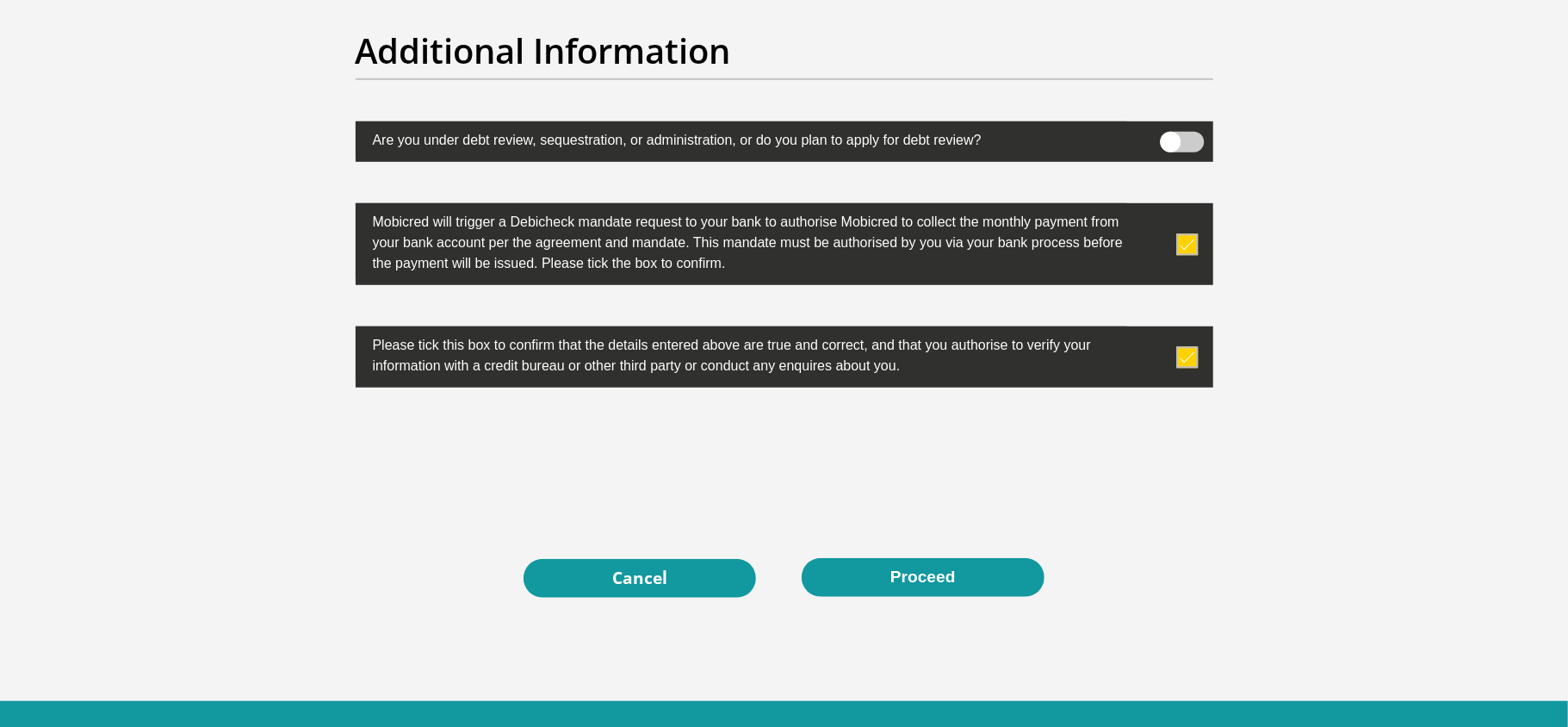
scroll to position [5383, 0]
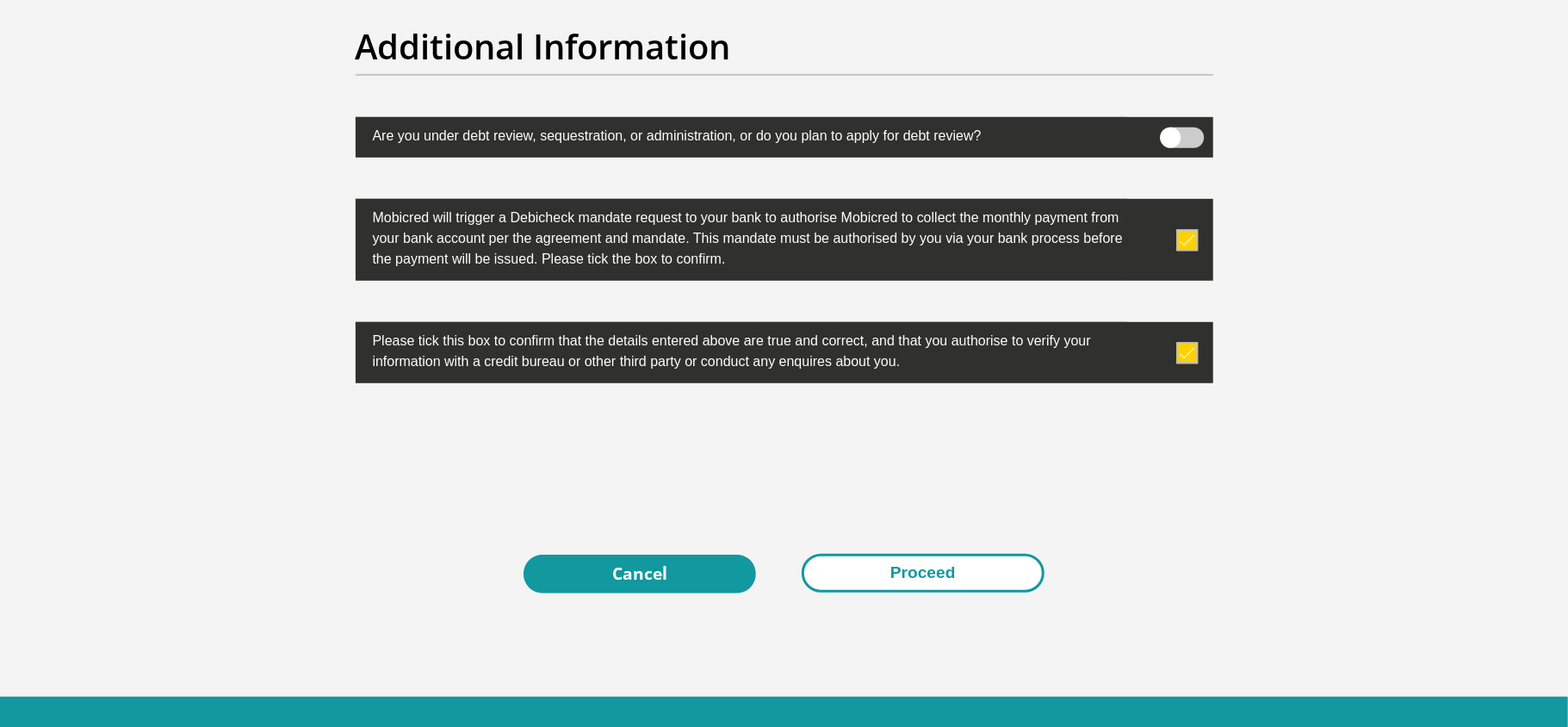
click at [866, 582] on button "Proceed" at bounding box center [923, 574] width 243 height 39
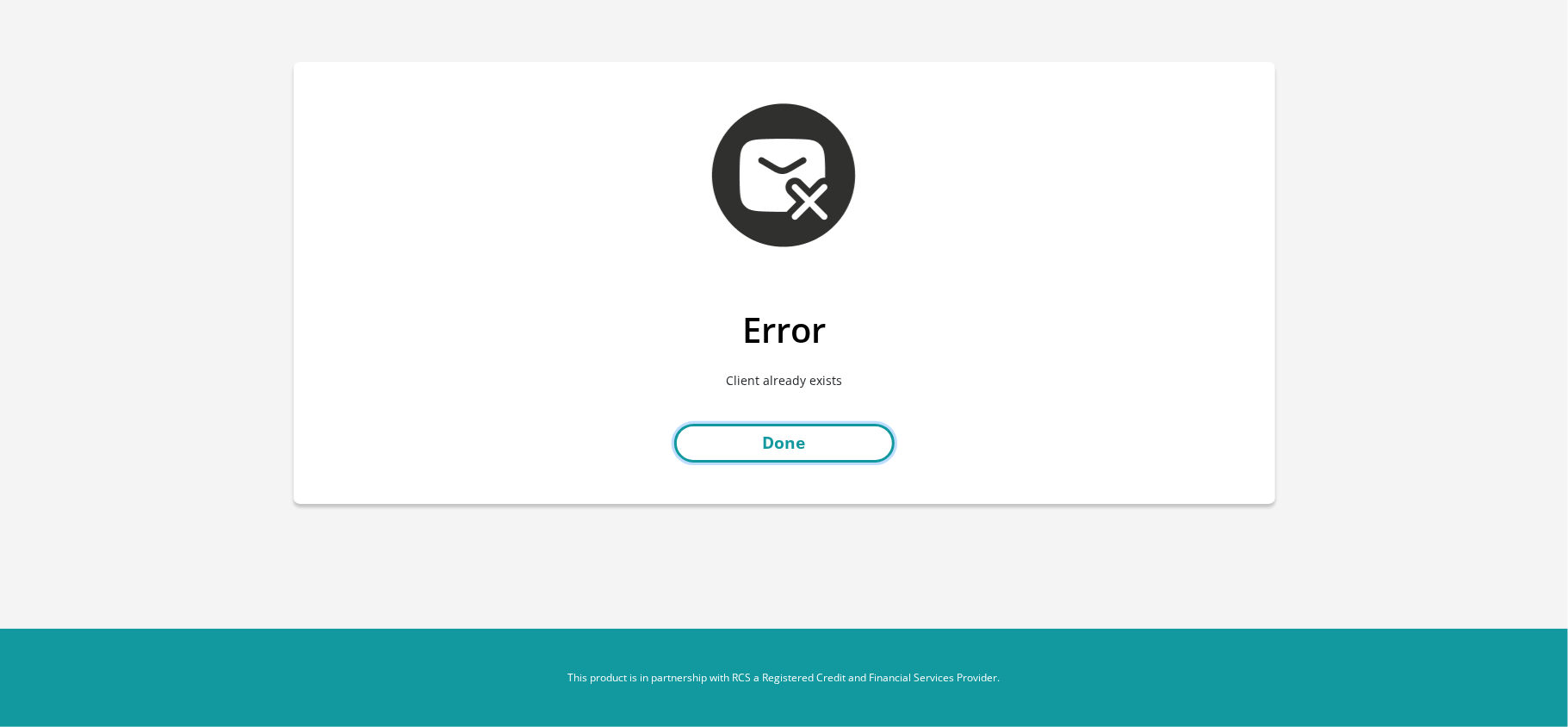
click at [723, 439] on link "Done" at bounding box center [784, 444] width 221 height 39
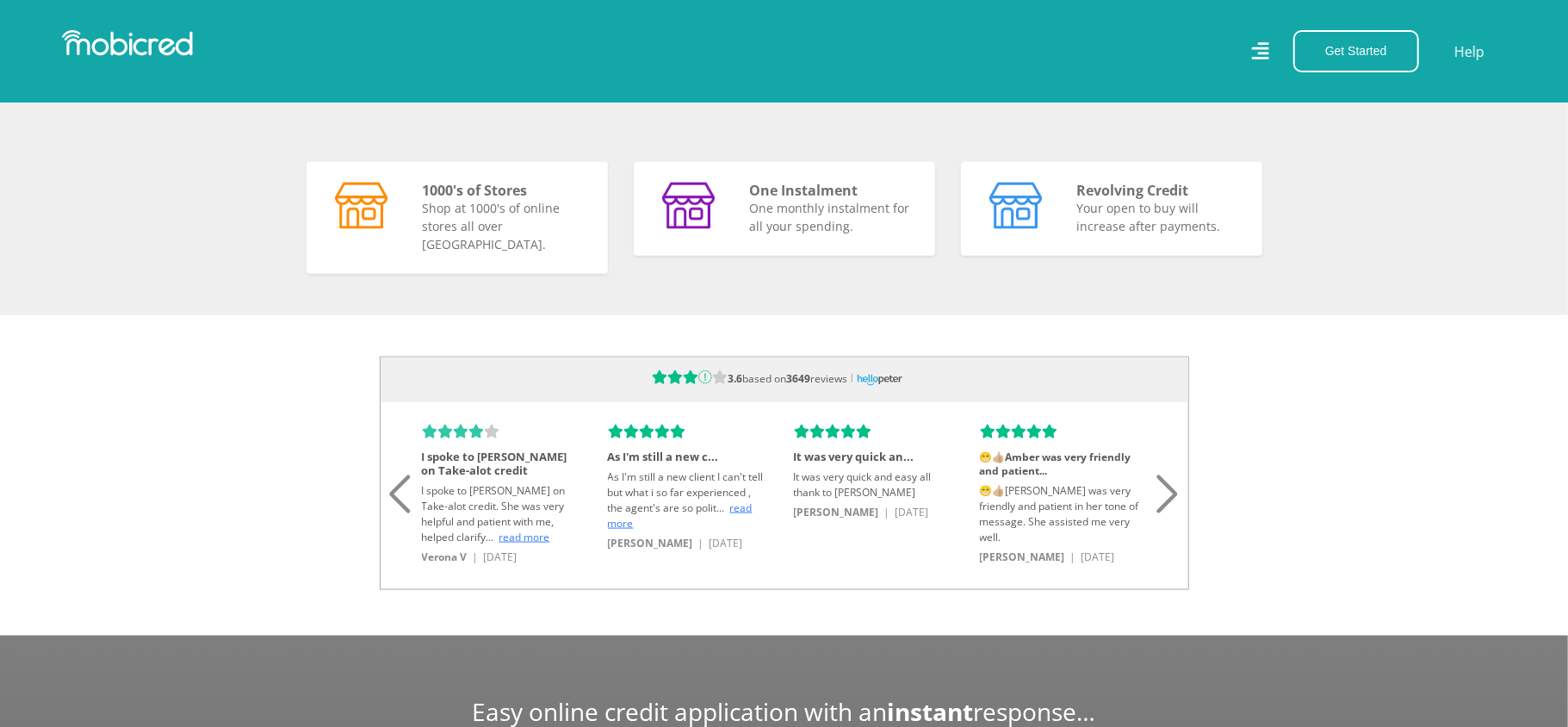
scroll to position [0, 1964]
